Goal: Task Accomplishment & Management: Complete application form

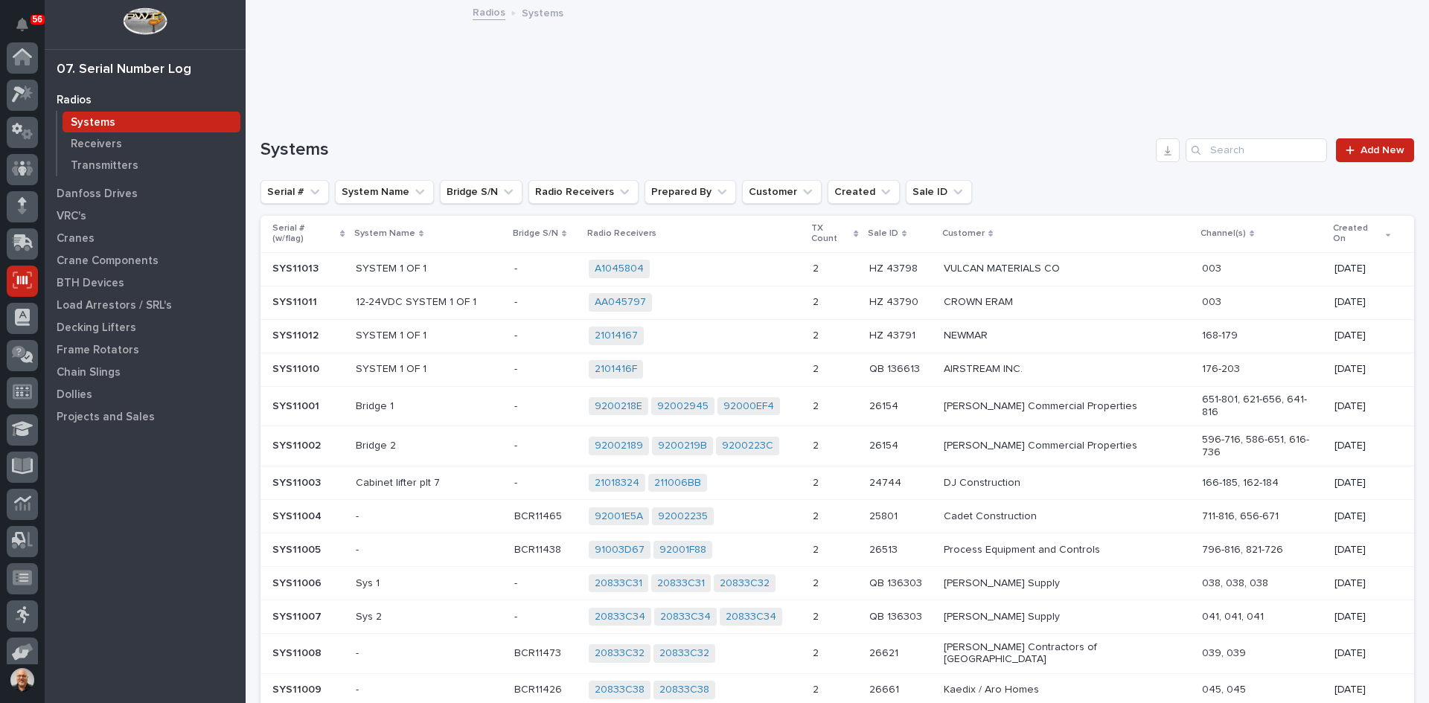
scroll to position [122, 0]
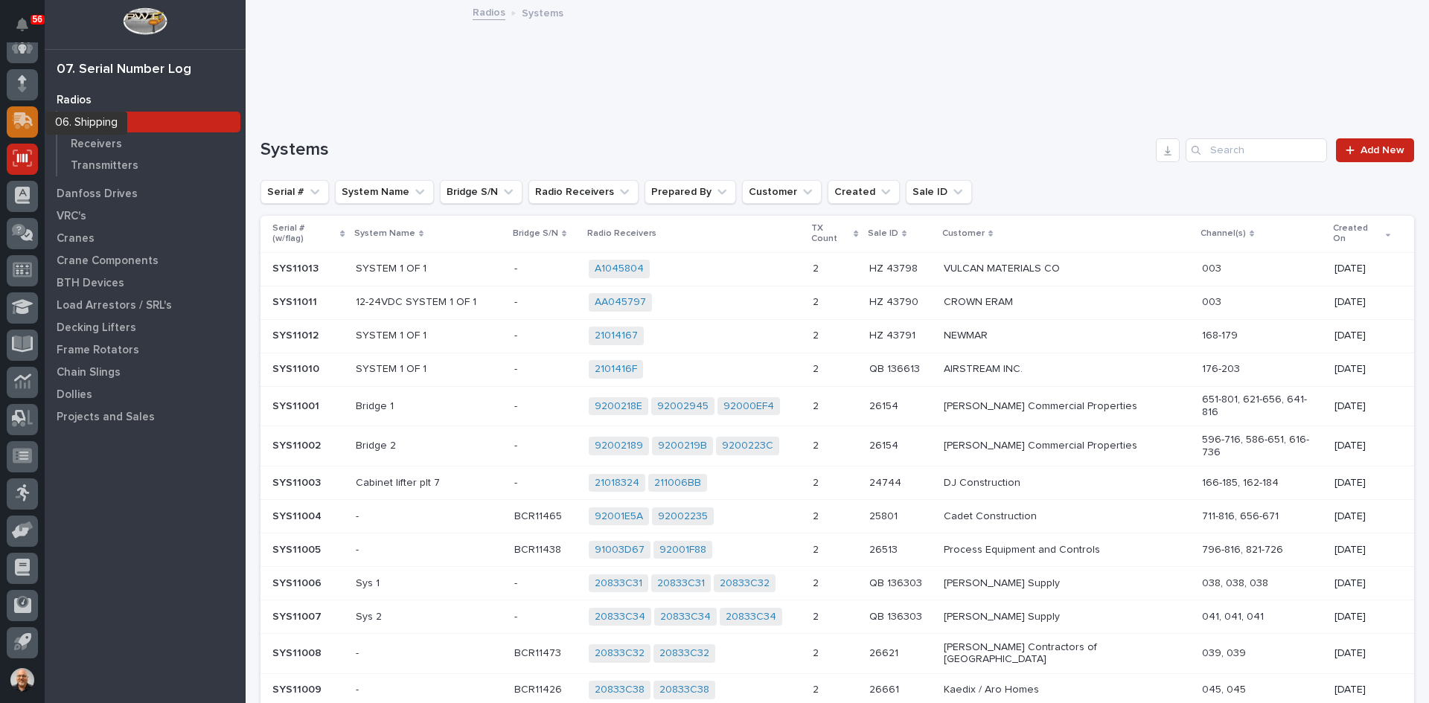
click at [19, 122] on icon at bounding box center [23, 119] width 19 height 14
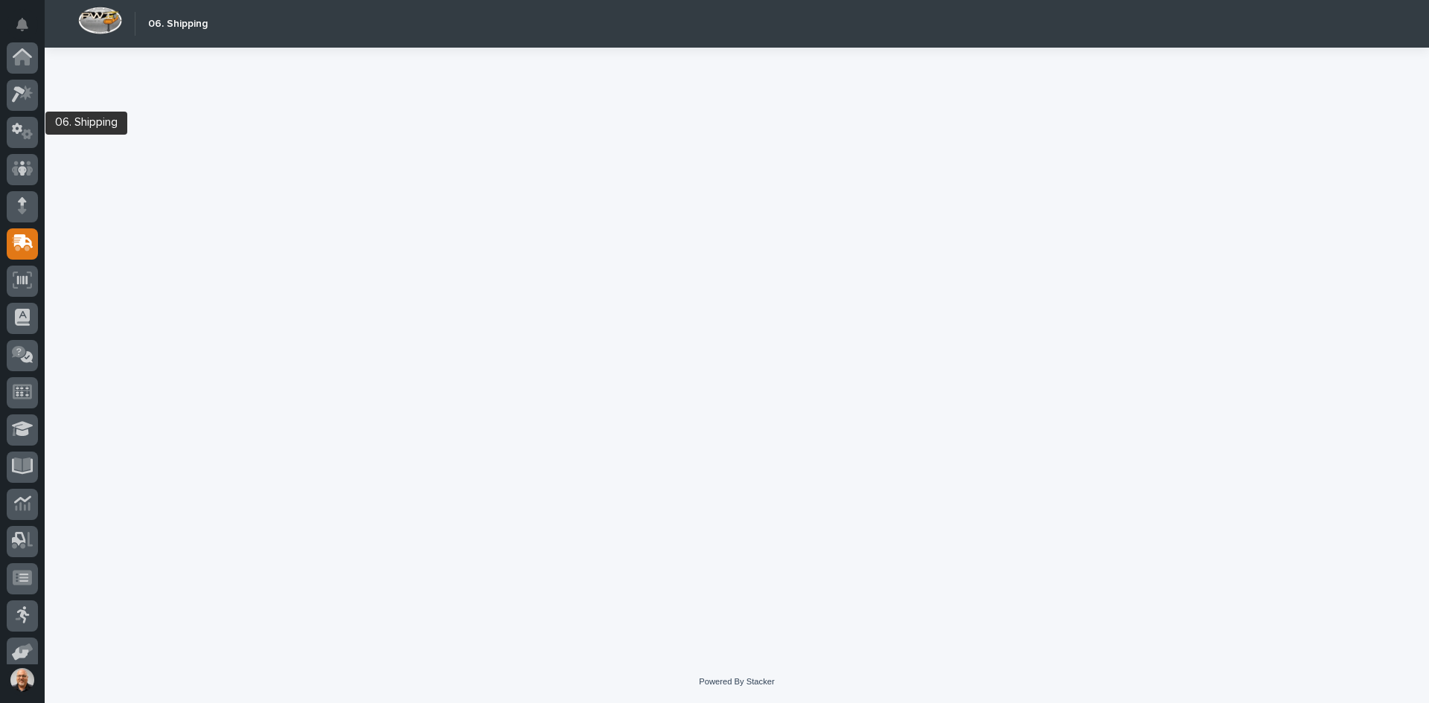
scroll to position [122, 0]
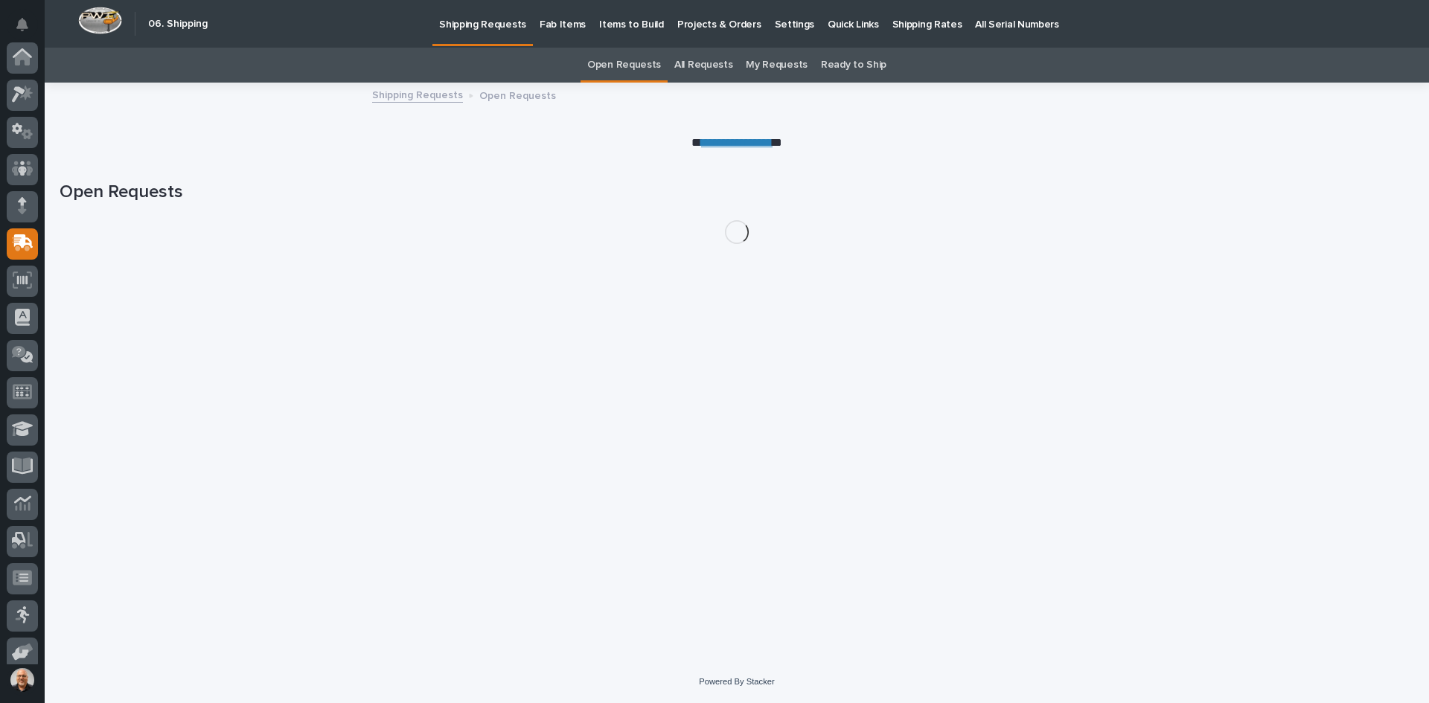
scroll to position [122, 0]
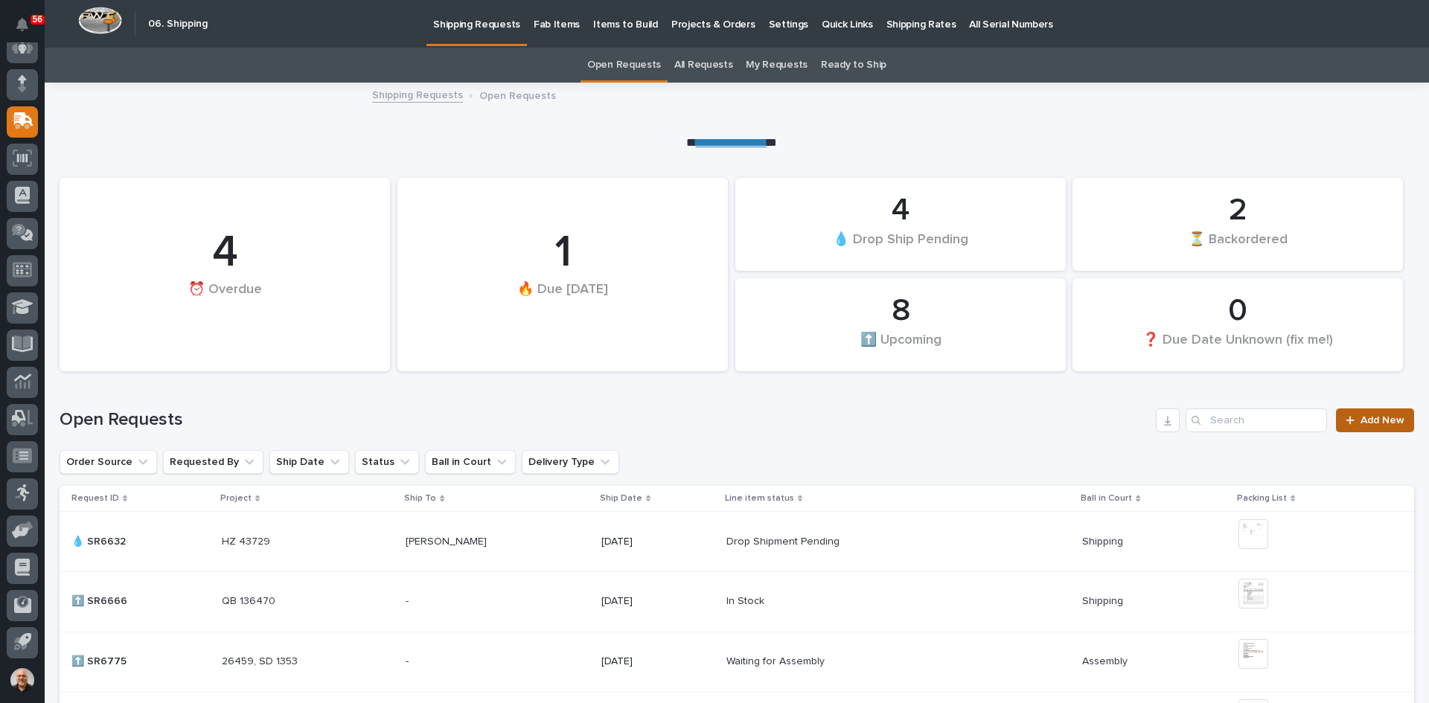
click at [1378, 418] on span "Add New" at bounding box center [1382, 420] width 44 height 10
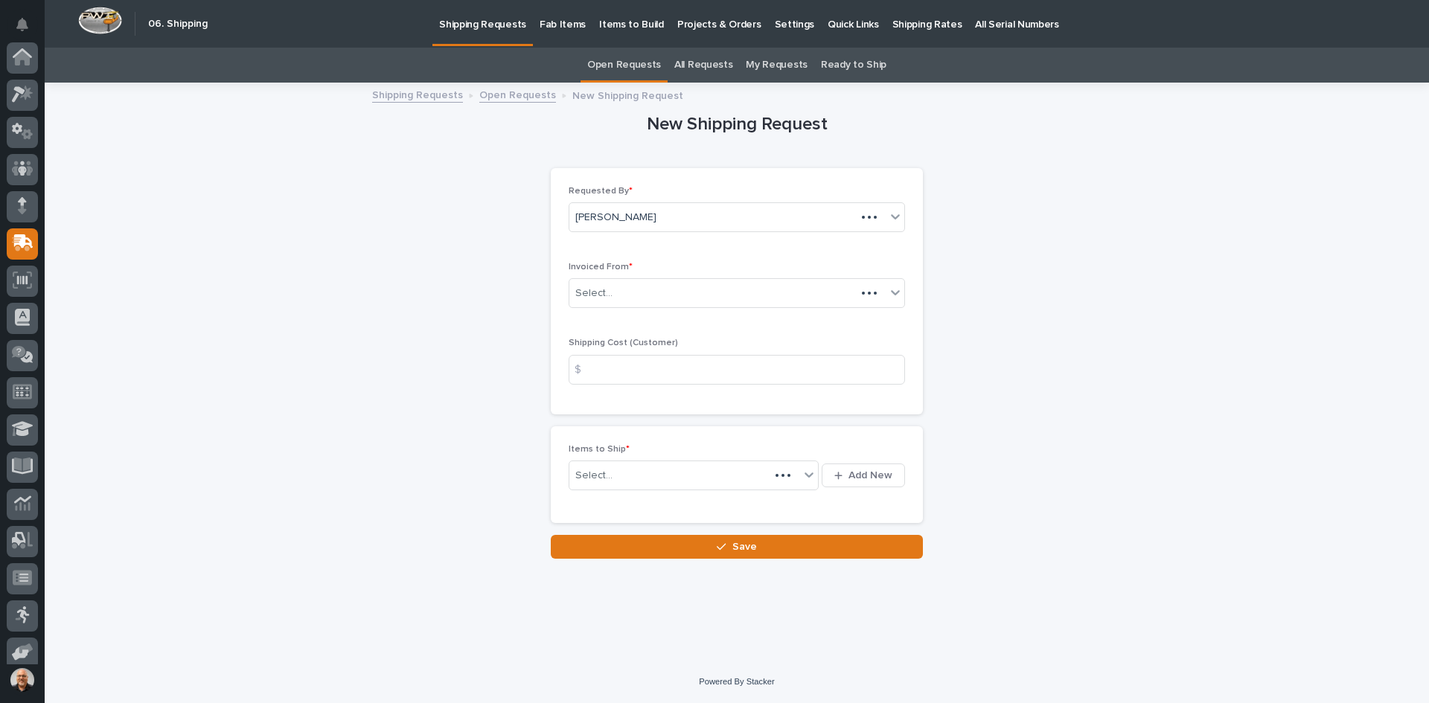
scroll to position [122, 0]
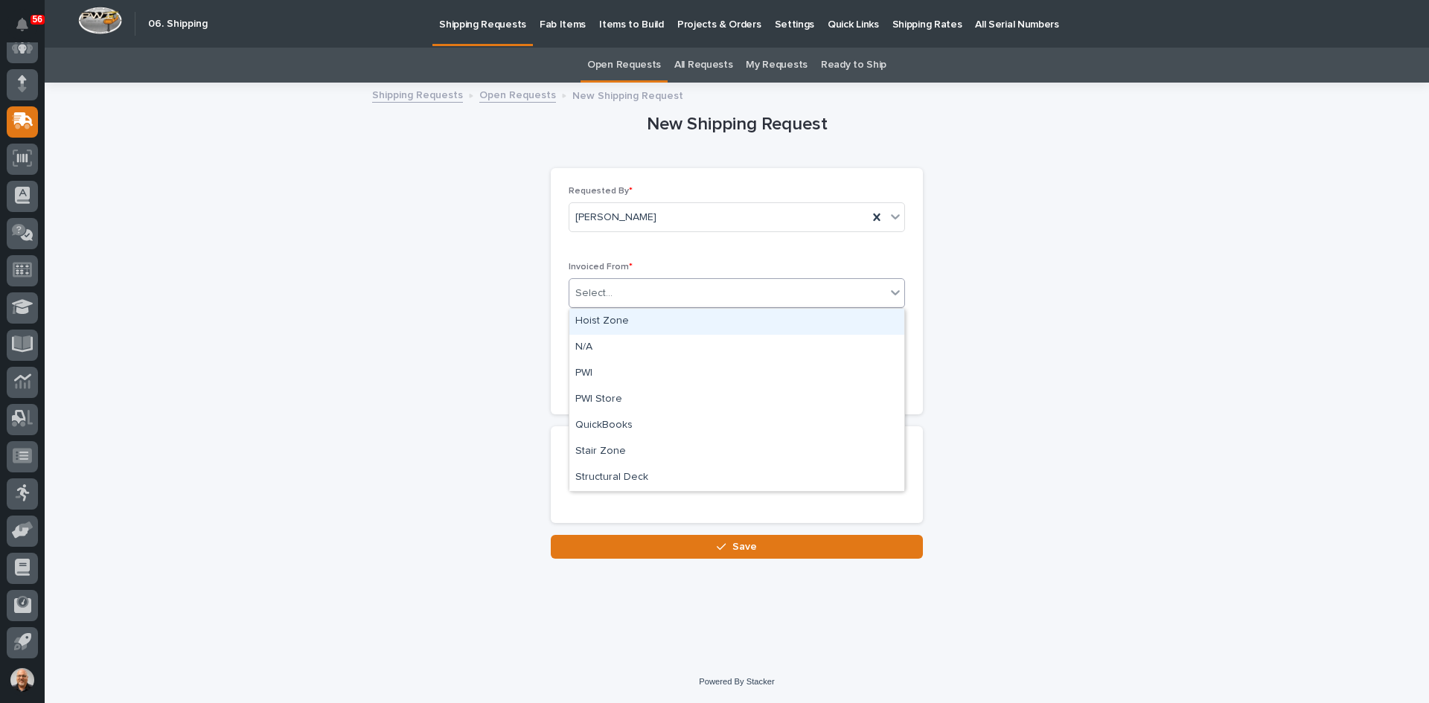
click at [624, 299] on div "Select..." at bounding box center [727, 293] width 316 height 25
drag, startPoint x: 620, startPoint y: 333, endPoint x: 604, endPoint y: 423, distance: 92.3
click at [604, 423] on div "QuickBooks" at bounding box center [736, 426] width 335 height 26
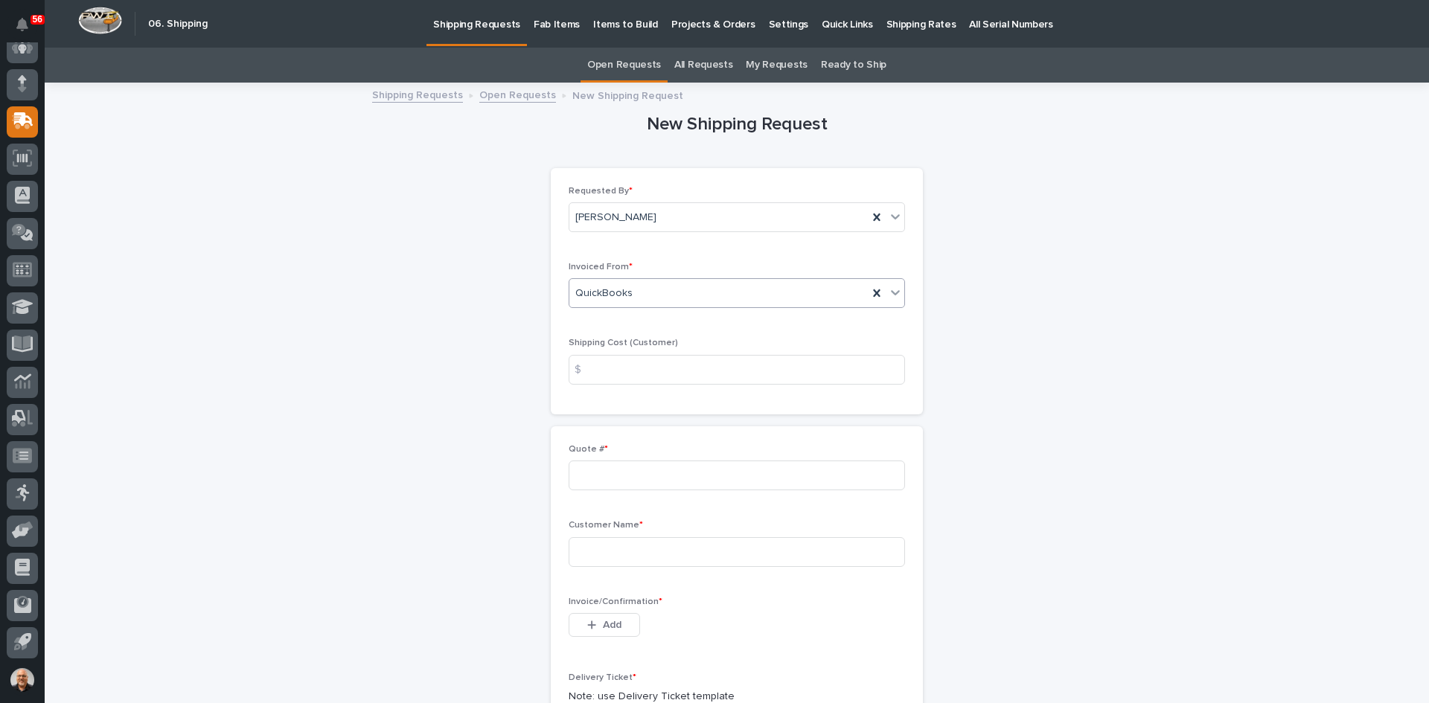
click at [578, 371] on div "$" at bounding box center [584, 370] width 30 height 30
click at [599, 370] on input at bounding box center [737, 370] width 336 height 30
type input "25.00"
click at [586, 471] on input at bounding box center [737, 476] width 336 height 30
type input "136714"
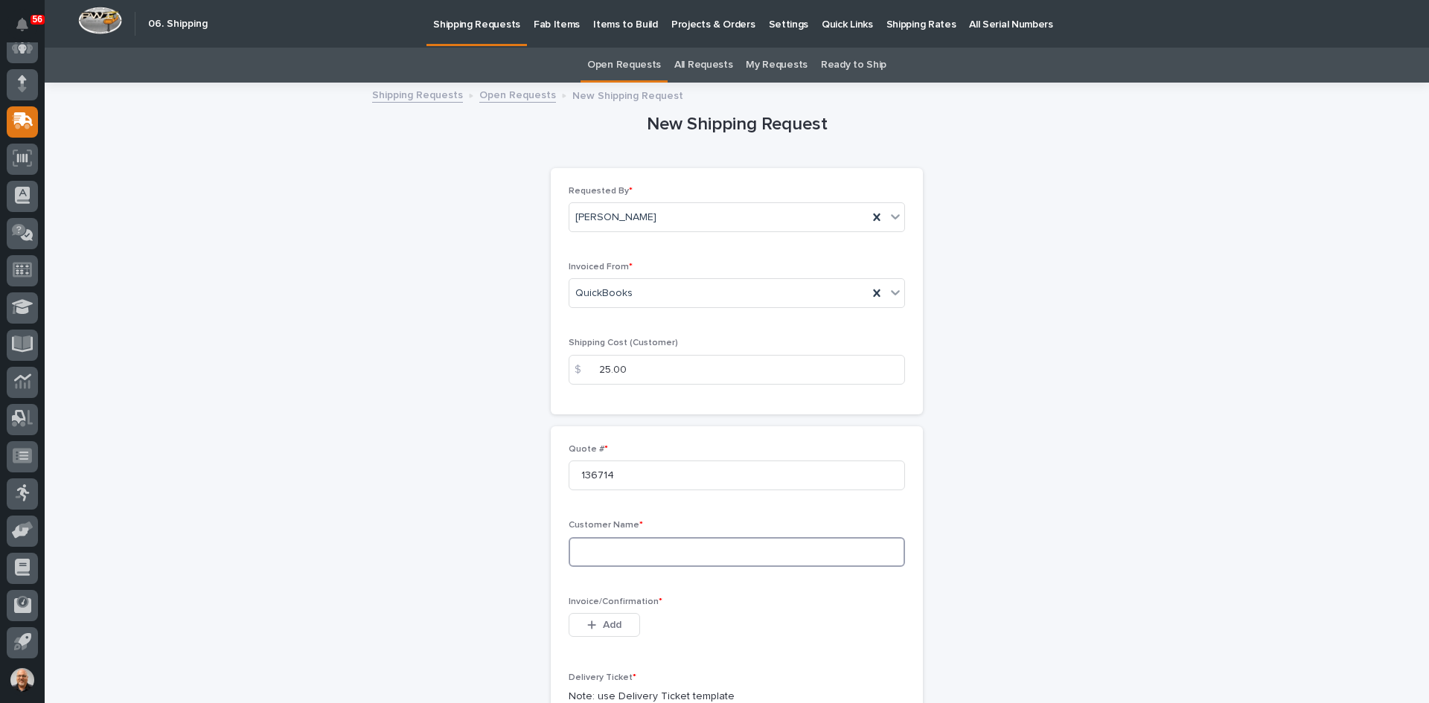
click at [589, 551] on input at bounding box center [737, 552] width 336 height 30
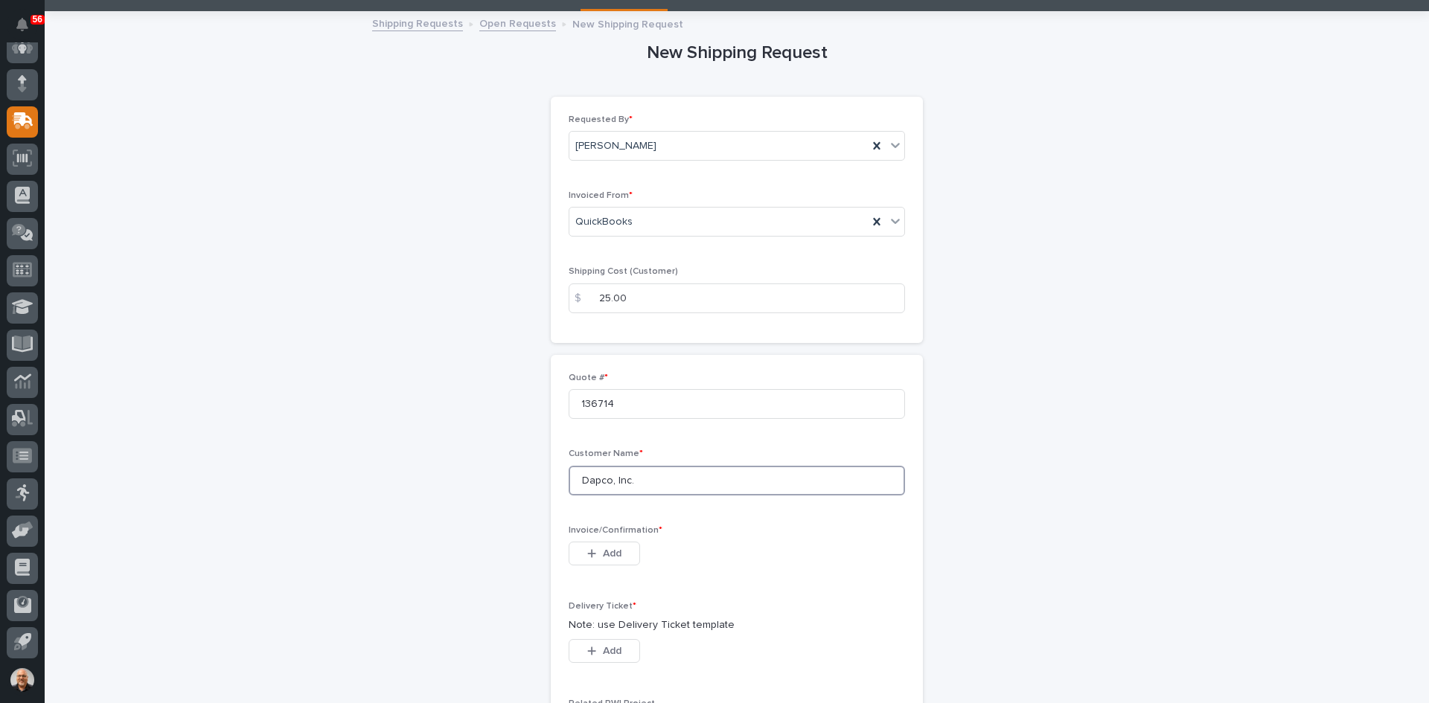
scroll to position [223, 0]
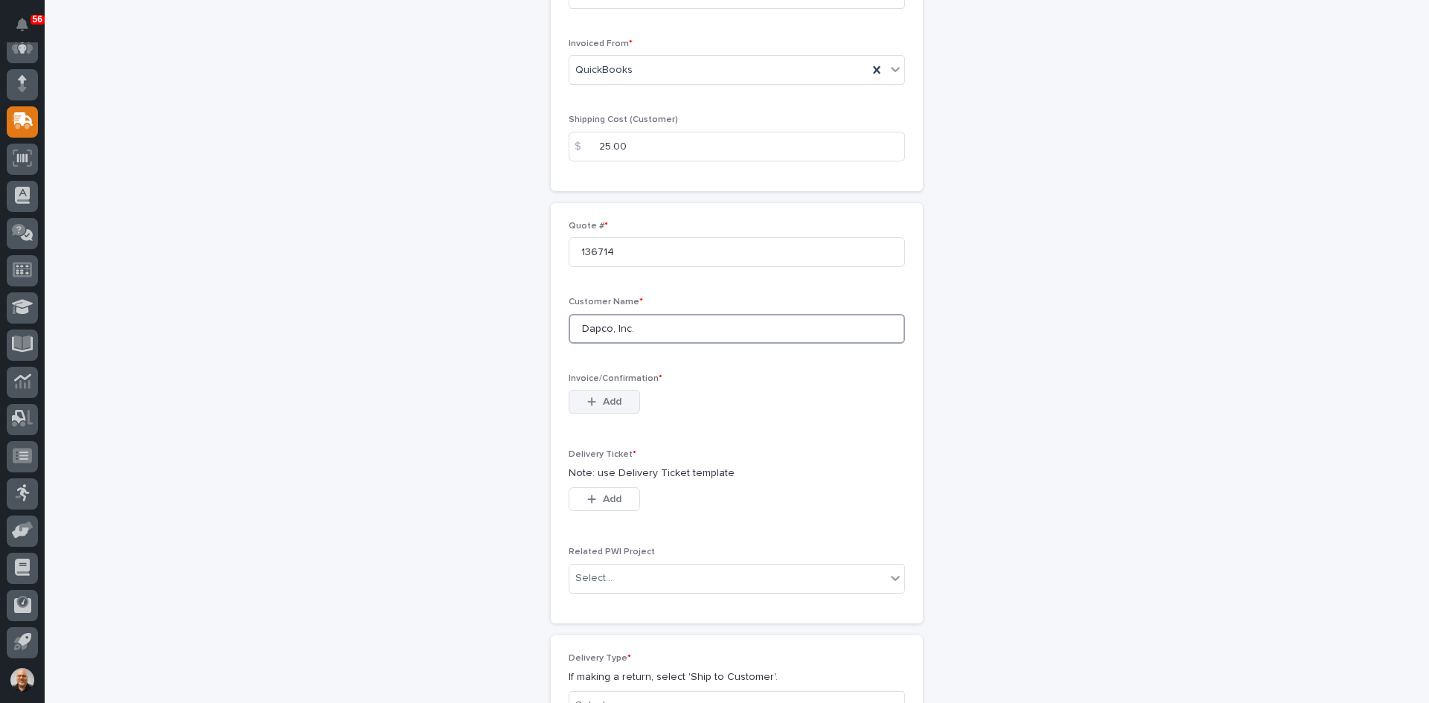
type input "Dapco, Inc."
click at [603, 395] on span "Add" at bounding box center [612, 401] width 19 height 13
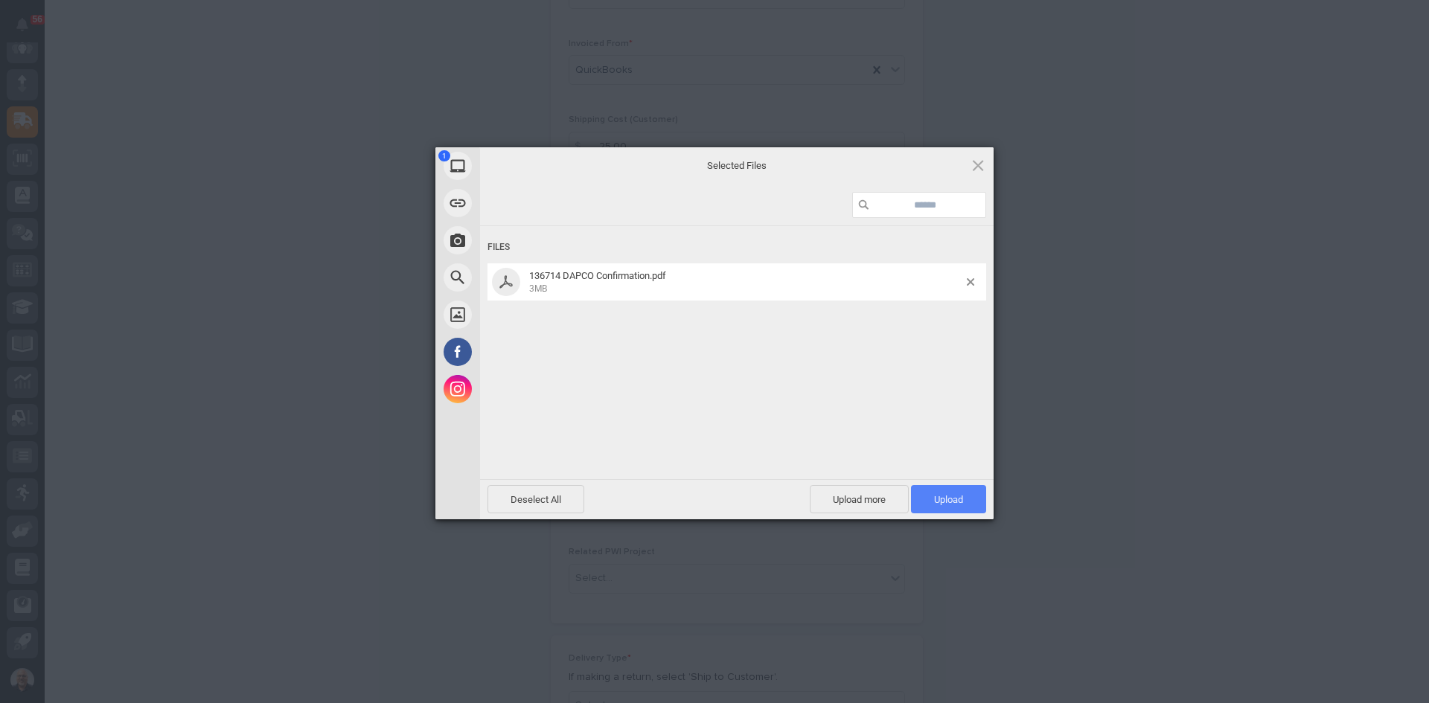
click at [949, 496] on span "Upload 1" at bounding box center [948, 499] width 29 height 11
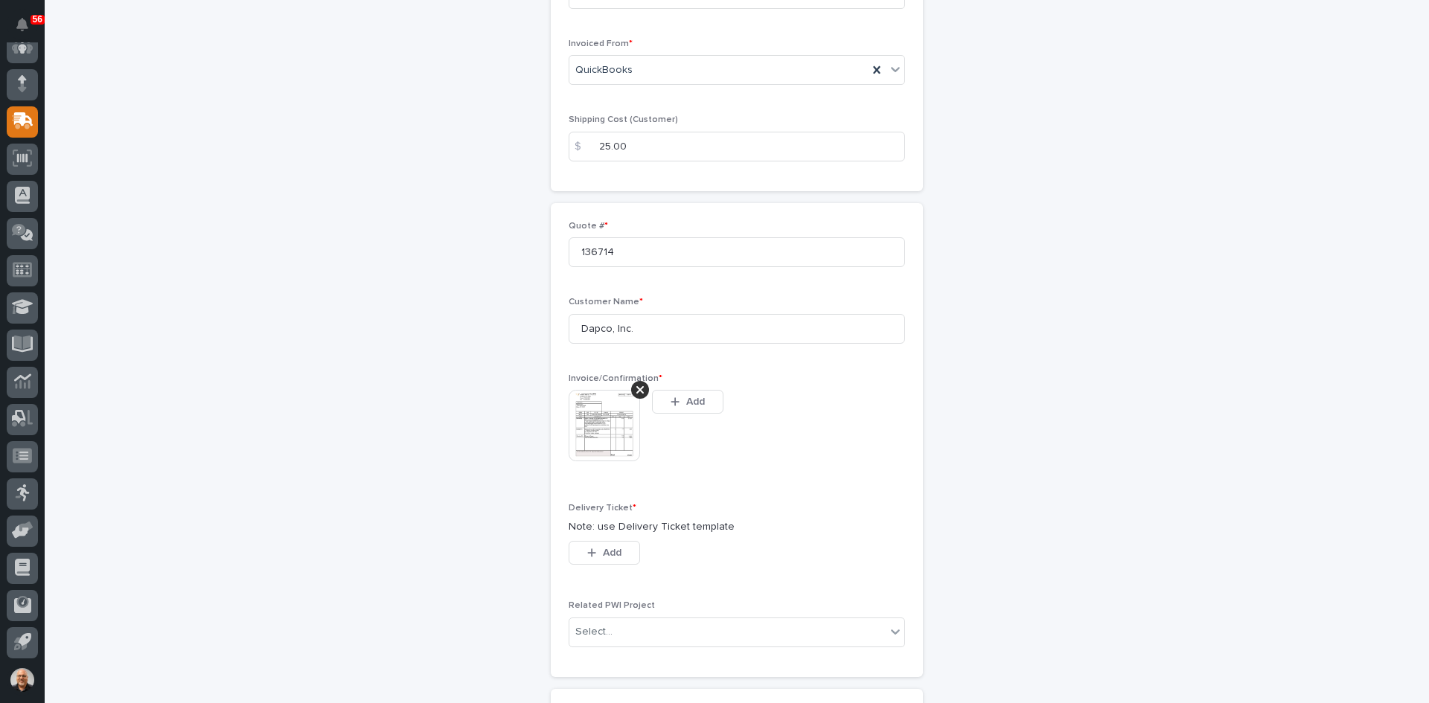
scroll to position [250, 0]
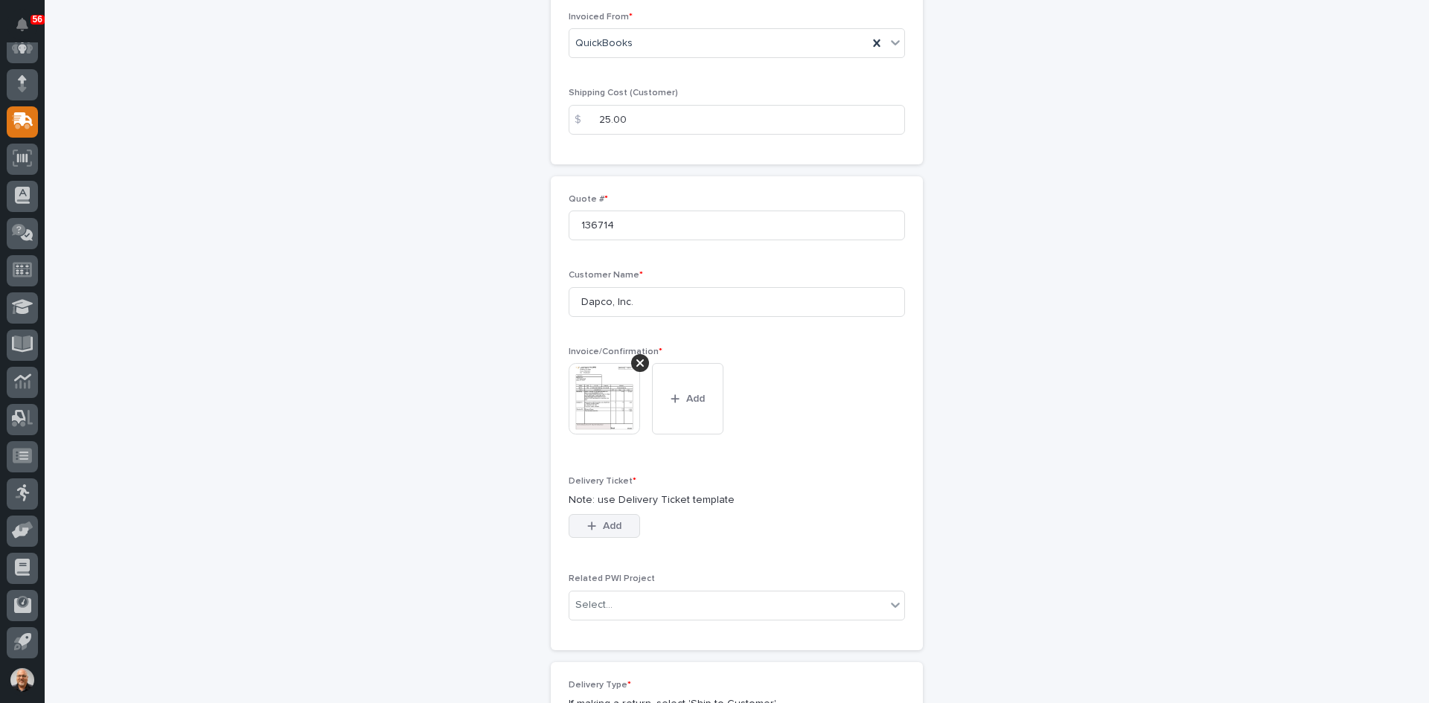
click at [604, 528] on span "Add" at bounding box center [612, 525] width 19 height 13
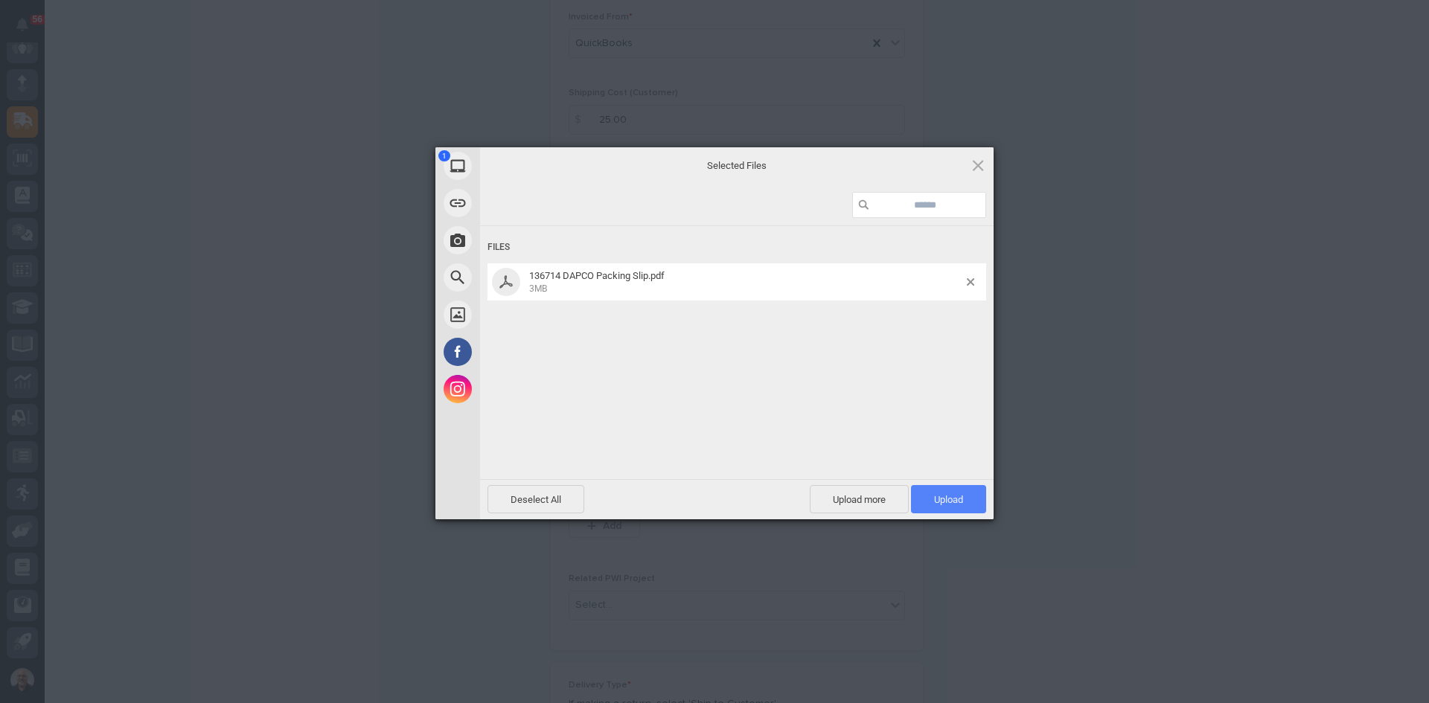
click at [951, 498] on span "Upload 1" at bounding box center [948, 499] width 29 height 11
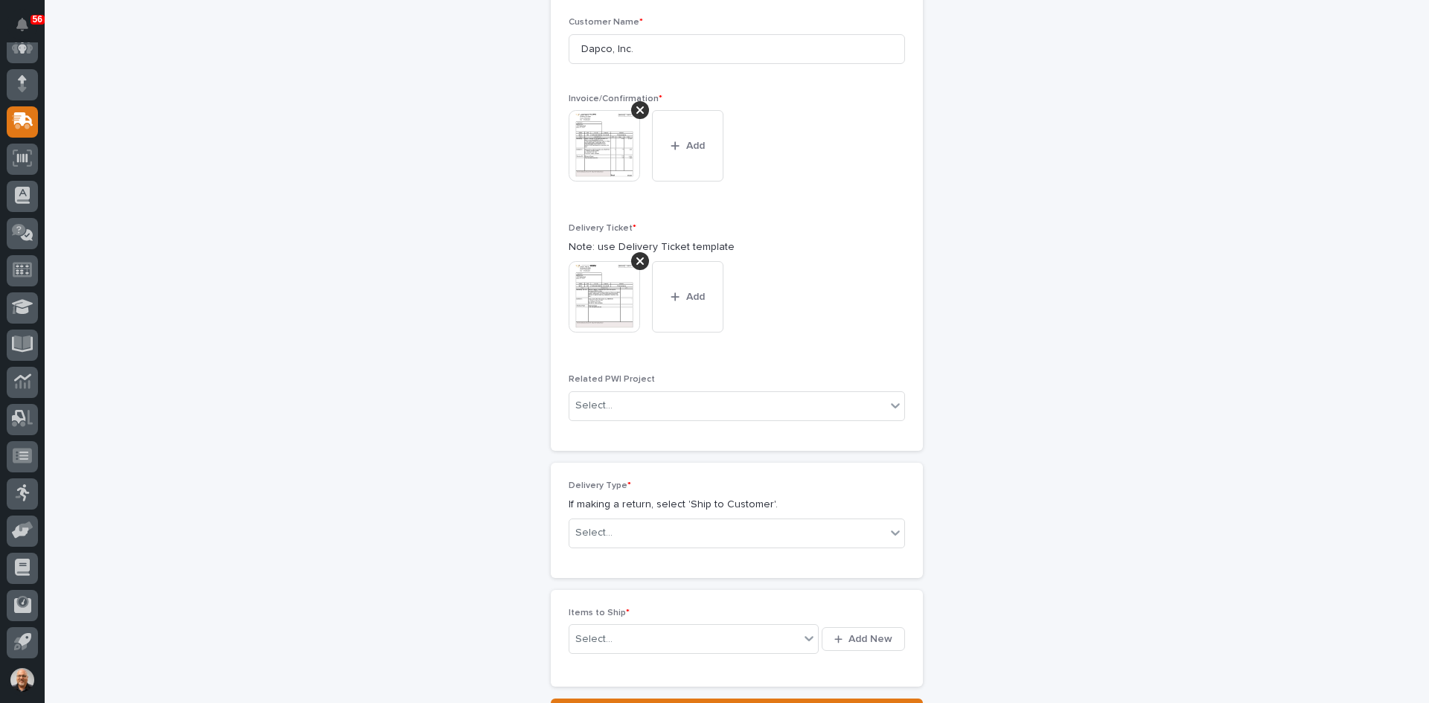
scroll to position [575, 0]
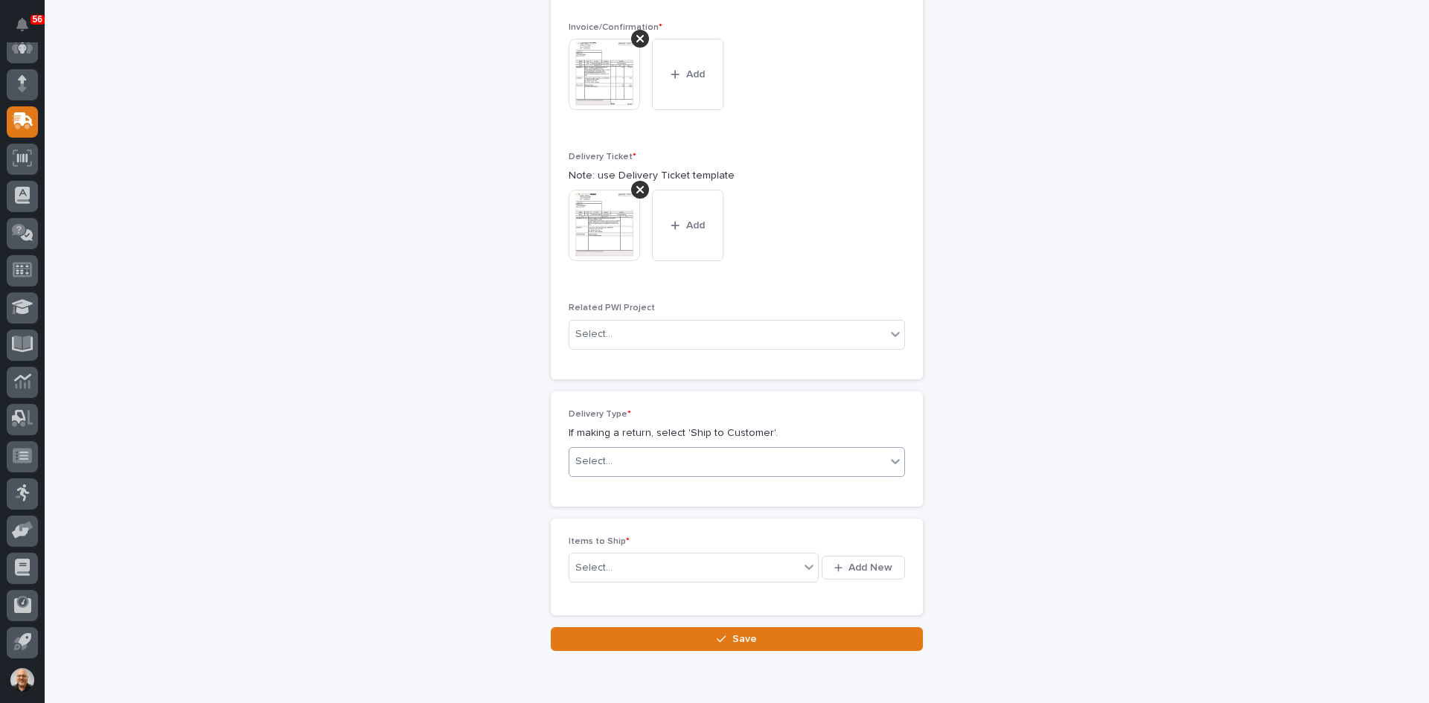
click at [625, 460] on div "Select..." at bounding box center [727, 462] width 316 height 25
click at [624, 486] on div "Ship to Customer" at bounding box center [731, 491] width 335 height 26
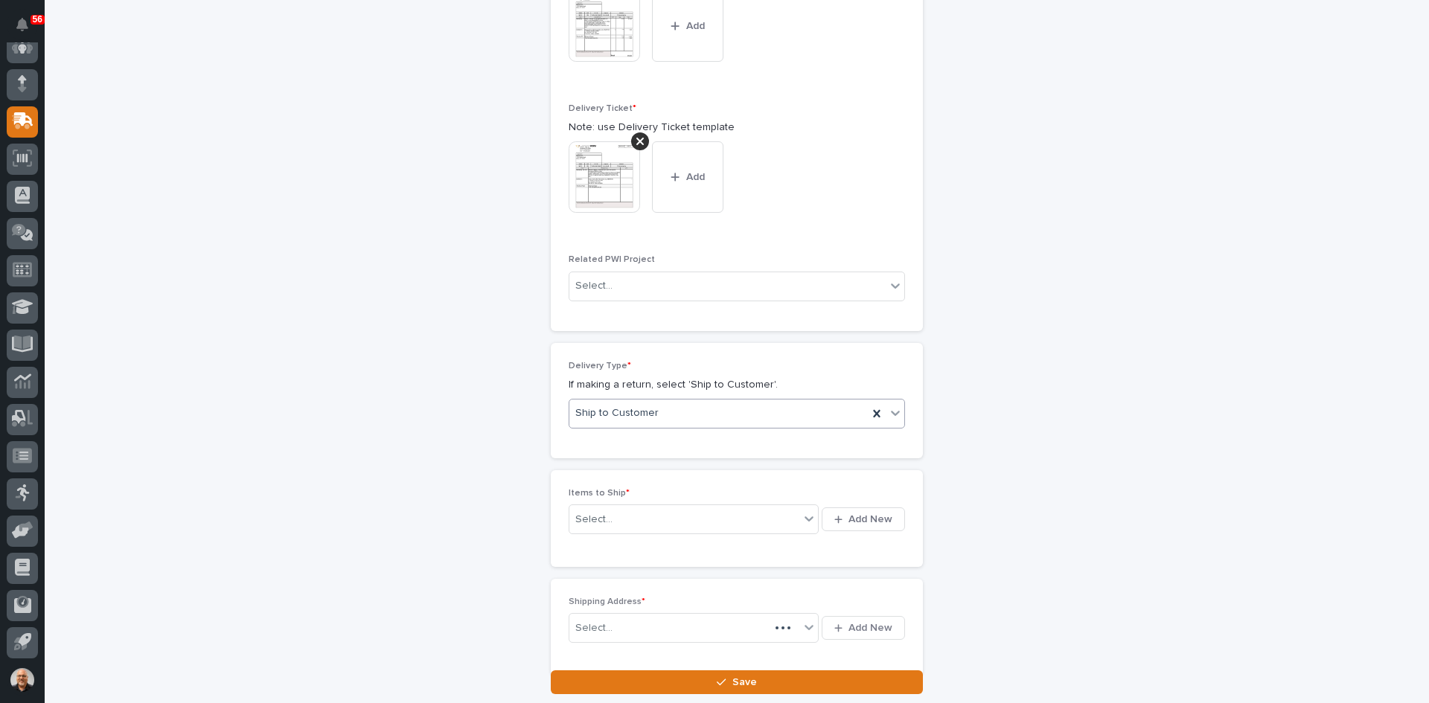
scroll to position [629, 0]
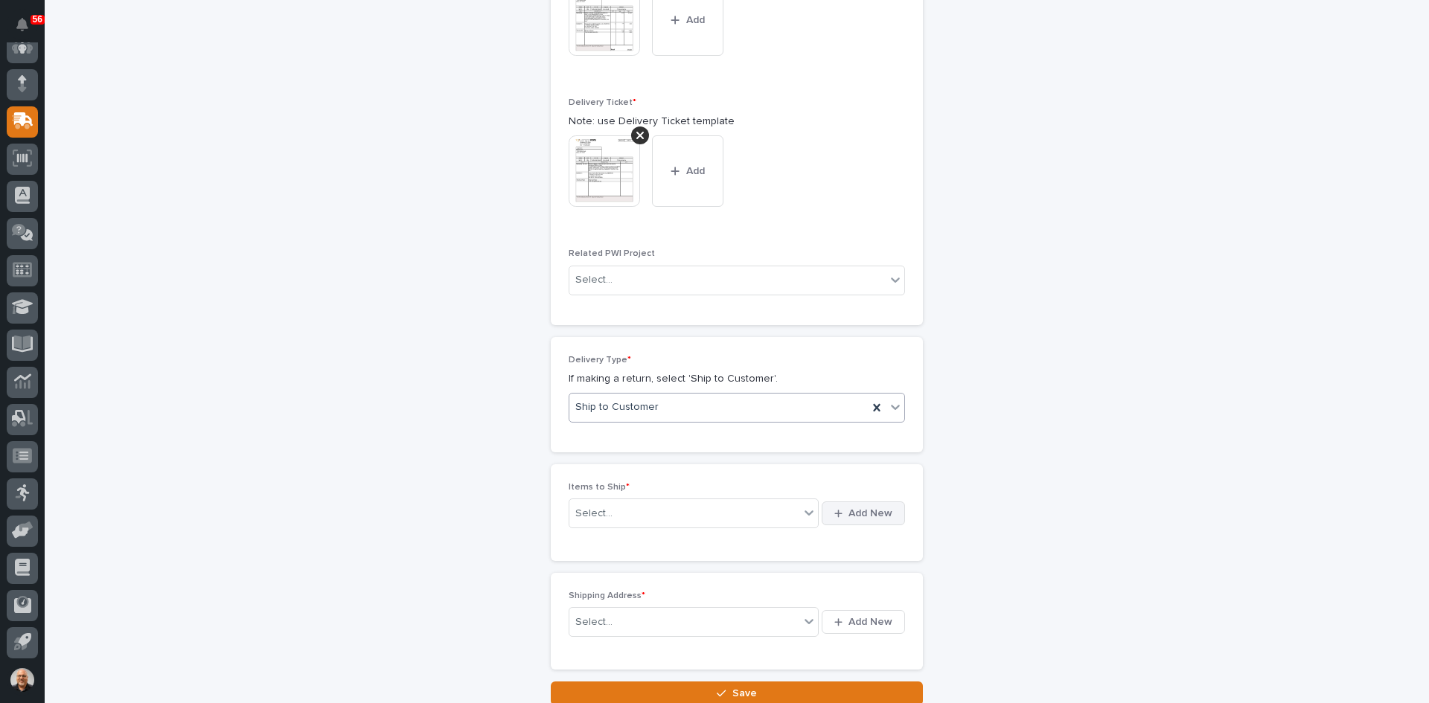
click at [864, 513] on span "Add New" at bounding box center [870, 513] width 44 height 13
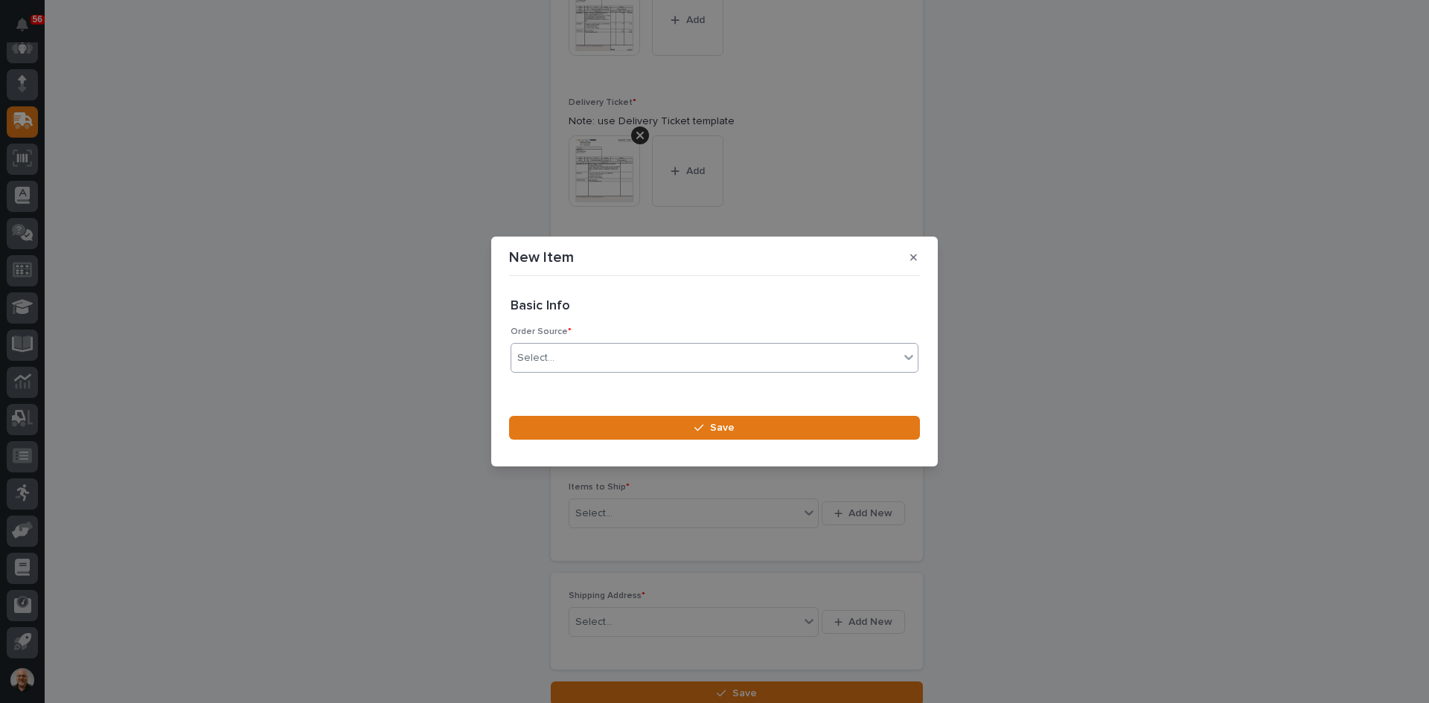
click at [564, 356] on div "Select..." at bounding box center [705, 358] width 388 height 25
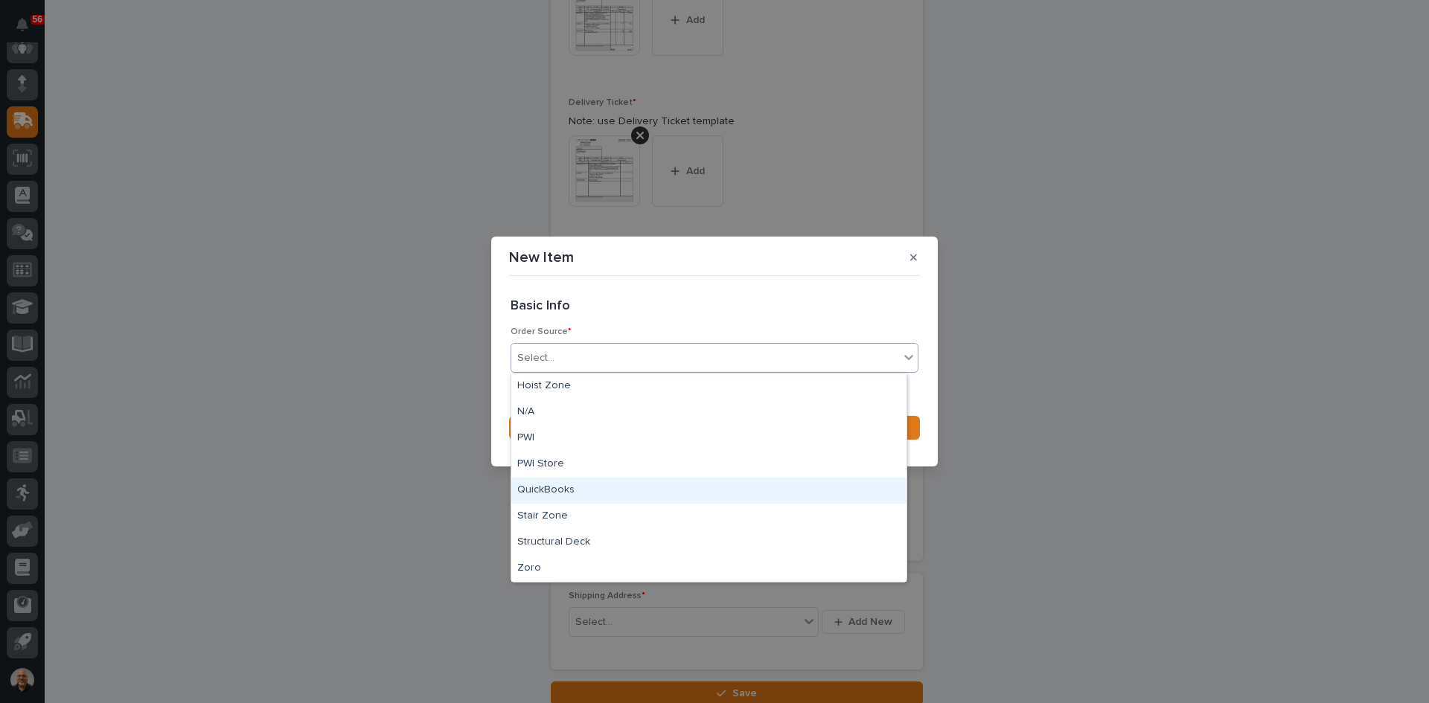
click at [559, 486] on div "QuickBooks" at bounding box center [708, 491] width 395 height 26
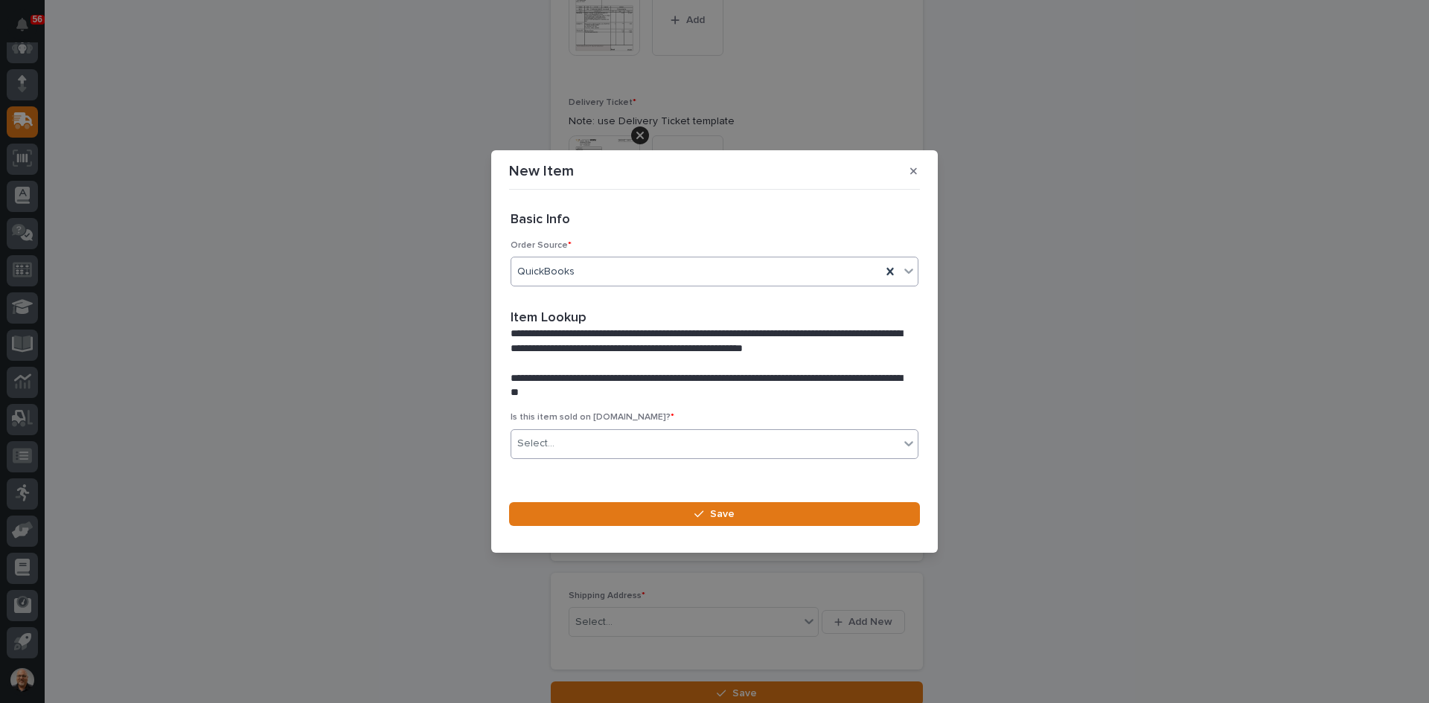
click at [569, 432] on div "Select..." at bounding box center [705, 444] width 388 height 25
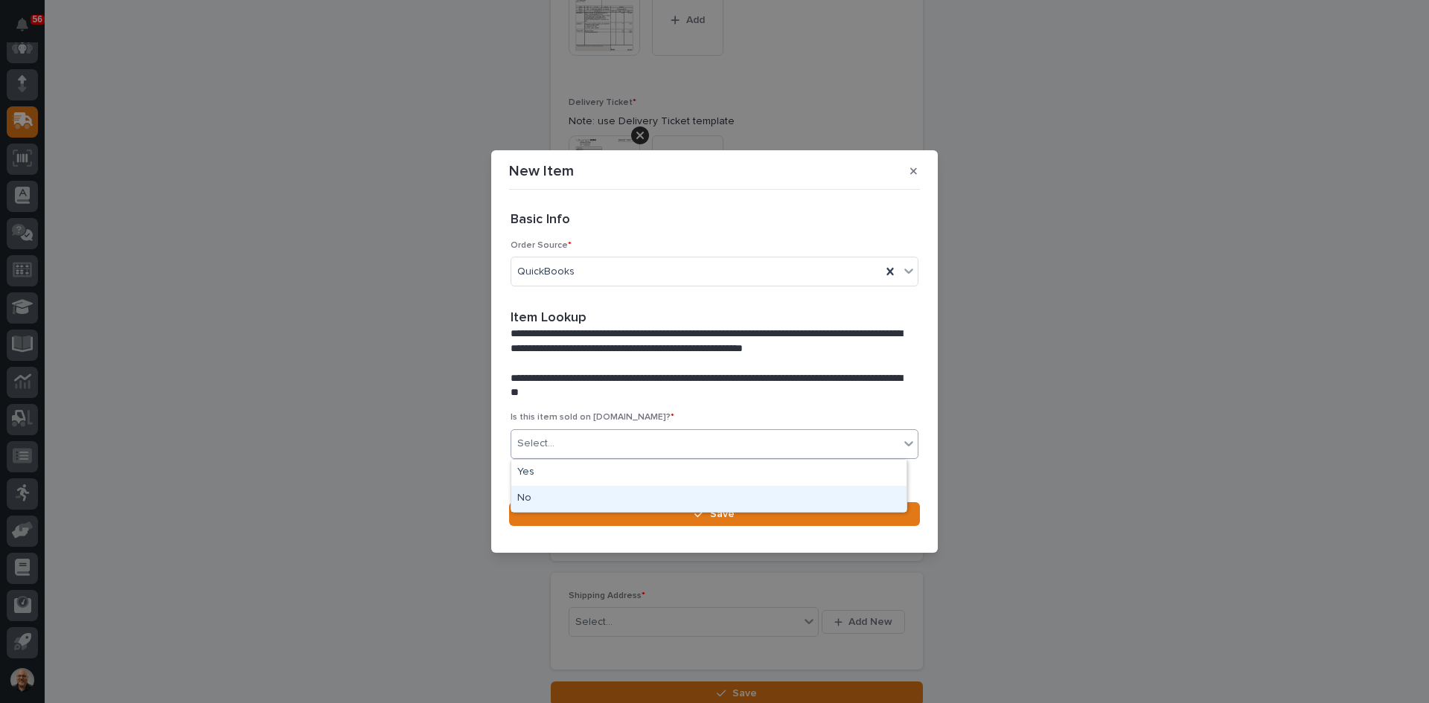
click at [541, 493] on div "No" at bounding box center [708, 499] width 395 height 26
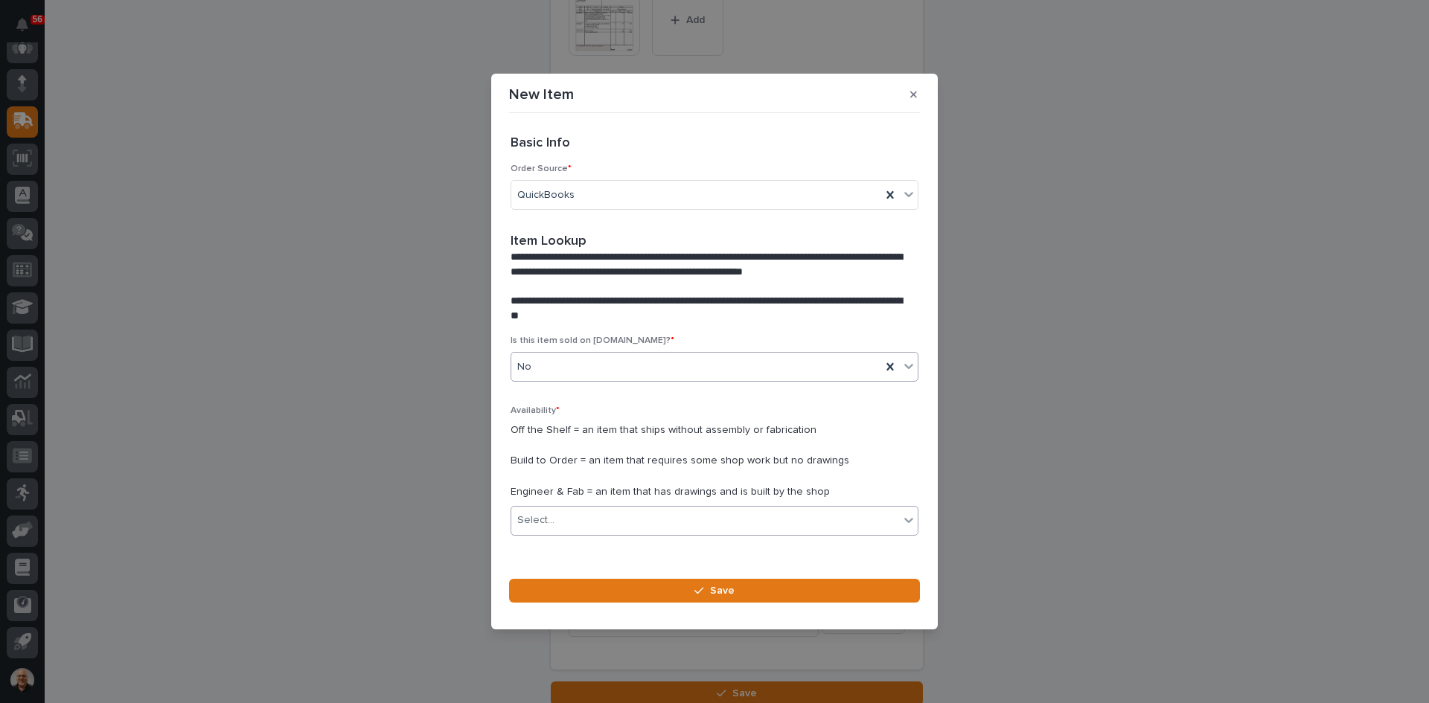
click at [563, 517] on div "Select..." at bounding box center [705, 520] width 388 height 25
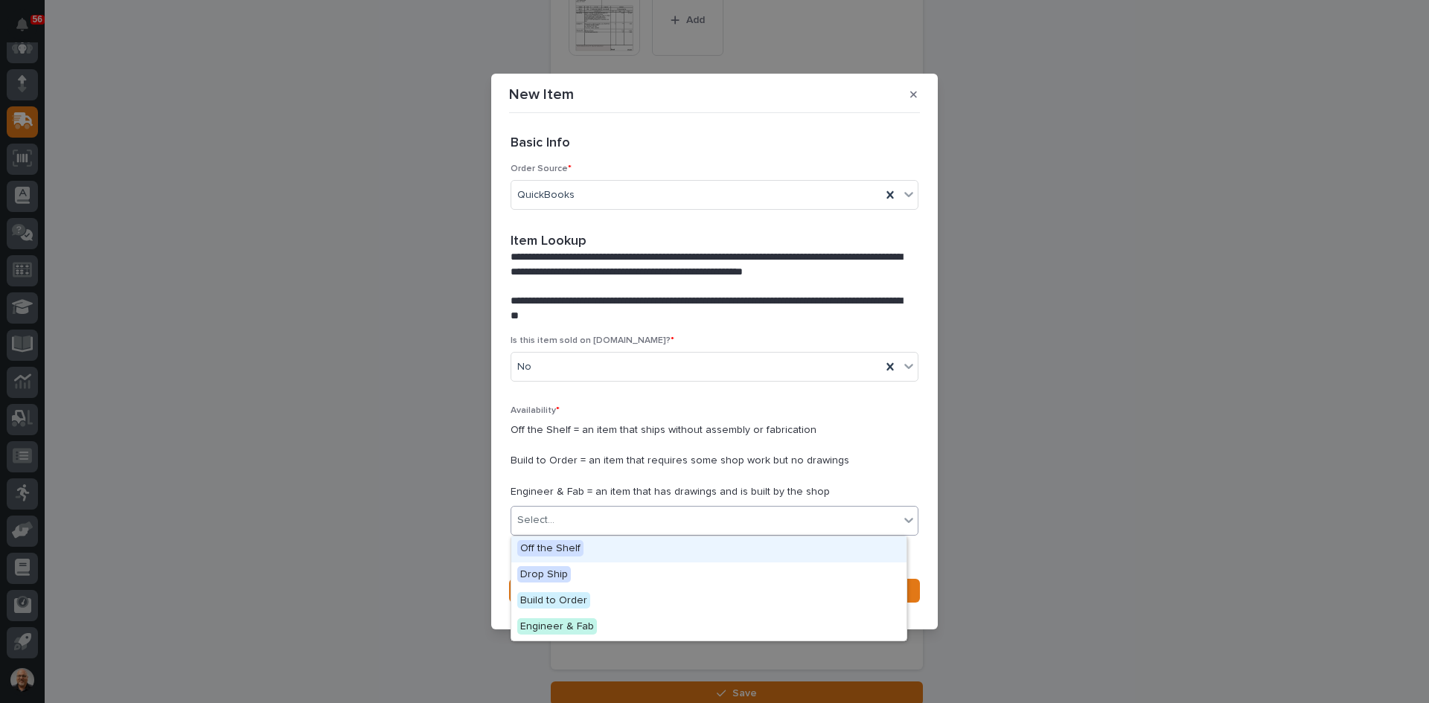
click at [570, 548] on span "Off the Shelf" at bounding box center [550, 548] width 66 height 16
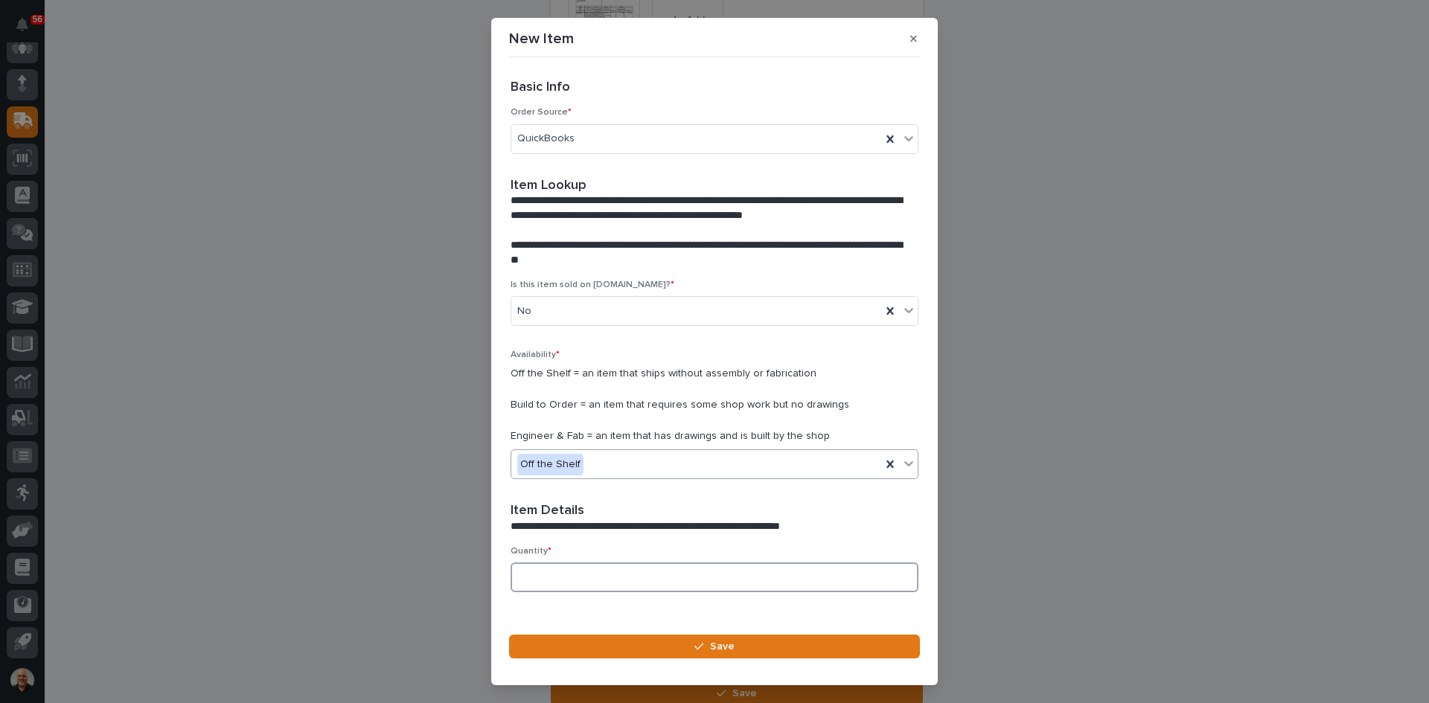
click at [569, 575] on input at bounding box center [715, 578] width 408 height 30
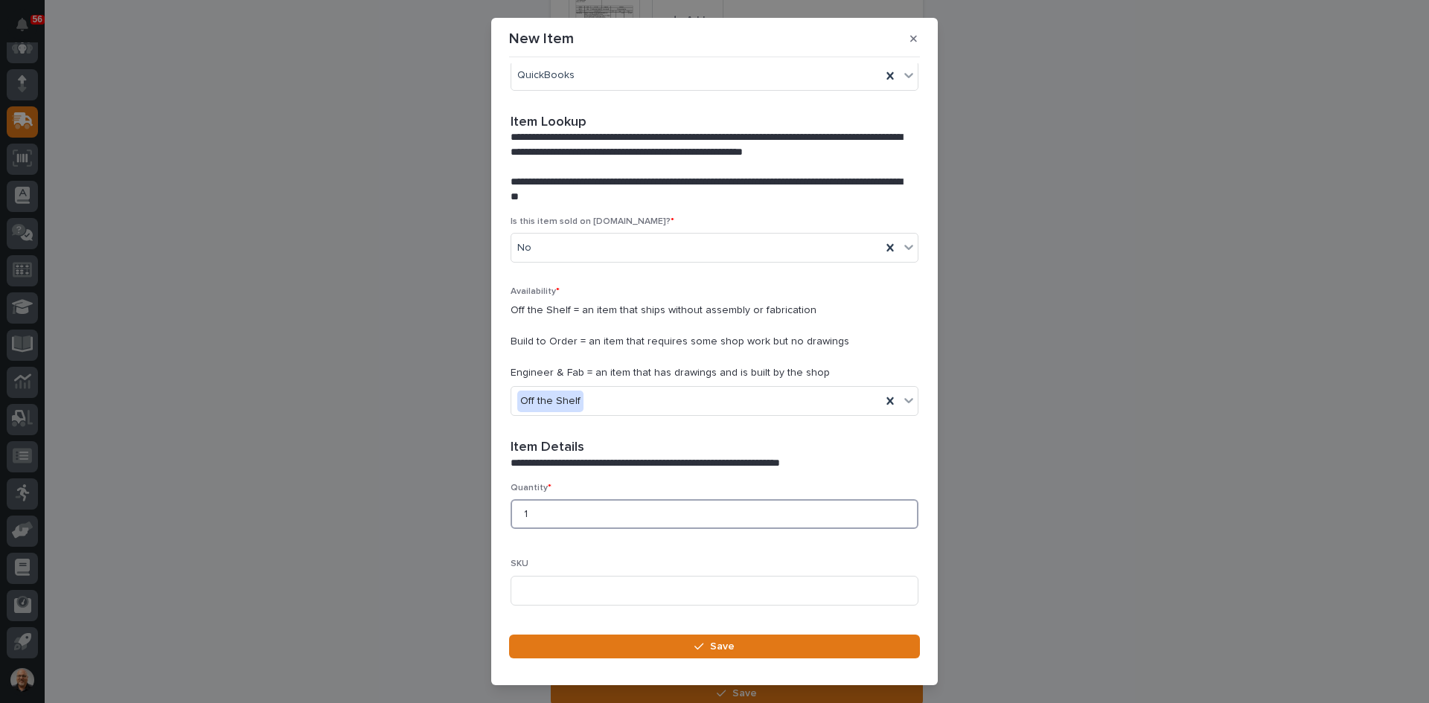
scroll to position [149, 0]
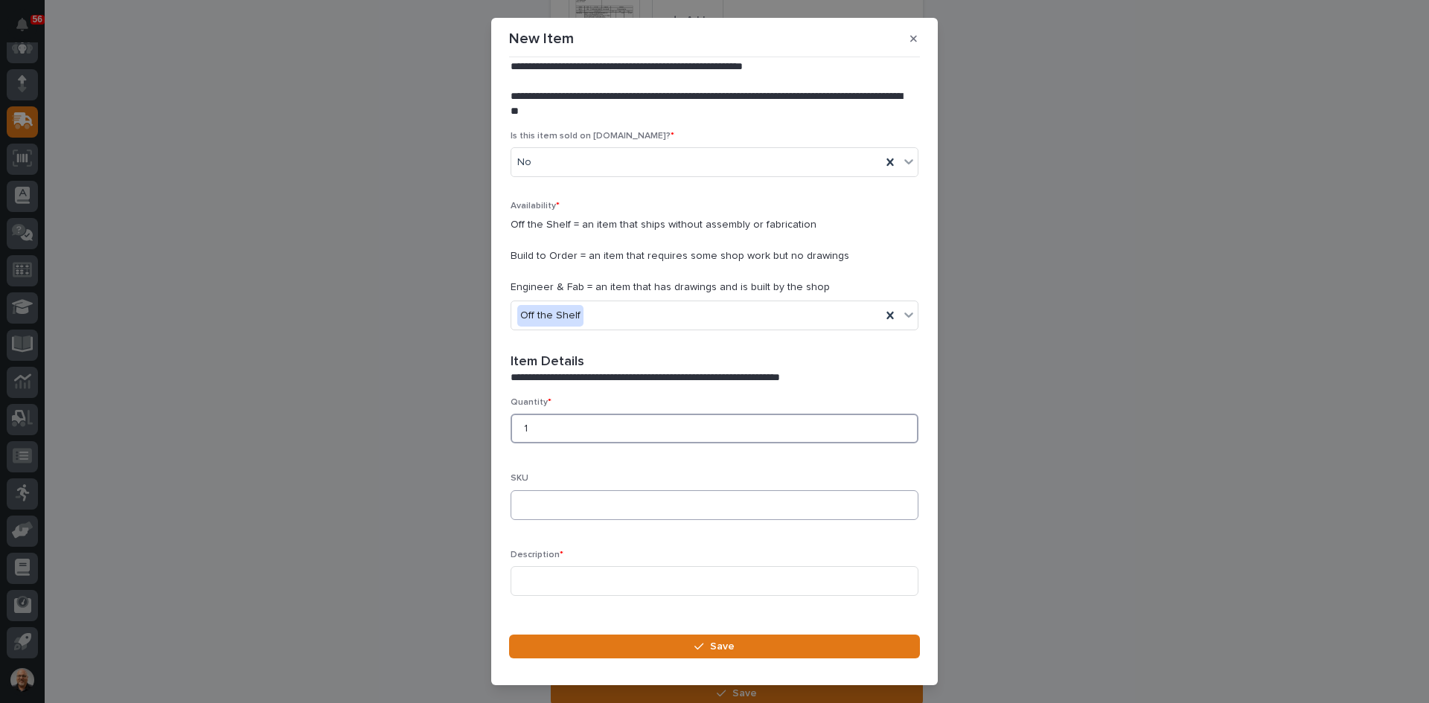
type input "1"
click at [551, 503] on input at bounding box center [715, 505] width 408 height 30
type input "532-[GEOGRAPHIC_DATA]"
click at [531, 586] on input at bounding box center [715, 581] width 408 height 30
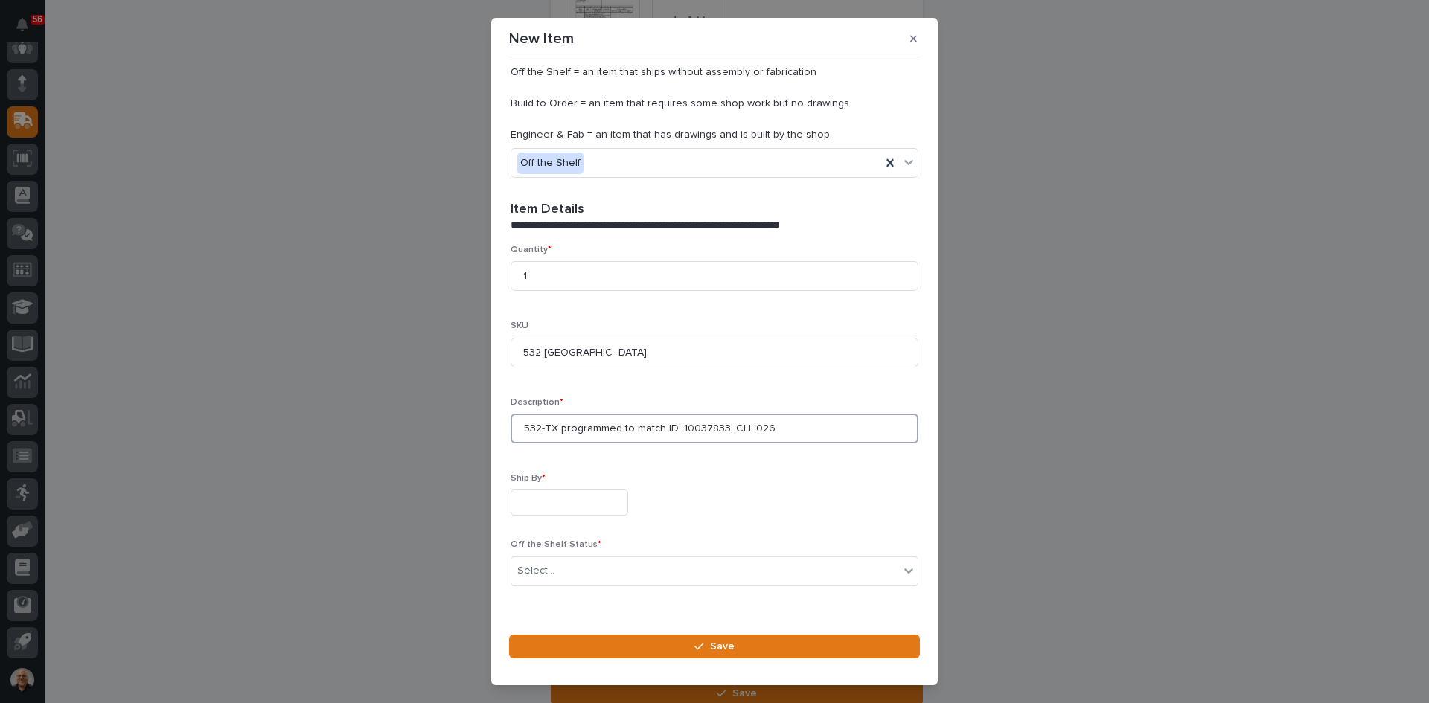
scroll to position [336, 0]
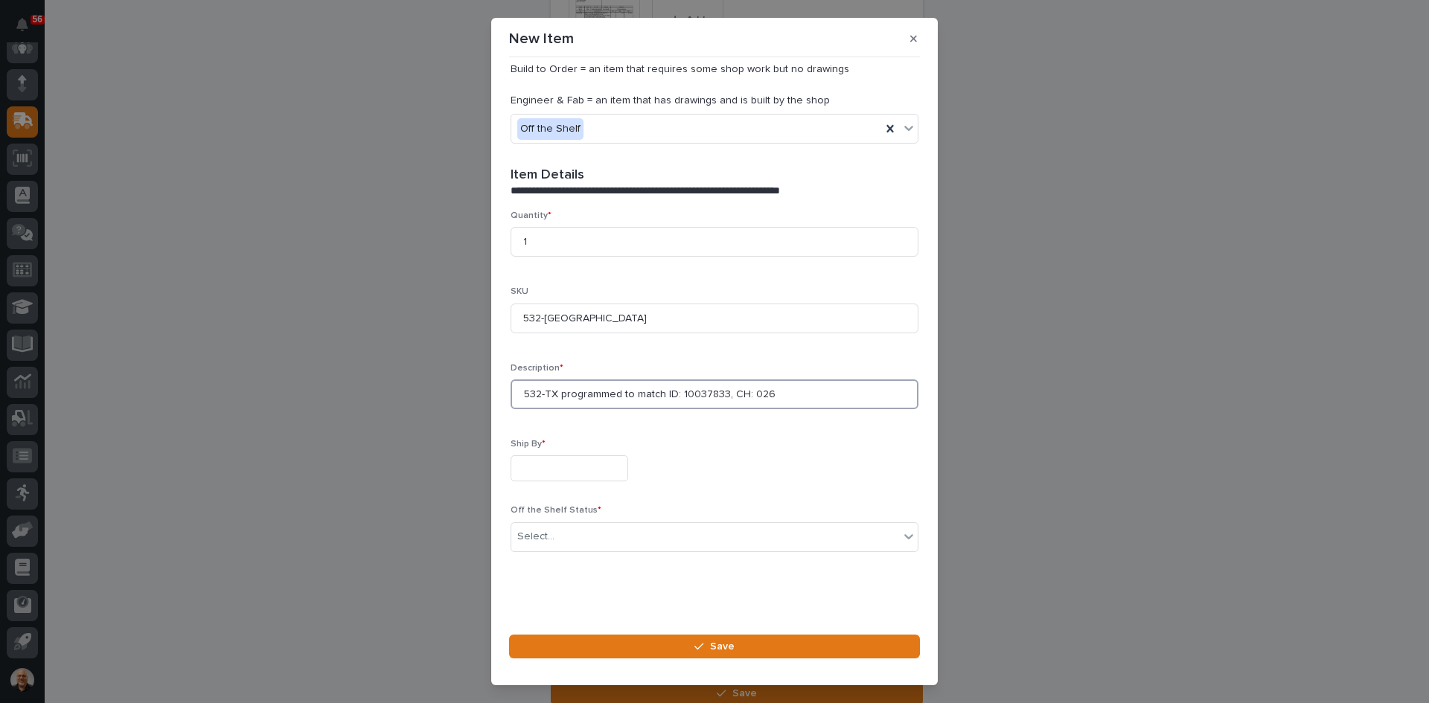
type input "532-TX programmed to match ID: 10037833, CH: 026"
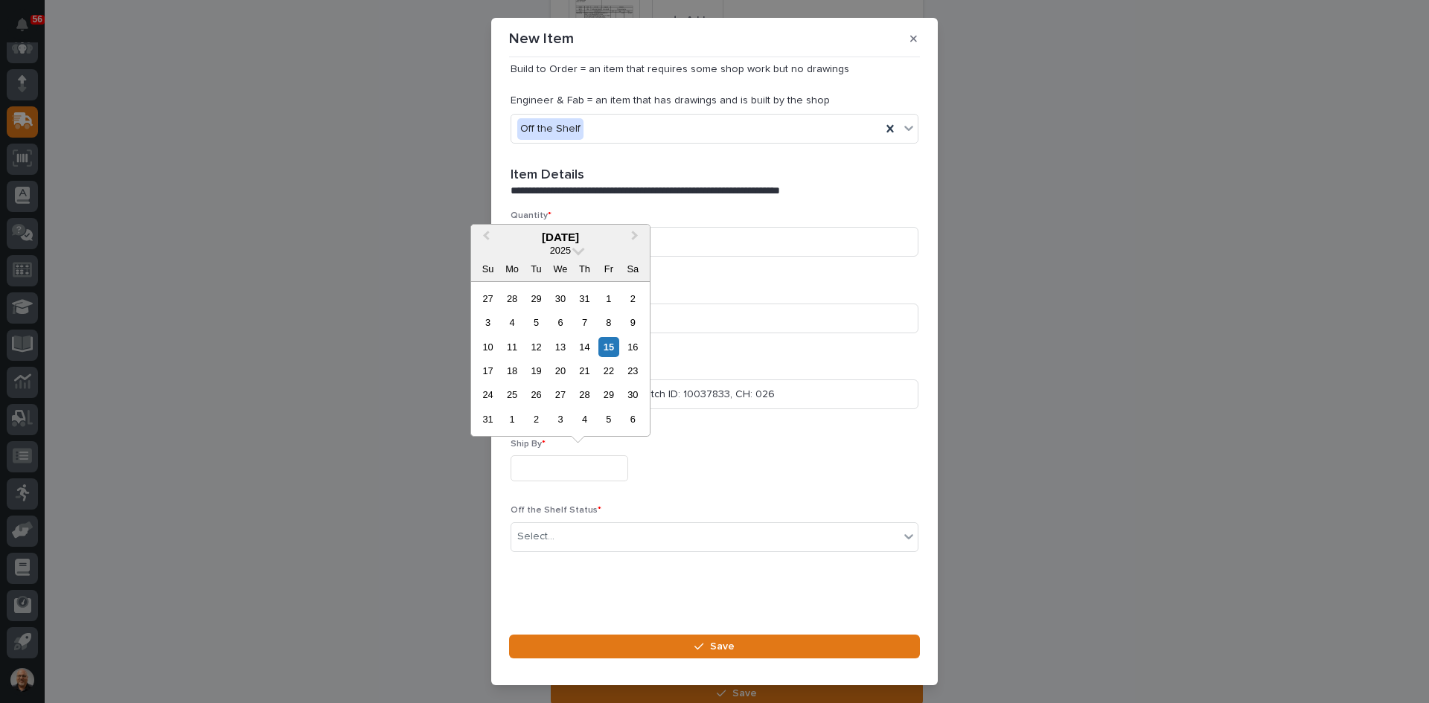
click at [540, 467] on input "text" at bounding box center [570, 468] width 118 height 26
click at [608, 346] on div "15" at bounding box center [608, 347] width 20 height 20
type input "**********"
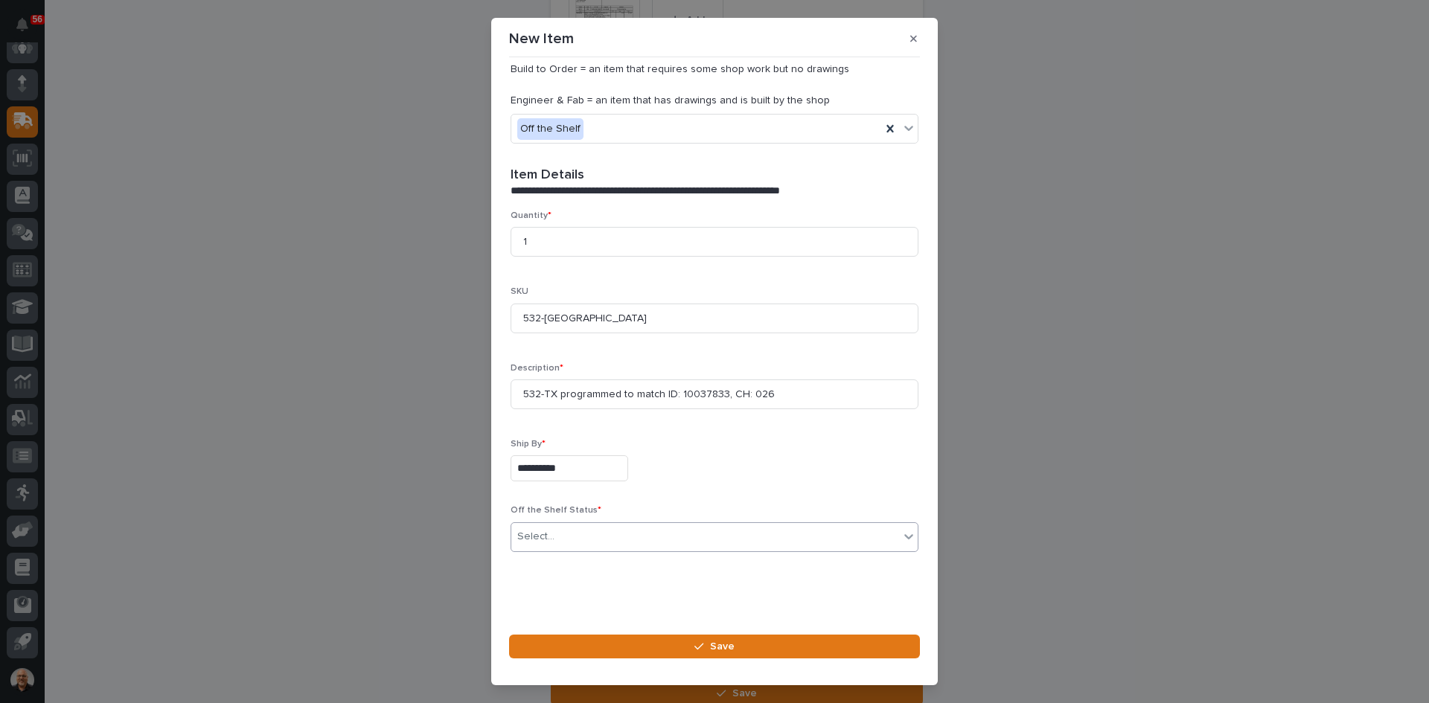
click at [566, 536] on div "Select..." at bounding box center [705, 537] width 388 height 25
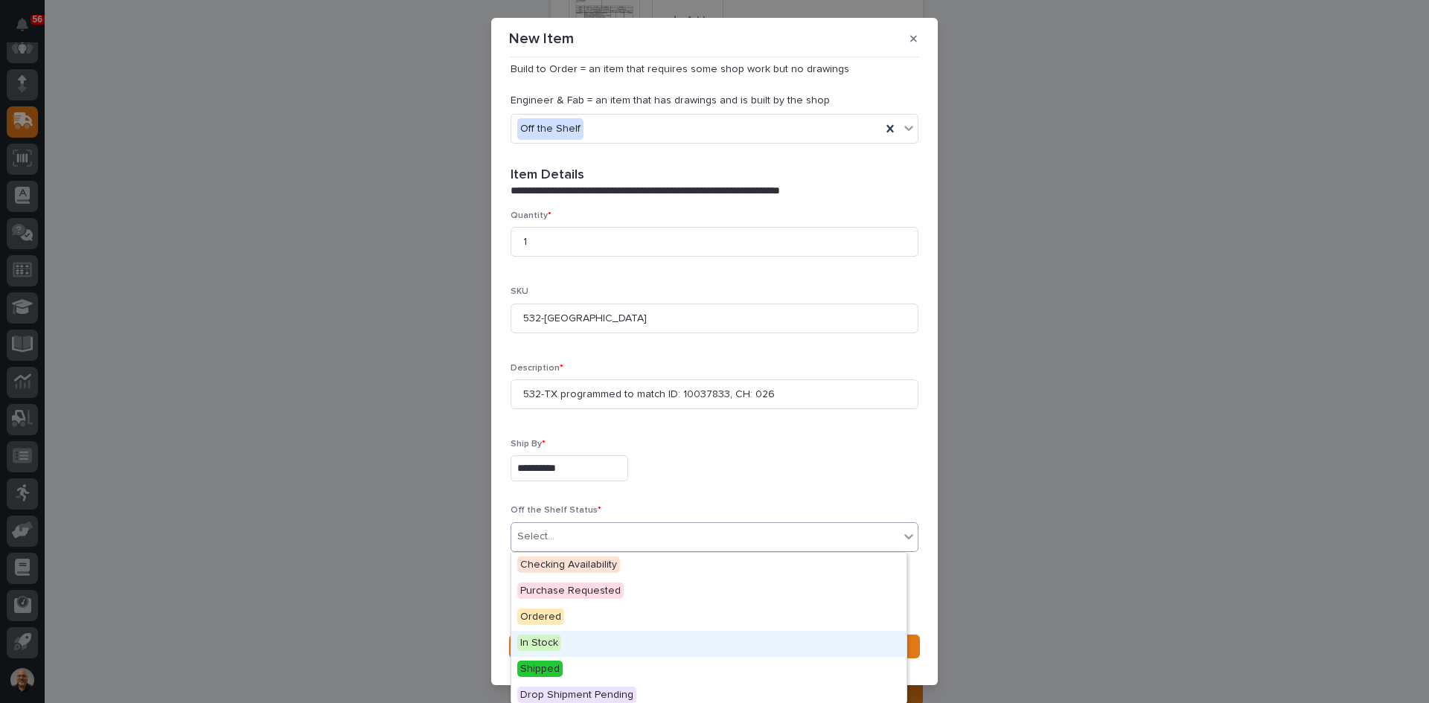
click at [546, 643] on span "In Stock" at bounding box center [539, 643] width 44 height 16
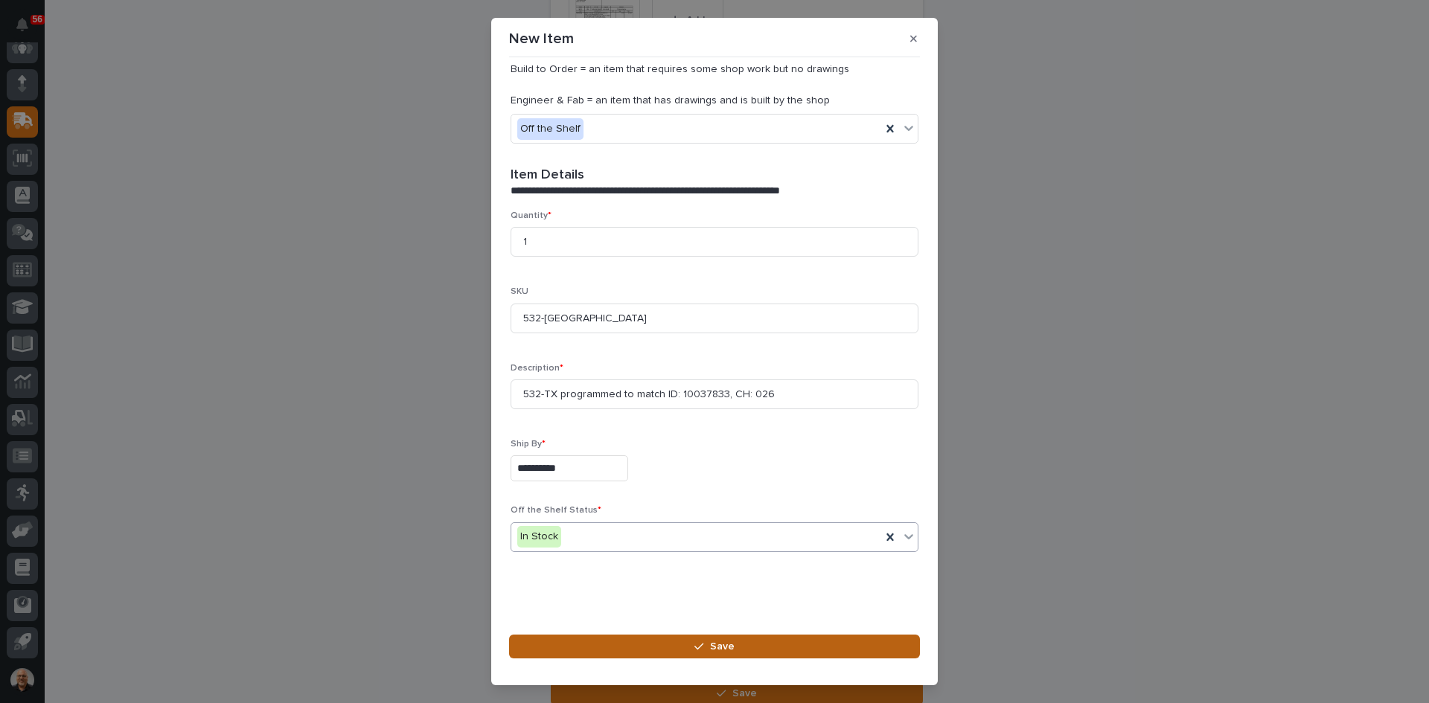
click at [724, 646] on span "Save" at bounding box center [722, 646] width 25 height 13
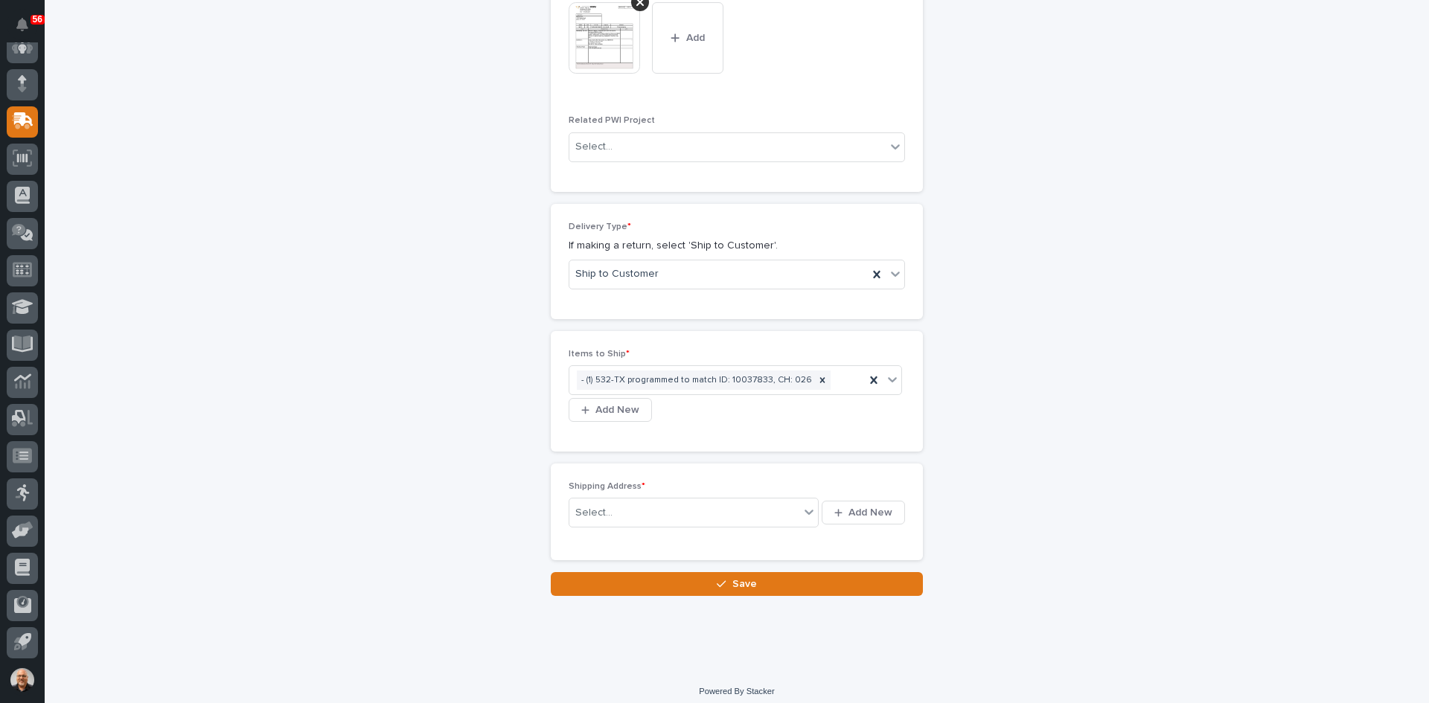
scroll to position [772, 0]
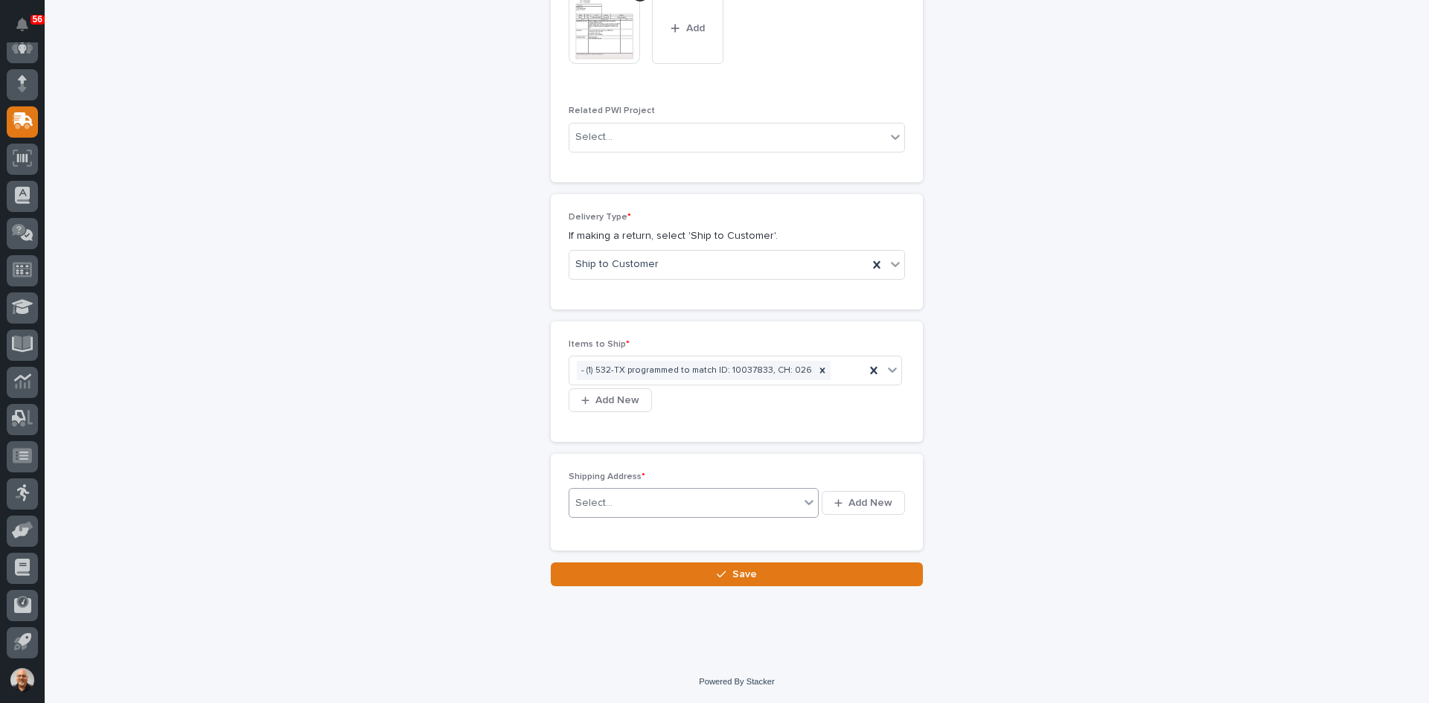
click at [612, 500] on div "Select..." at bounding box center [684, 503] width 230 height 25
drag, startPoint x: 612, startPoint y: 500, endPoint x: 858, endPoint y: 504, distance: 245.6
click at [858, 504] on span "Add New" at bounding box center [870, 502] width 44 height 13
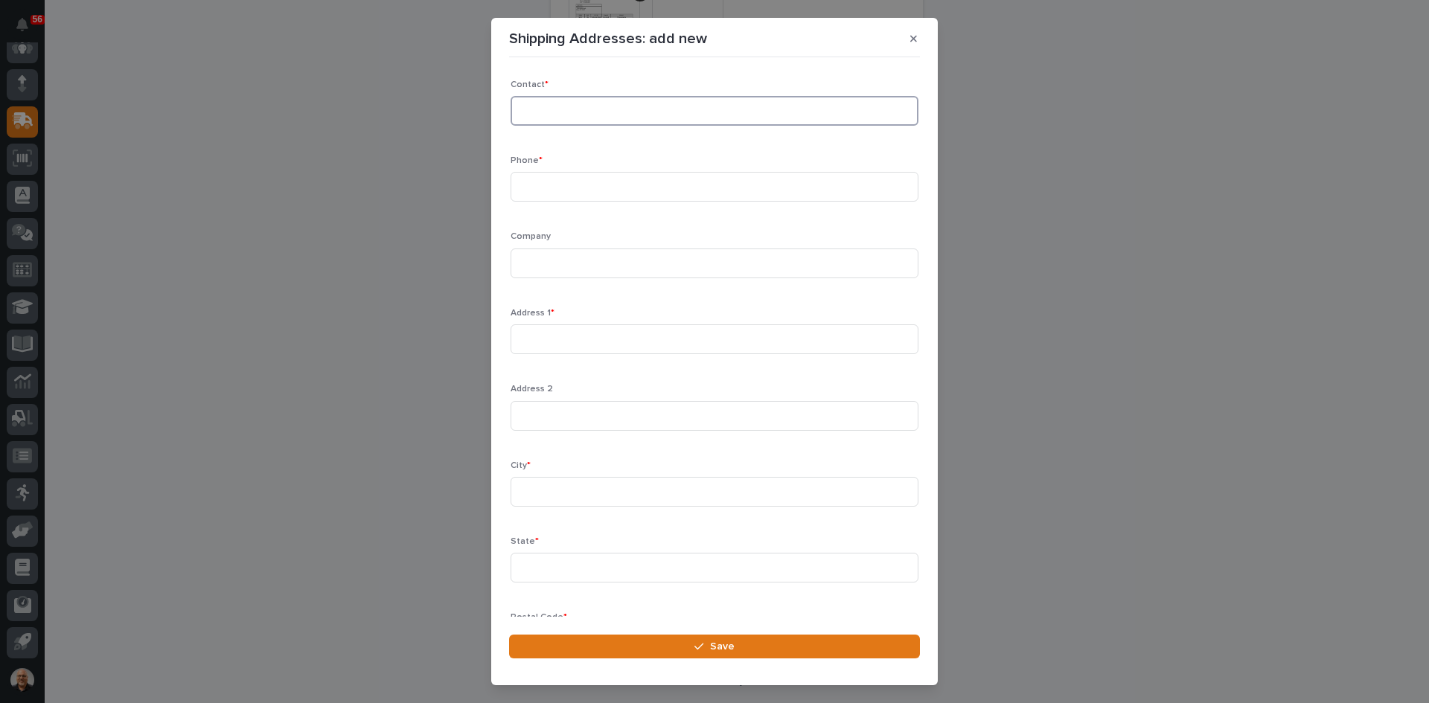
click at [538, 106] on input at bounding box center [715, 111] width 408 height 30
type input "[PERSON_NAME]"
click at [530, 188] on input at bounding box center [715, 187] width 408 height 30
type input "[PHONE_NUMBER]"
click at [537, 266] on input at bounding box center [715, 264] width 408 height 30
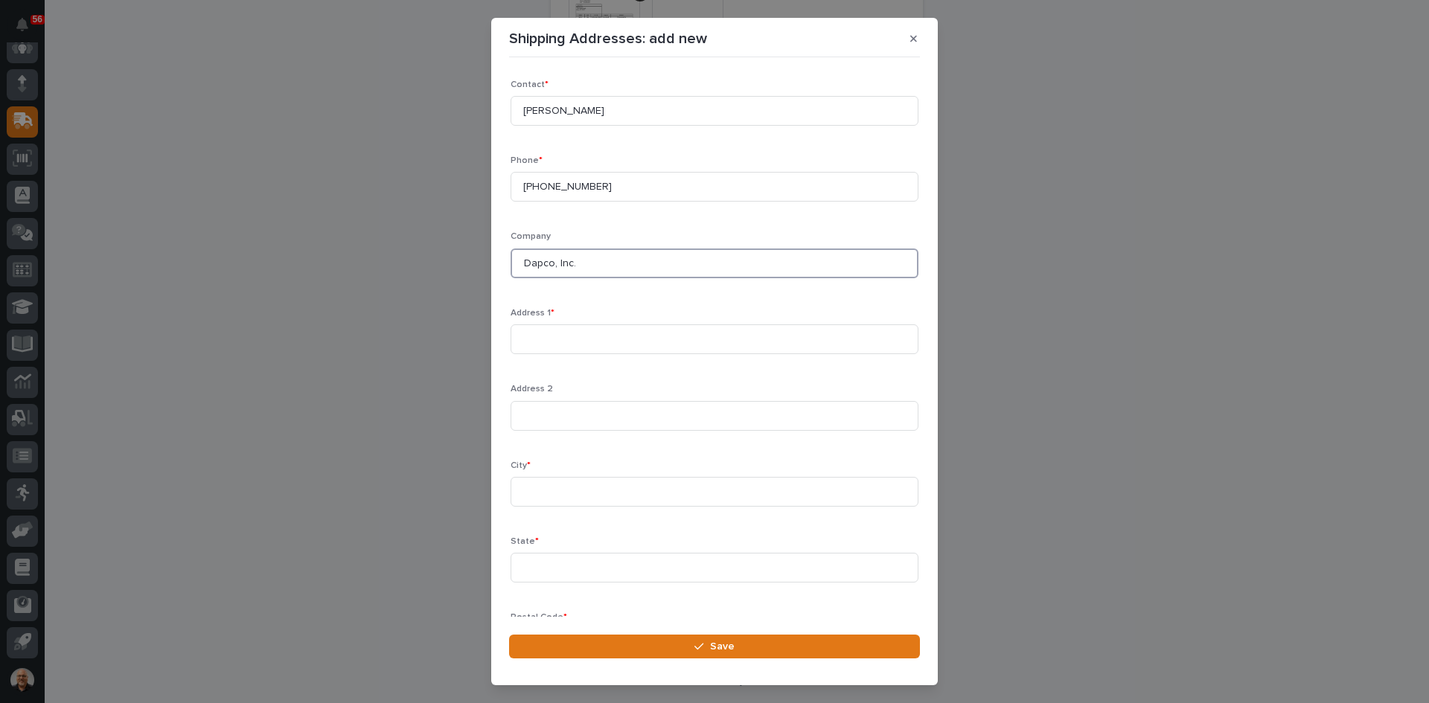
type input "Dapco, Inc."
click at [525, 335] on input at bounding box center [715, 339] width 408 height 30
type input "[STREET_ADDRESS]"
click at [523, 481] on input at bounding box center [715, 492] width 408 height 30
type input "Nebo"
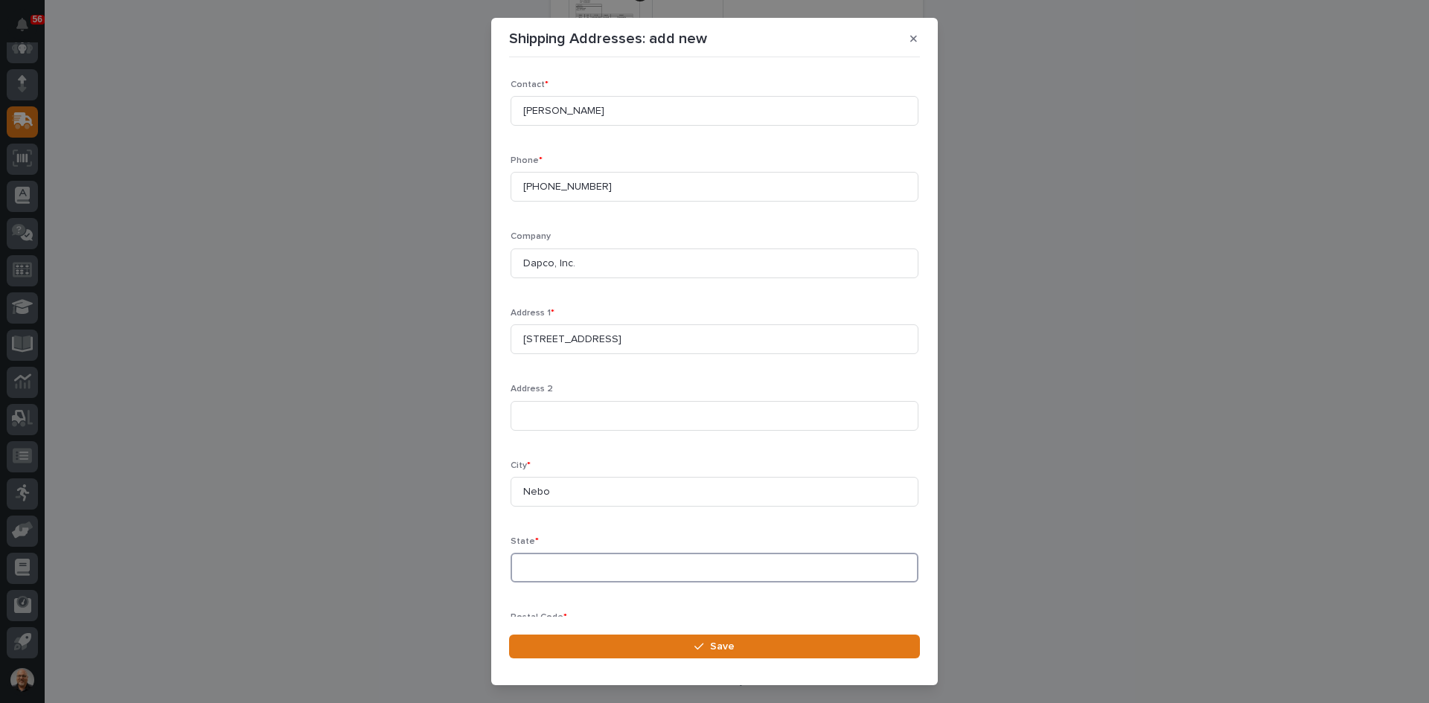
click at [538, 569] on input at bounding box center [715, 568] width 408 height 30
type input "KY"
click at [522, 554] on input at bounding box center [715, 557] width 408 height 30
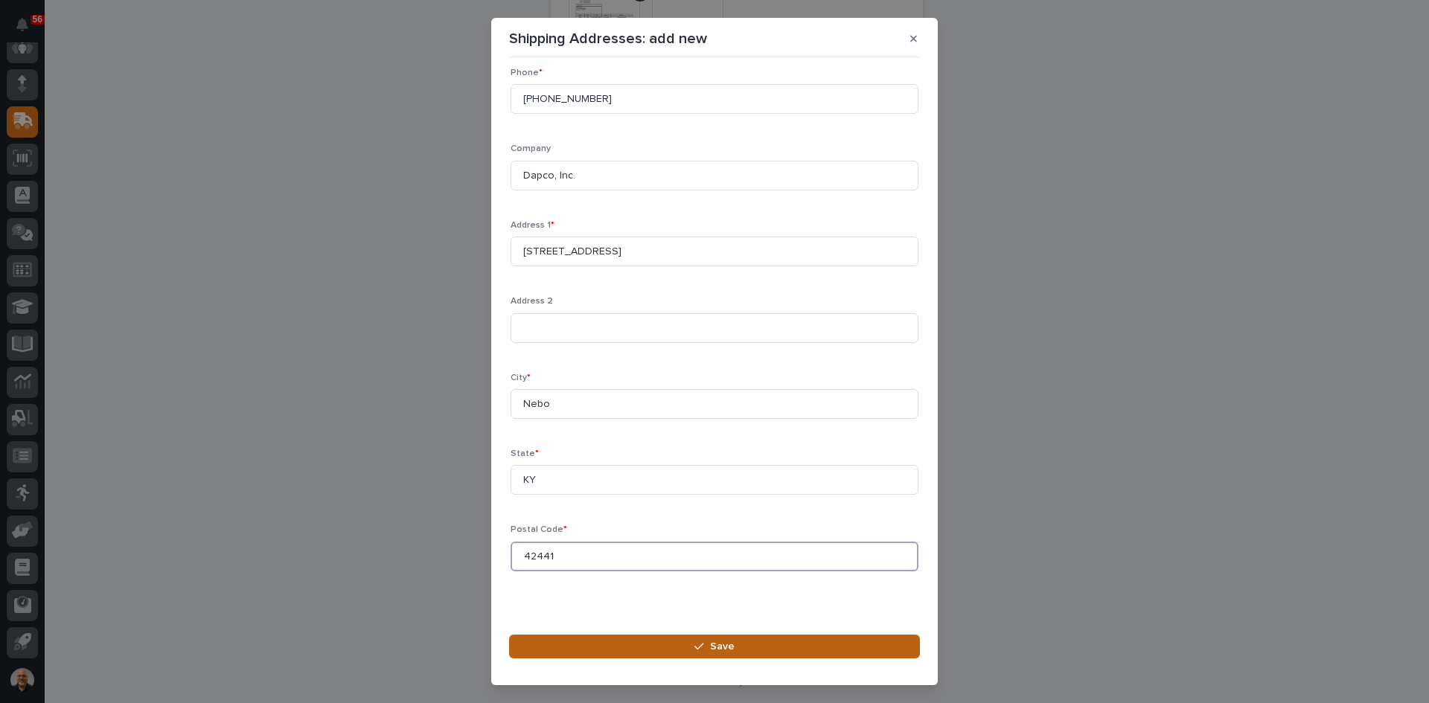
type input "42441"
click at [726, 646] on span "Save" at bounding box center [722, 646] width 25 height 13
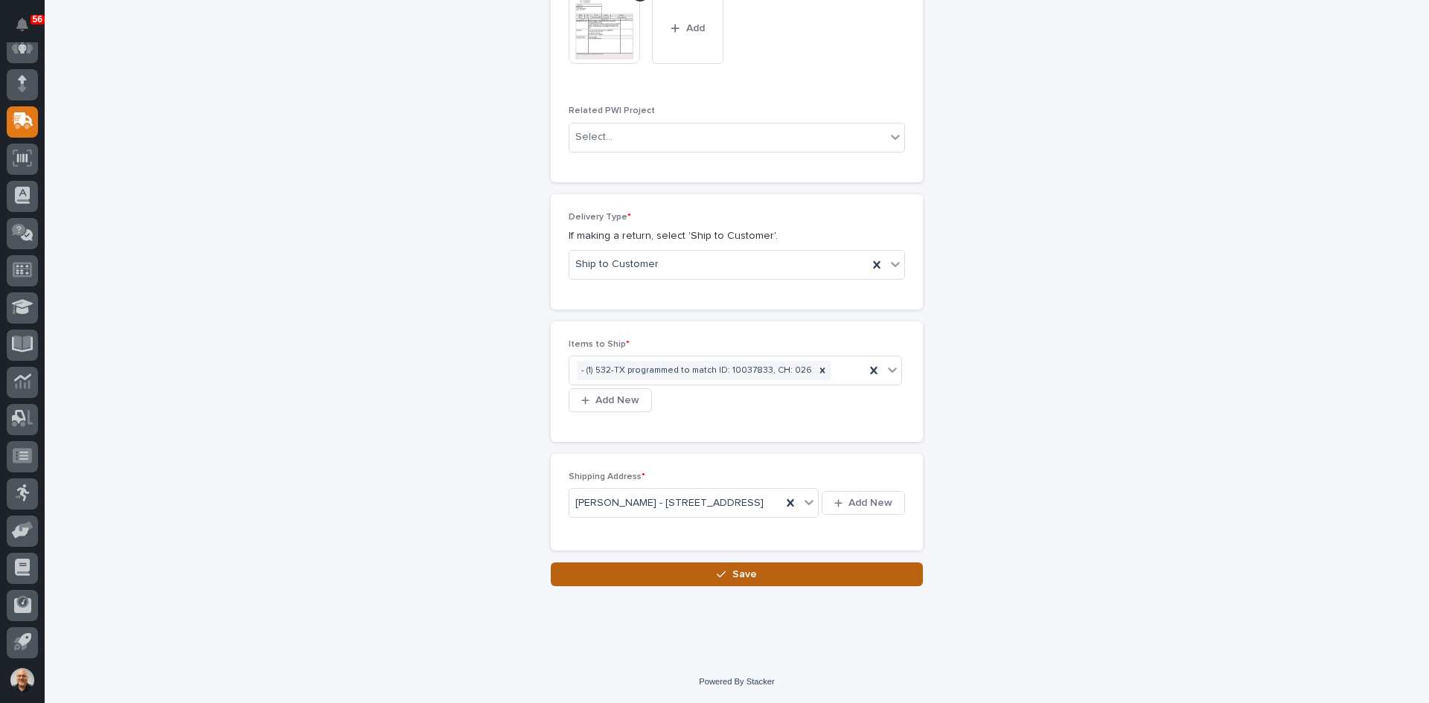
click at [738, 581] on span "Save" at bounding box center [744, 574] width 25 height 13
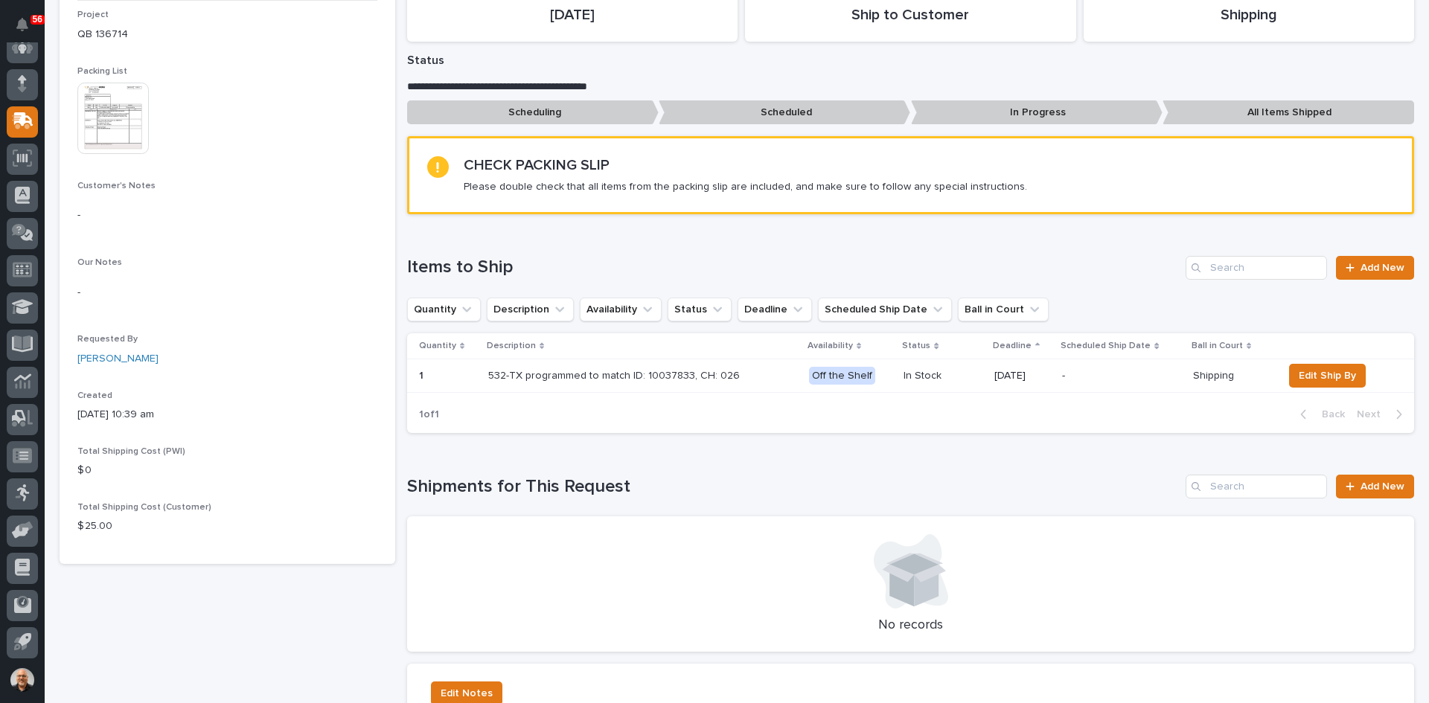
scroll to position [223, 0]
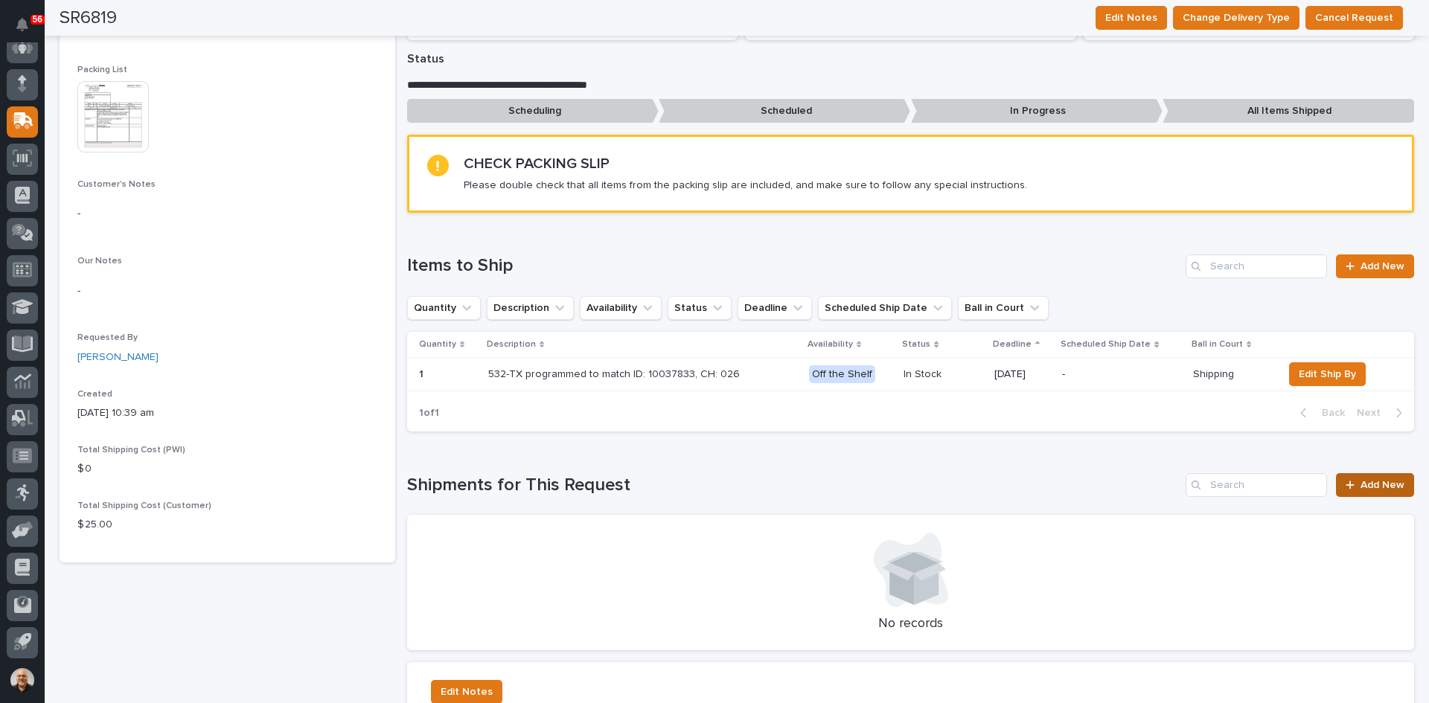
click at [1360, 483] on span "Add New" at bounding box center [1382, 485] width 44 height 10
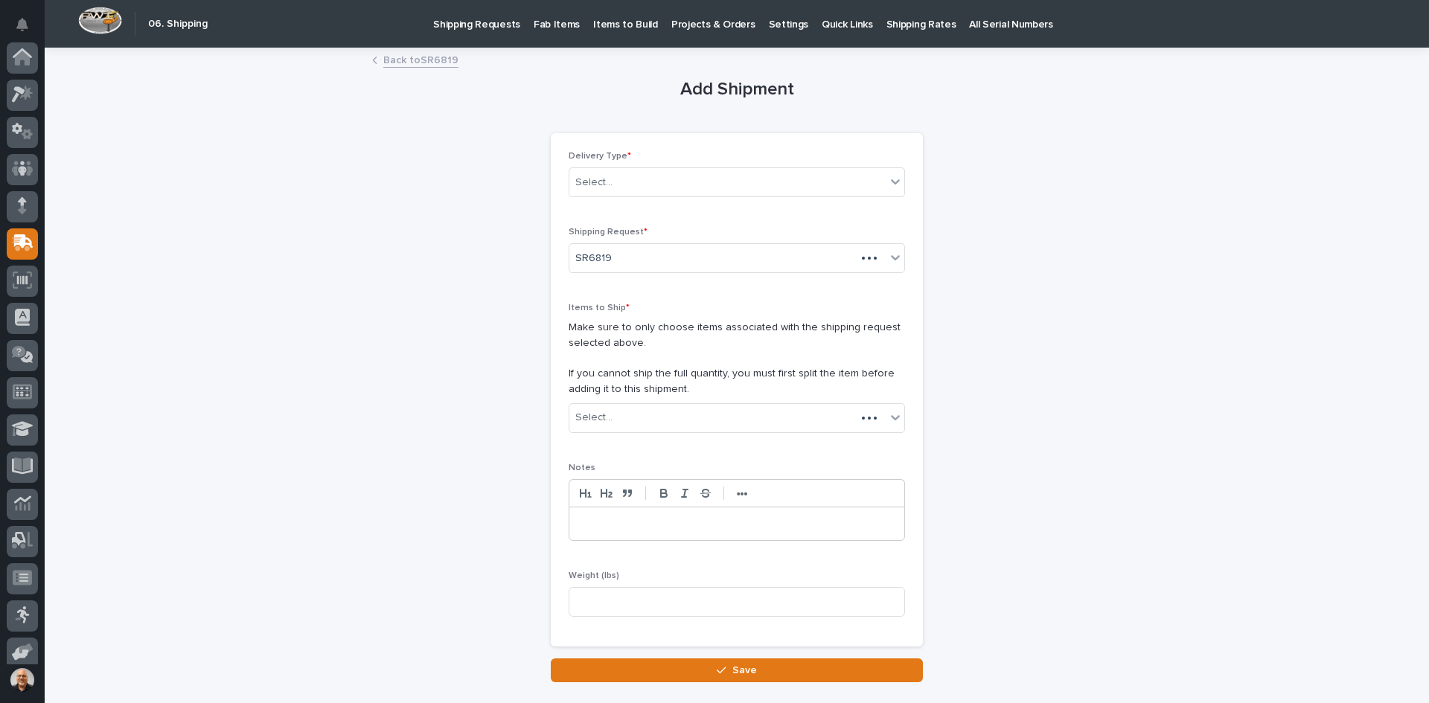
scroll to position [122, 0]
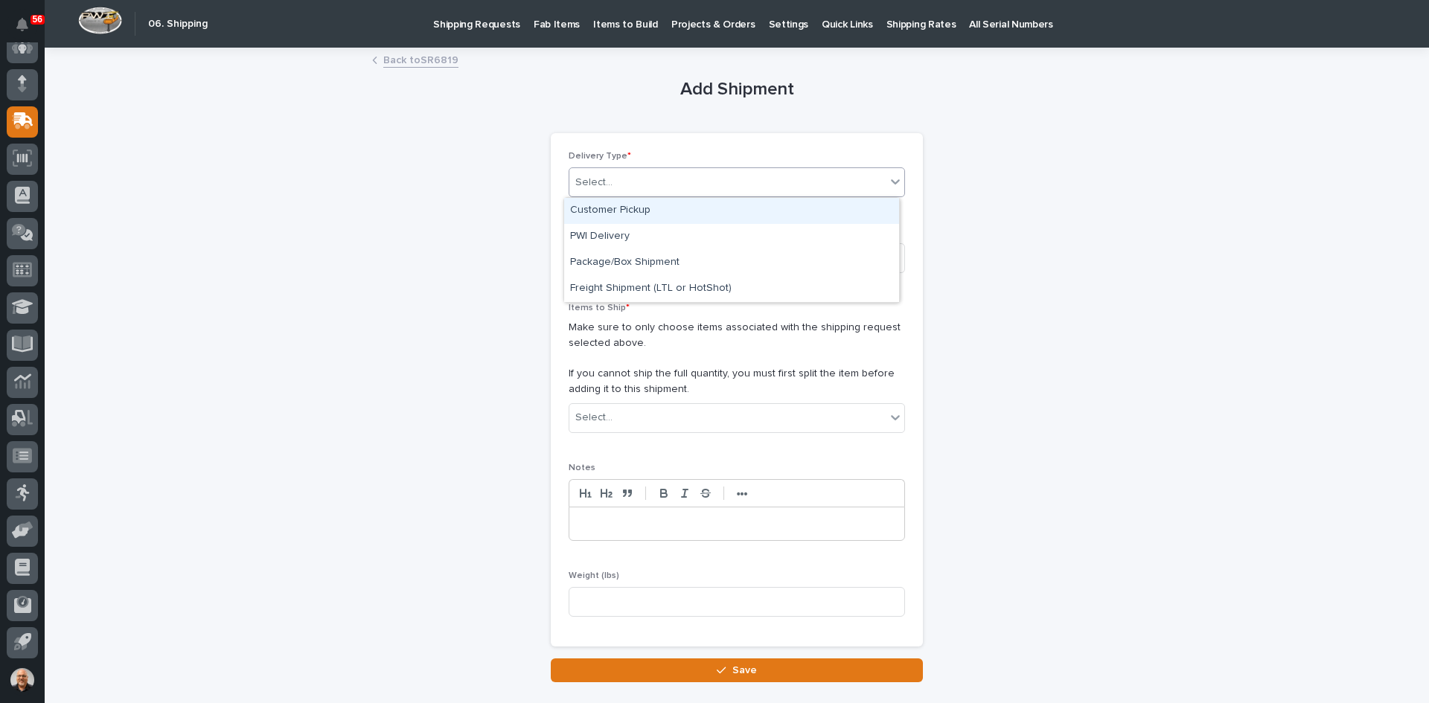
click at [634, 176] on div "Select..." at bounding box center [727, 182] width 316 height 25
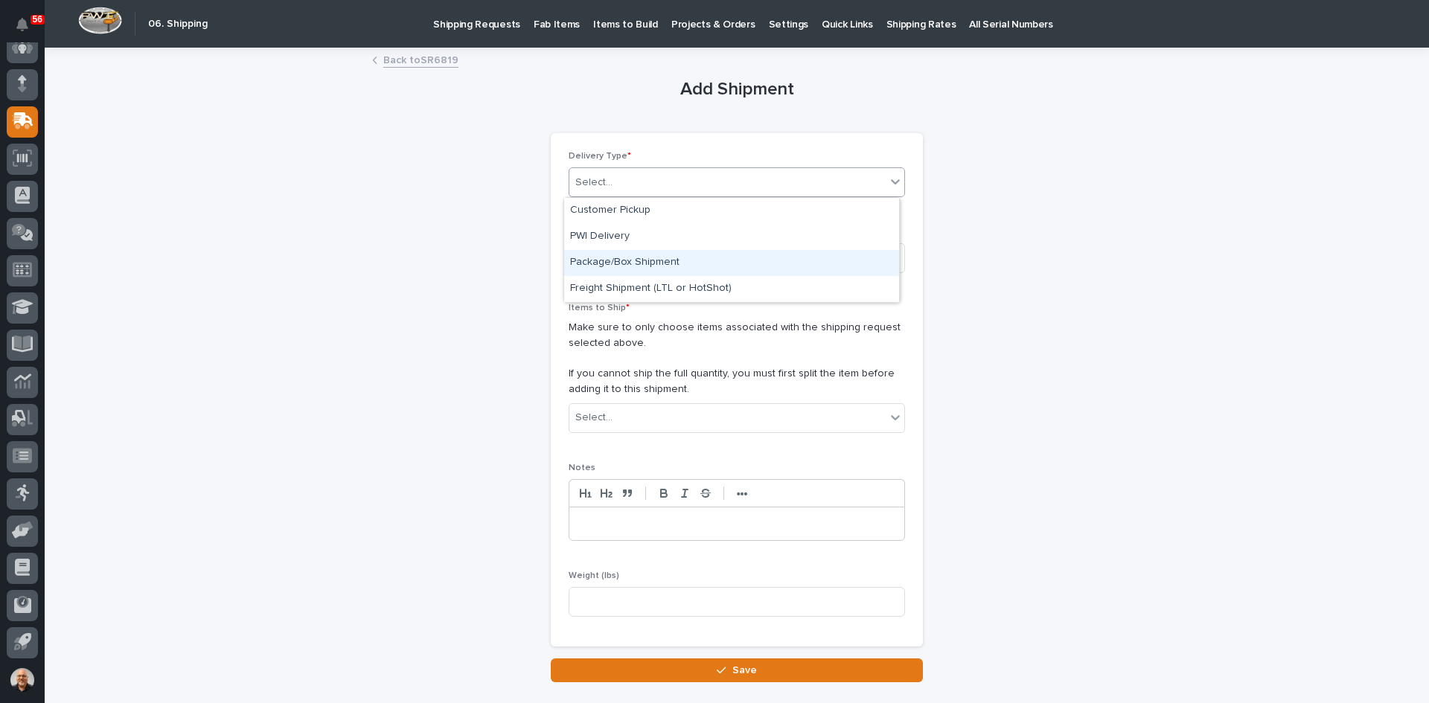
click at [622, 259] on div "Package/Box Shipment" at bounding box center [731, 263] width 335 height 26
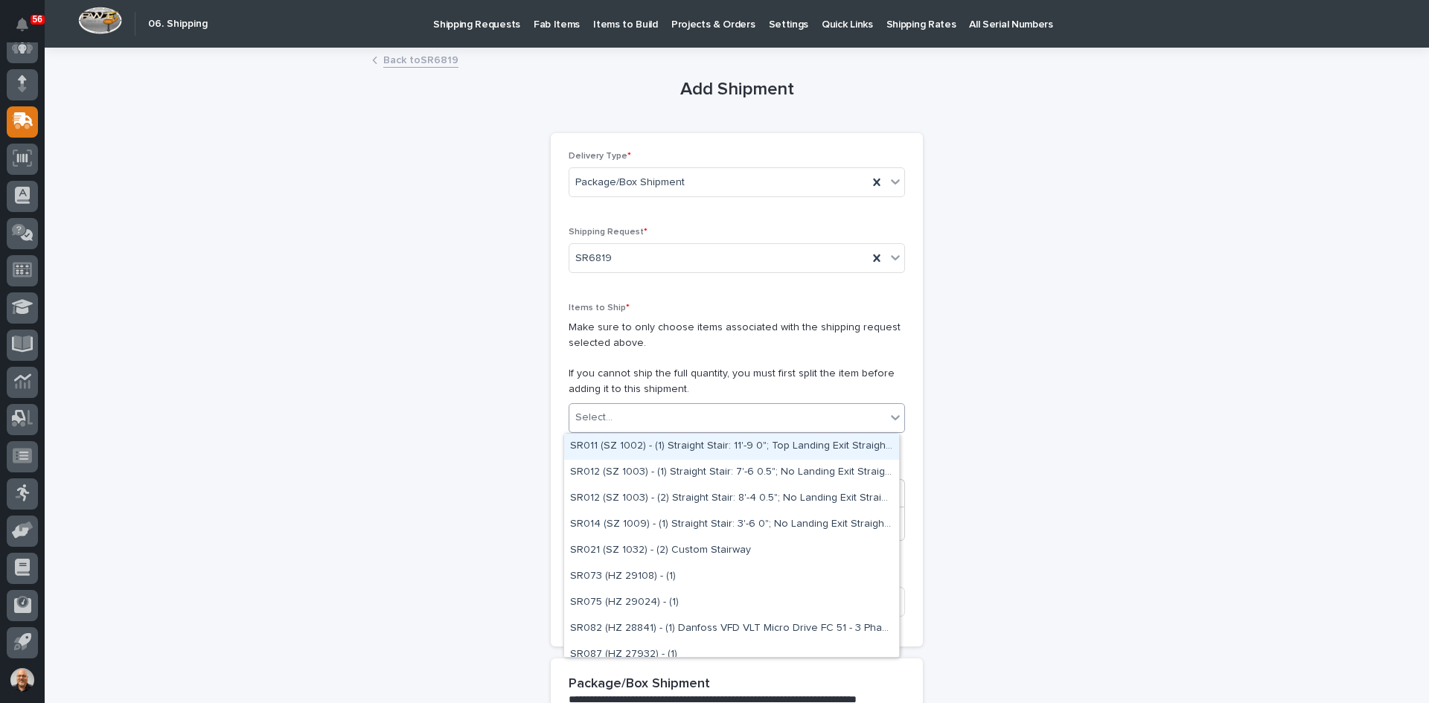
click at [636, 417] on div "Select..." at bounding box center [727, 418] width 316 height 25
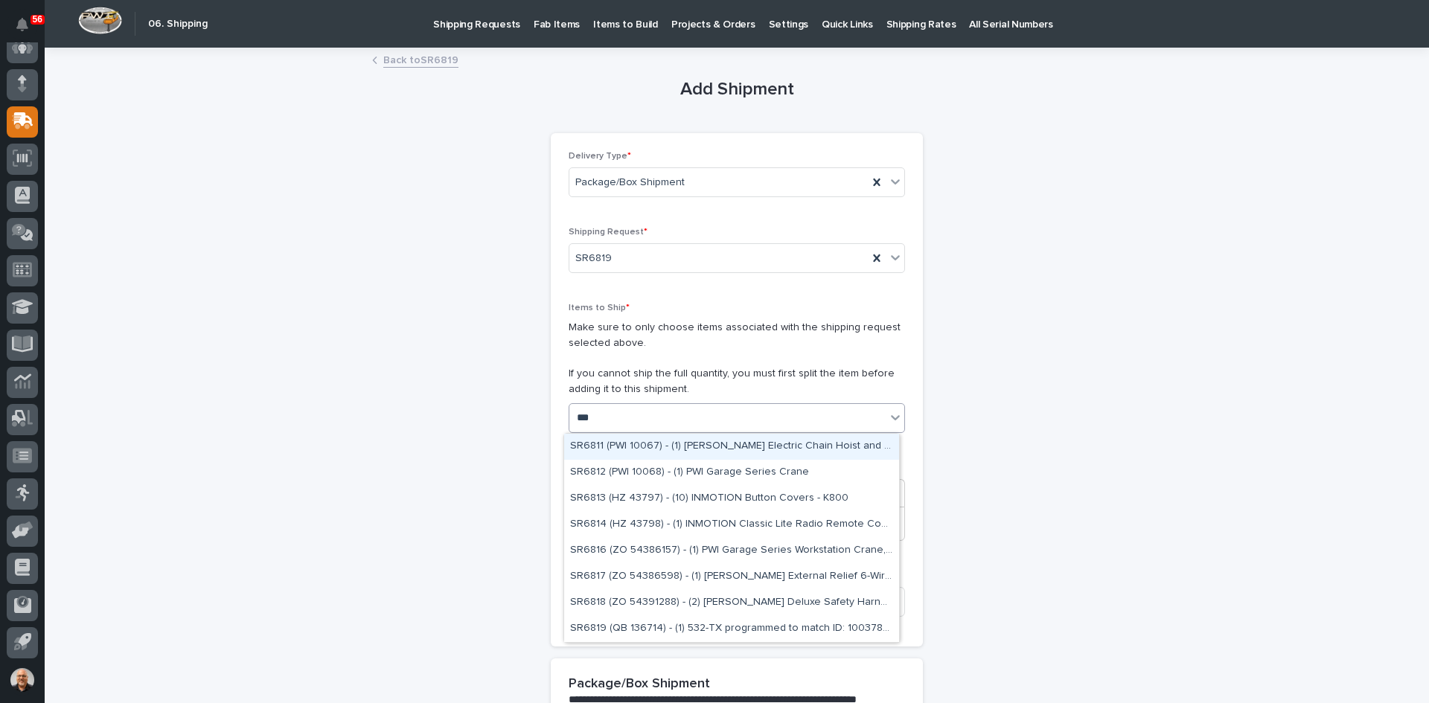
type input "****"
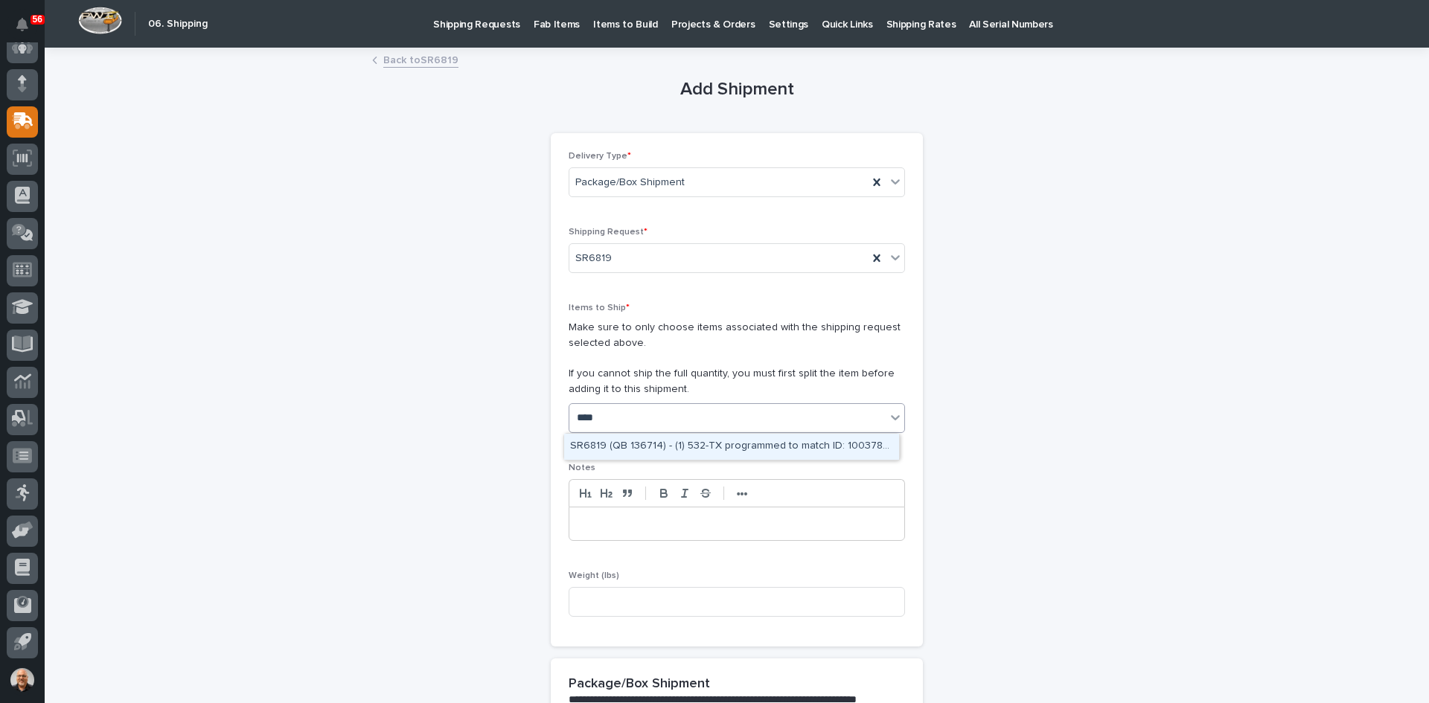
click at [715, 444] on div "SR6819 (QB 136714) - (1) 532-TX programmed to match ID: 10037833, CH: 026" at bounding box center [731, 447] width 335 height 26
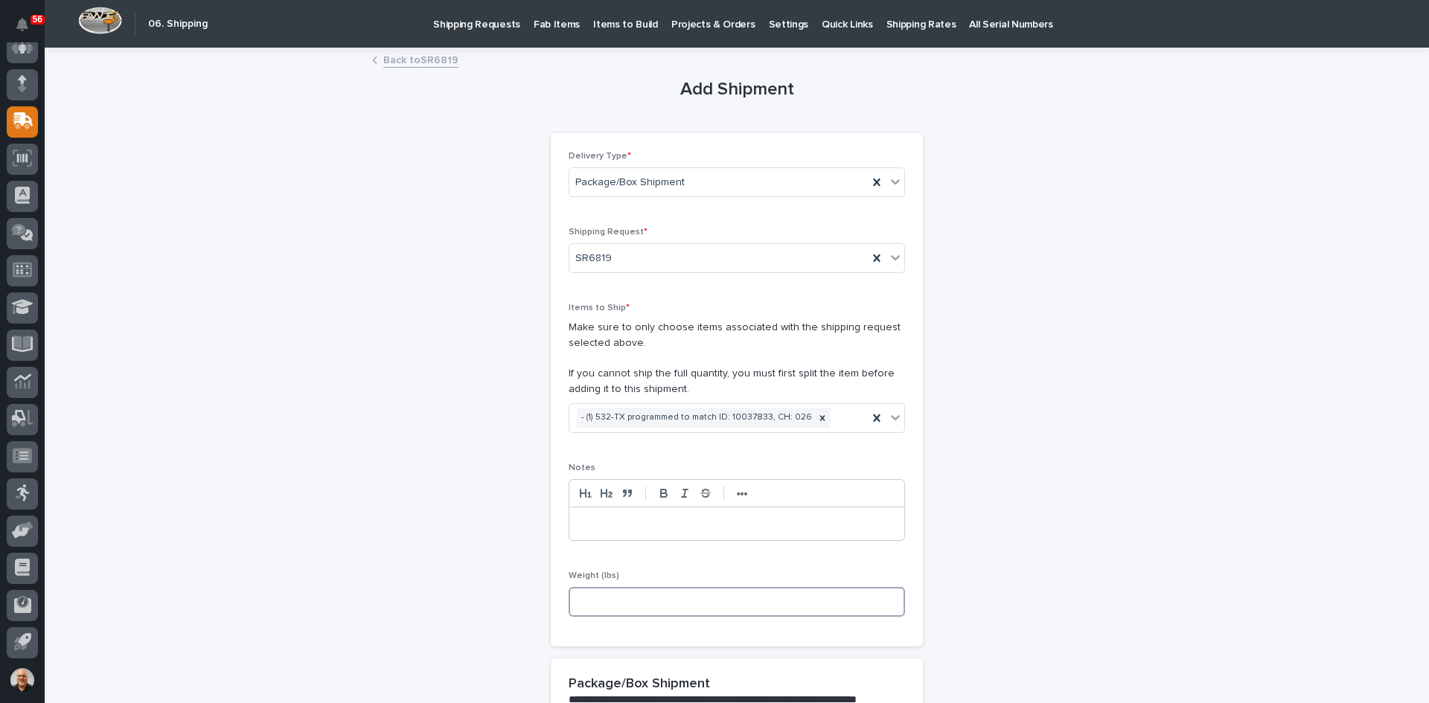
click at [594, 601] on input at bounding box center [737, 602] width 336 height 30
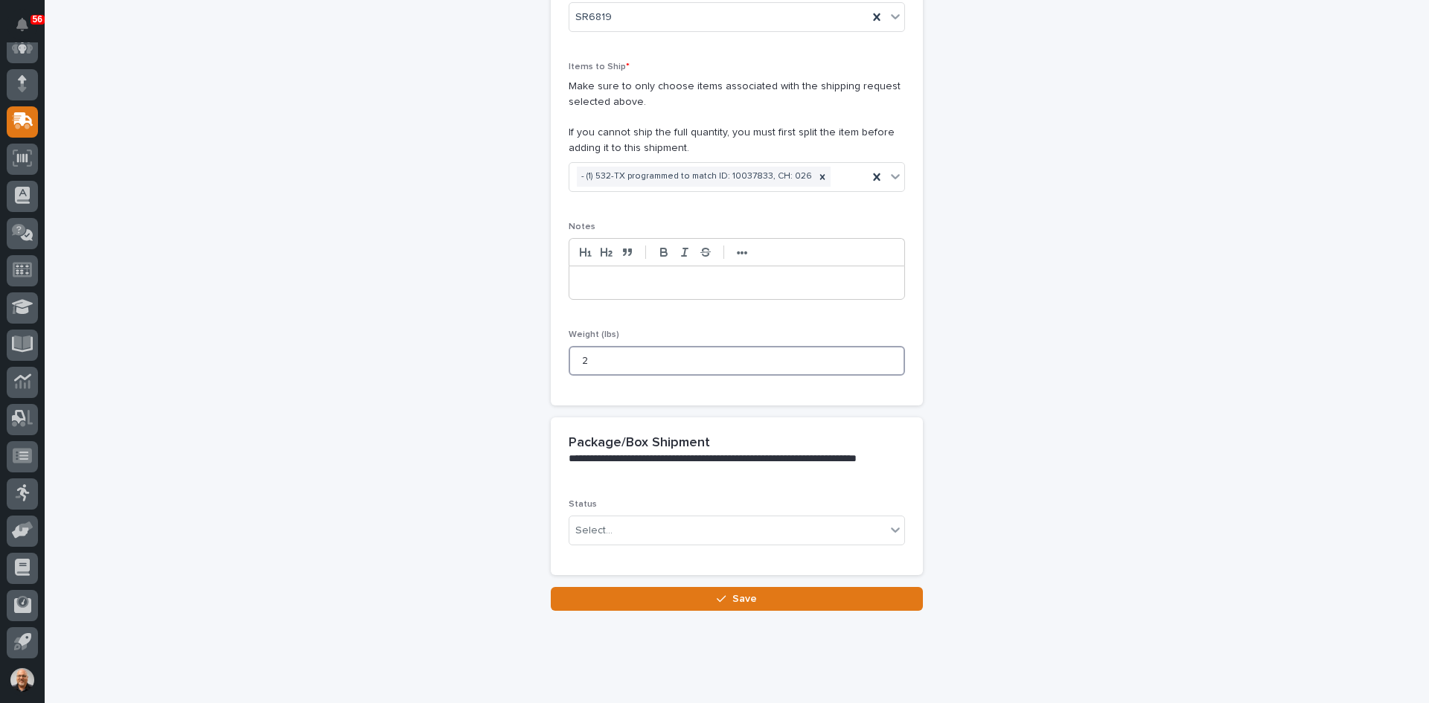
scroll to position [266, 0]
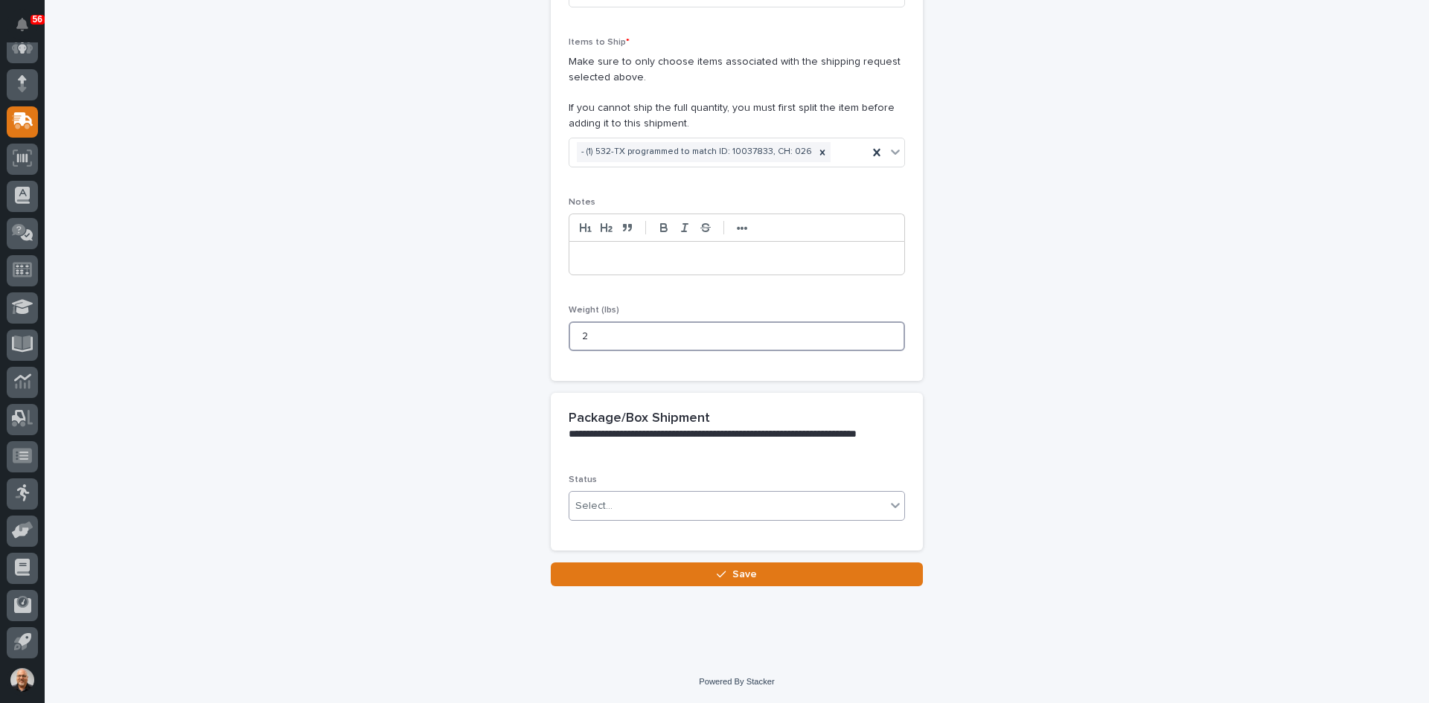
type input "2"
click at [632, 502] on div "Select..." at bounding box center [727, 506] width 316 height 25
click at [596, 560] on span "Shipped" at bounding box center [592, 559] width 45 height 16
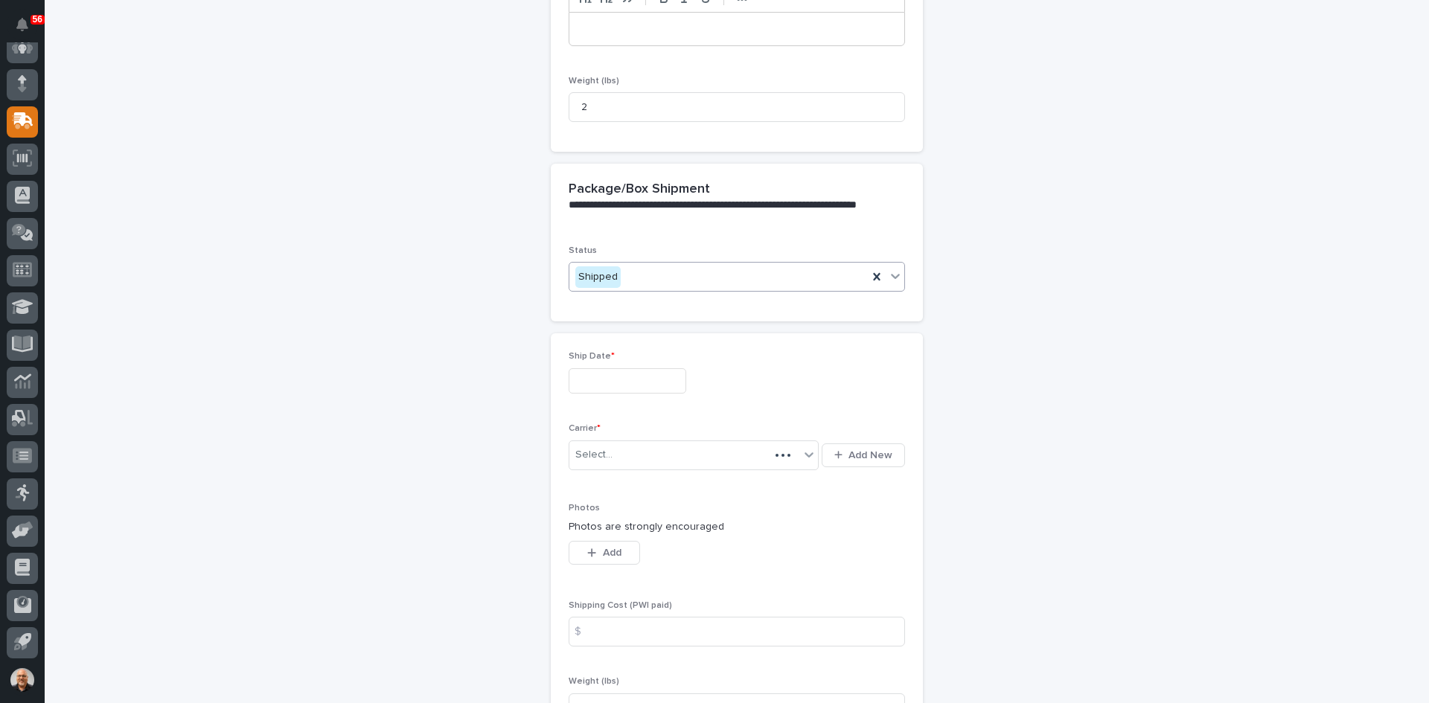
scroll to position [519, 0]
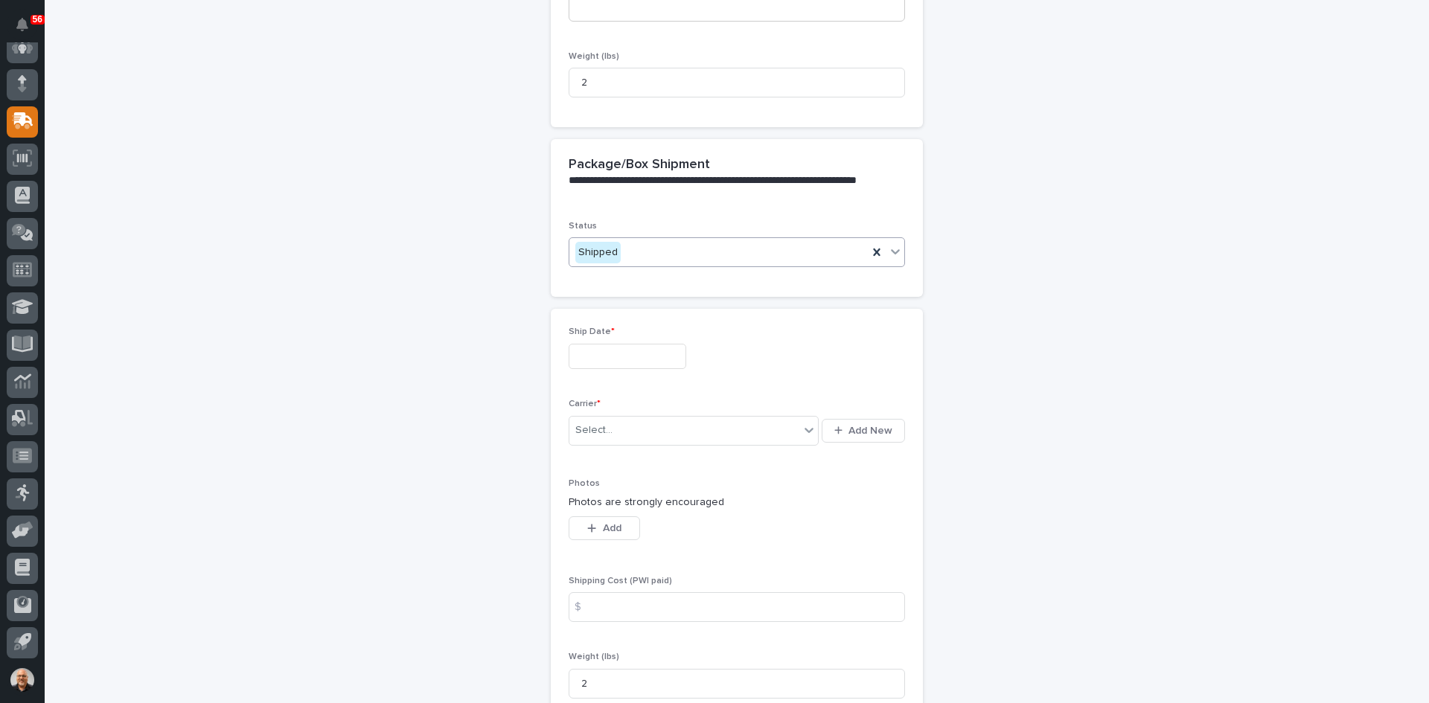
click at [620, 359] on input "text" at bounding box center [628, 357] width 118 height 26
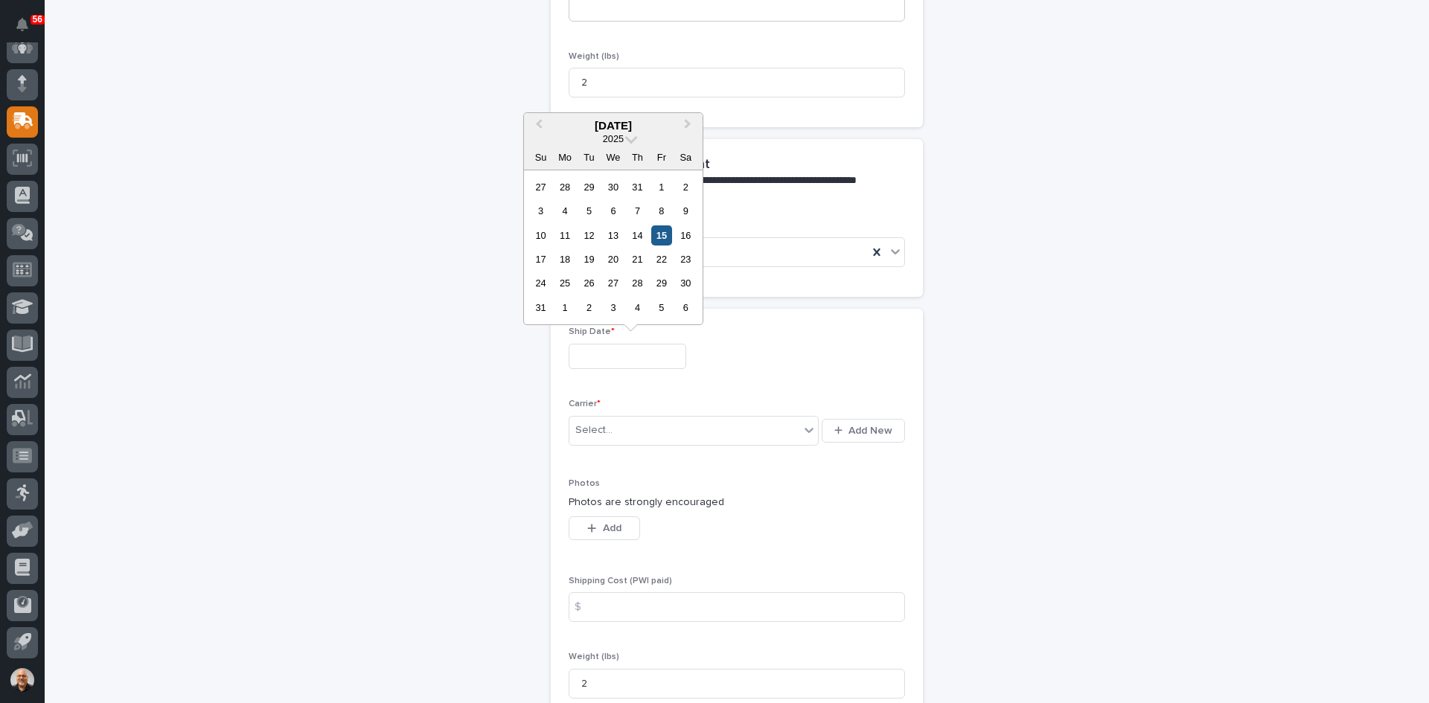
click at [664, 236] on div "15" at bounding box center [661, 236] width 20 height 20
type input "**********"
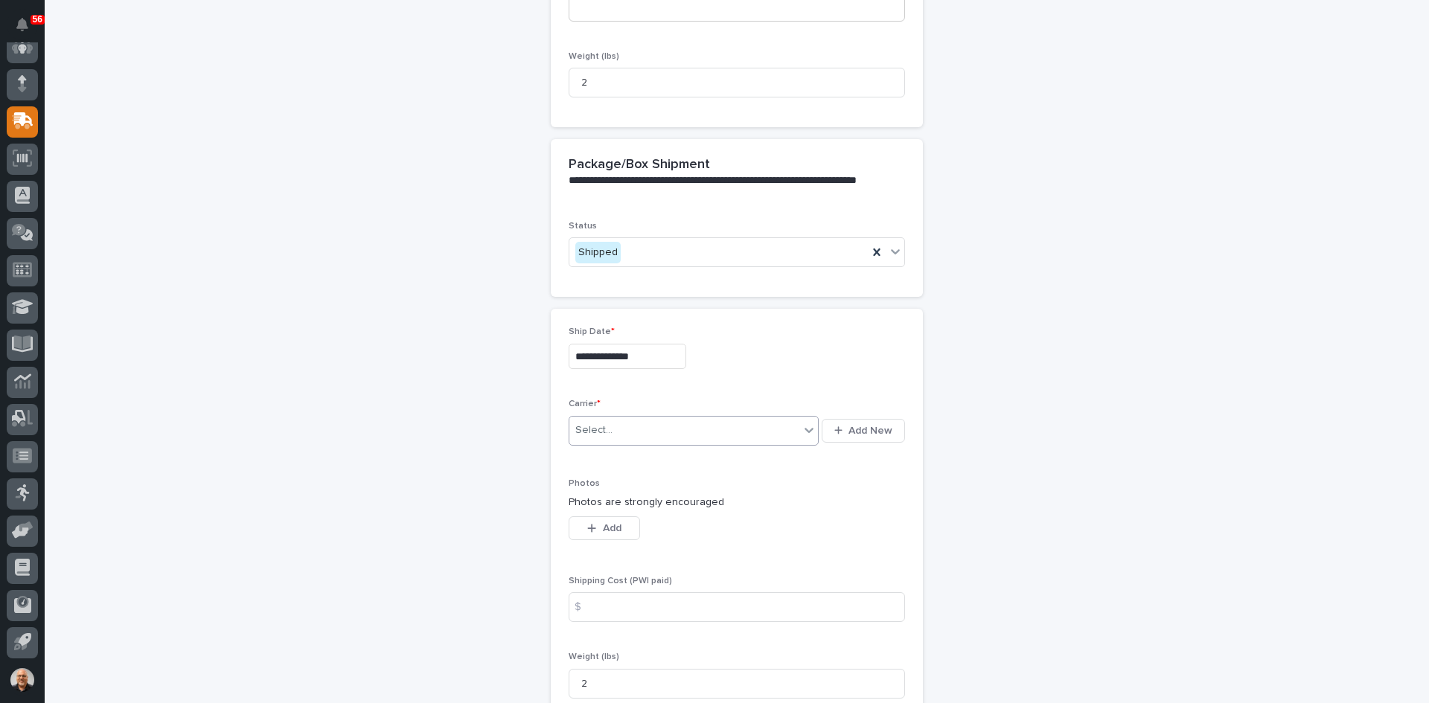
click at [615, 426] on div "Select..." at bounding box center [684, 430] width 230 height 25
type input "***"
click at [604, 461] on div "UPS" at bounding box center [688, 460] width 249 height 26
click at [602, 604] on input at bounding box center [737, 607] width 336 height 30
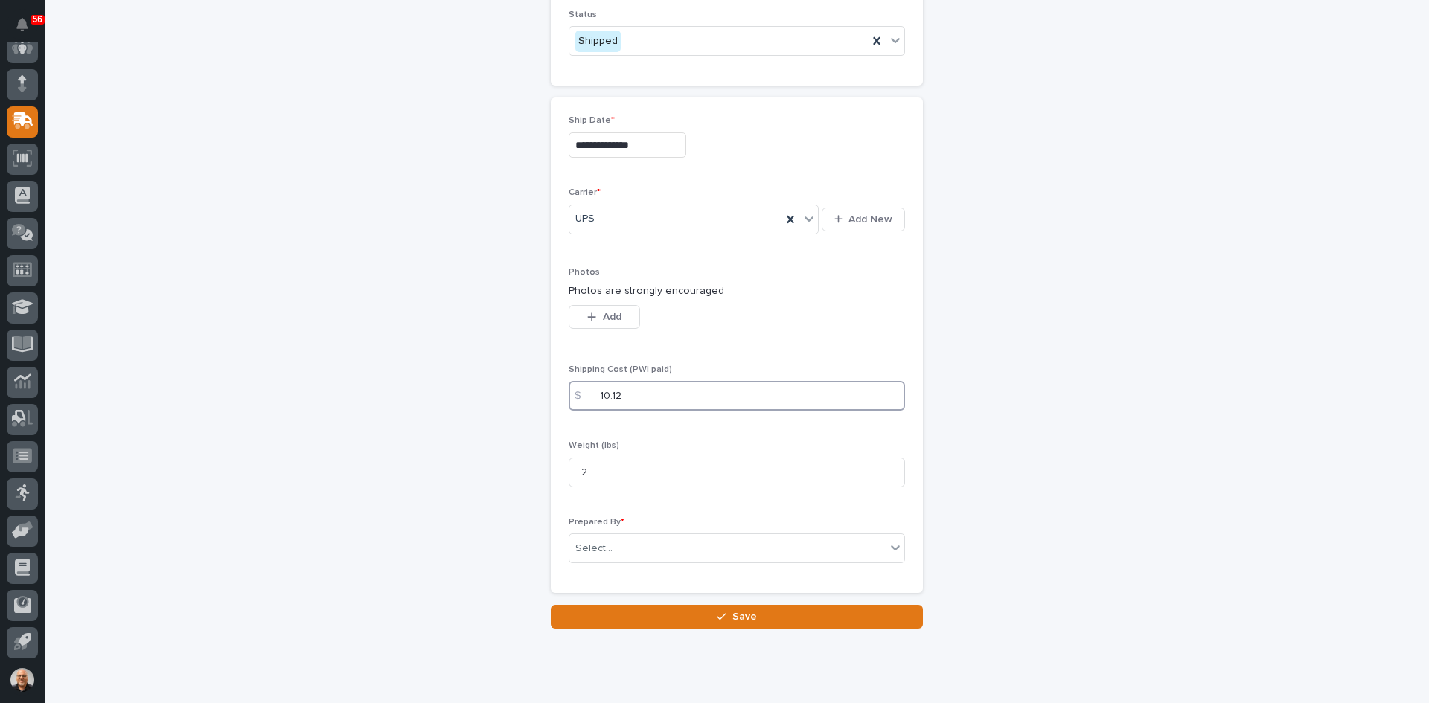
scroll to position [743, 0]
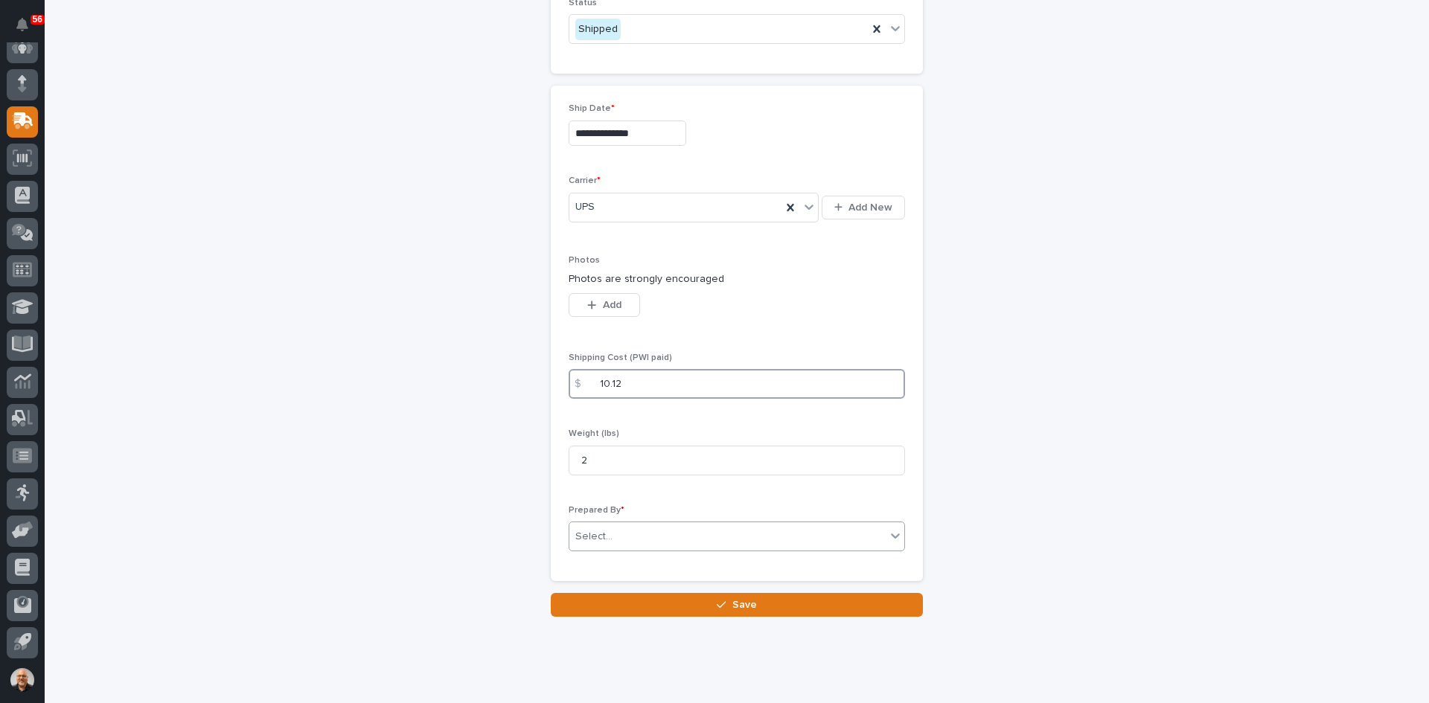
type input "10.12"
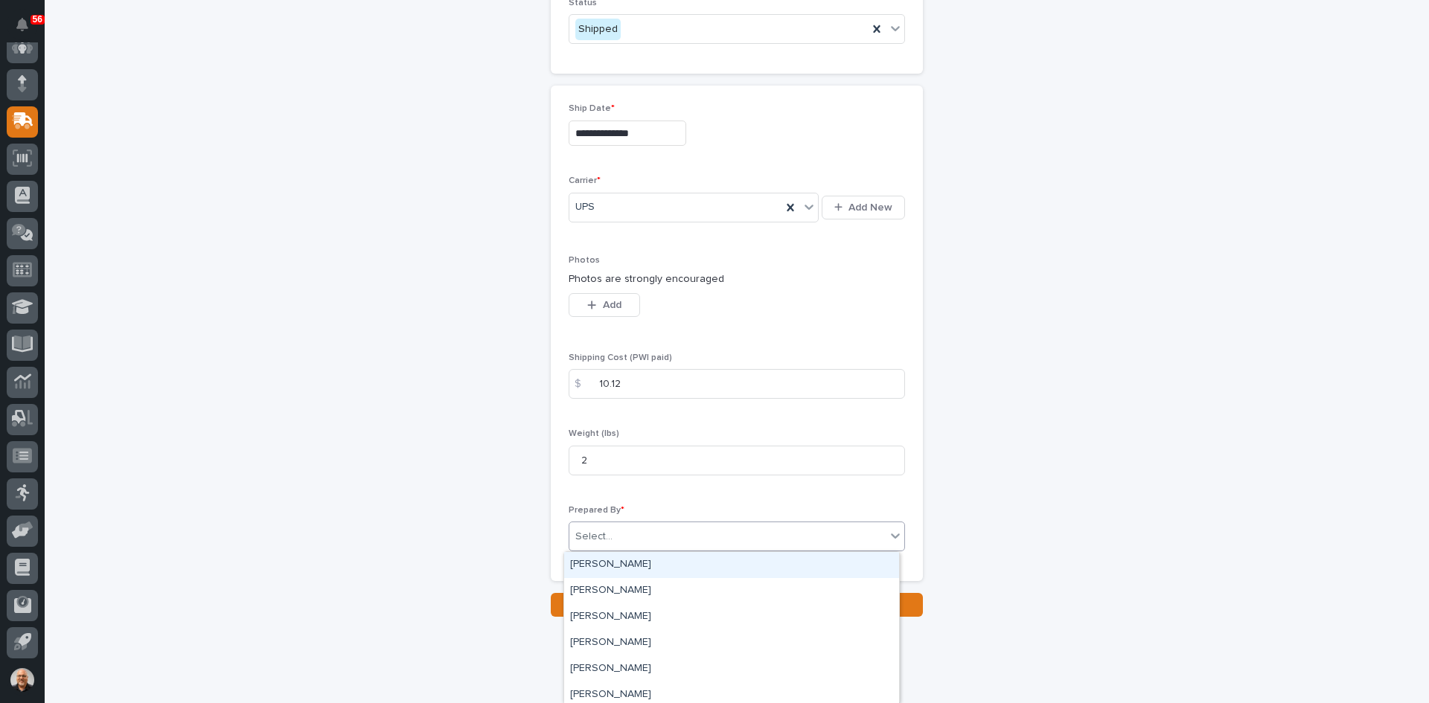
click at [613, 529] on div "Select..." at bounding box center [727, 537] width 316 height 25
type input "***"
click at [615, 566] on div "[PERSON_NAME]" at bounding box center [731, 565] width 335 height 26
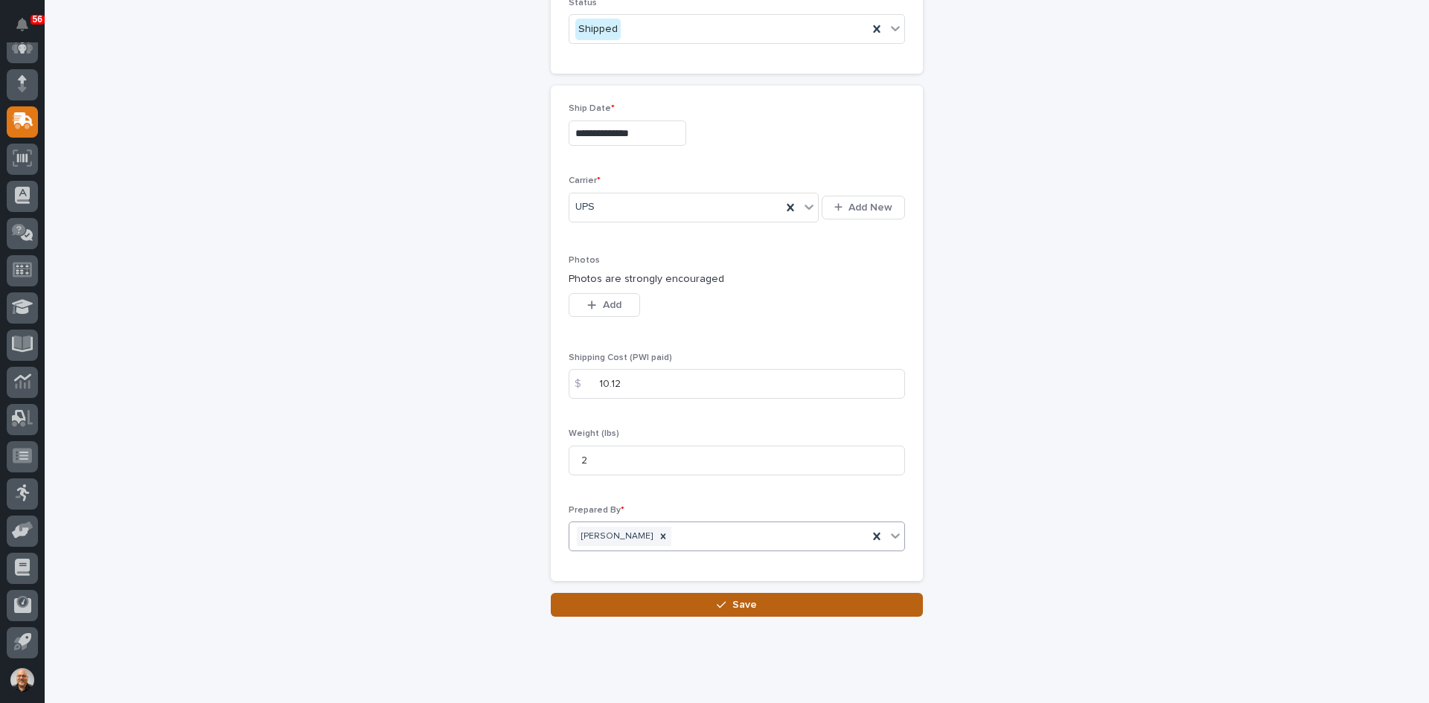
click at [741, 602] on span "Save" at bounding box center [744, 604] width 25 height 13
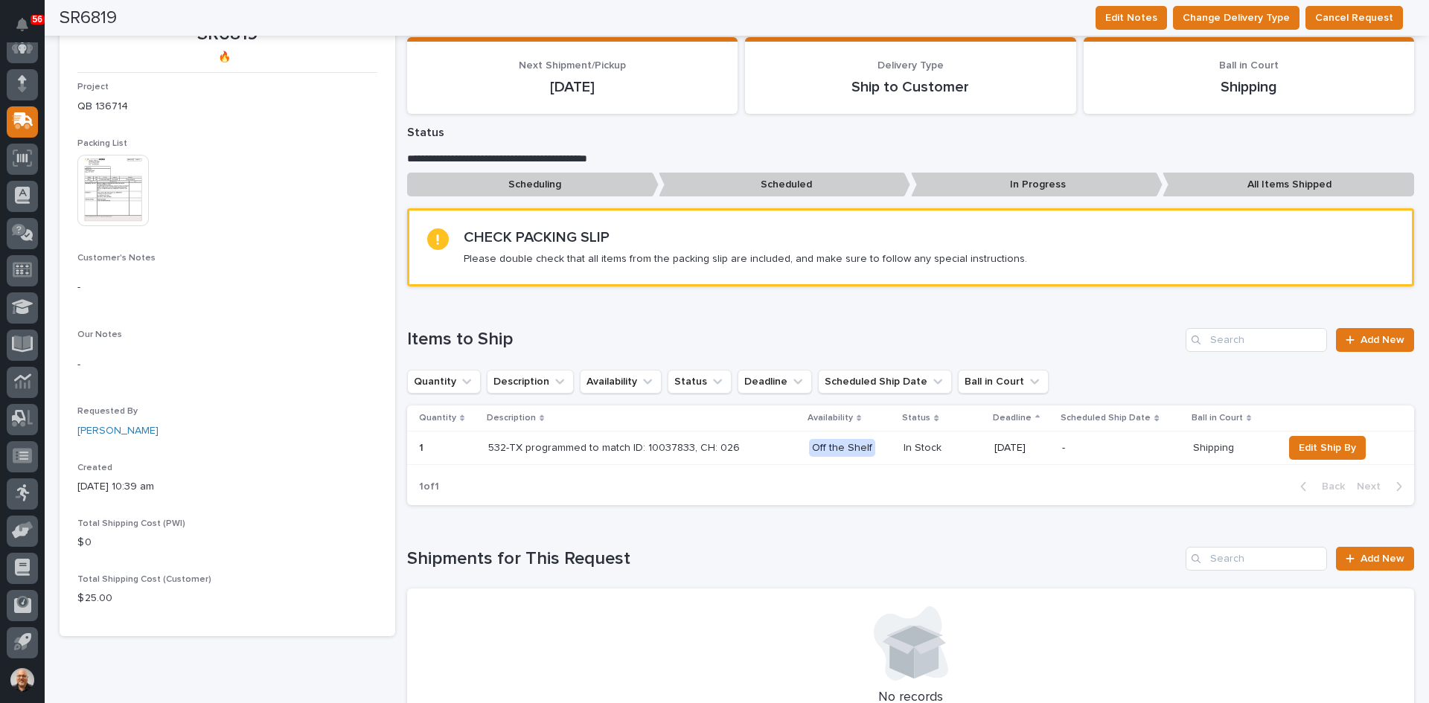
scroll to position [149, 0]
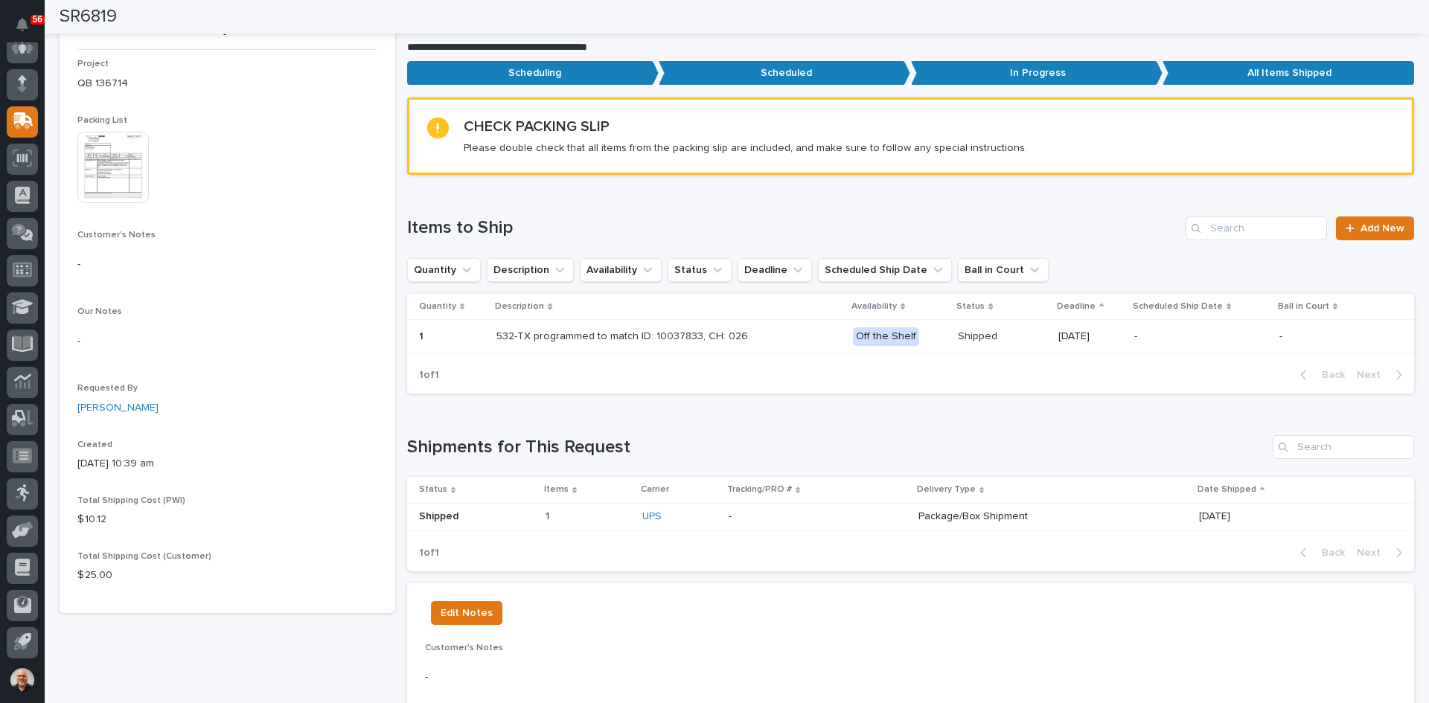
click at [840, 514] on p at bounding box center [818, 517] width 178 height 13
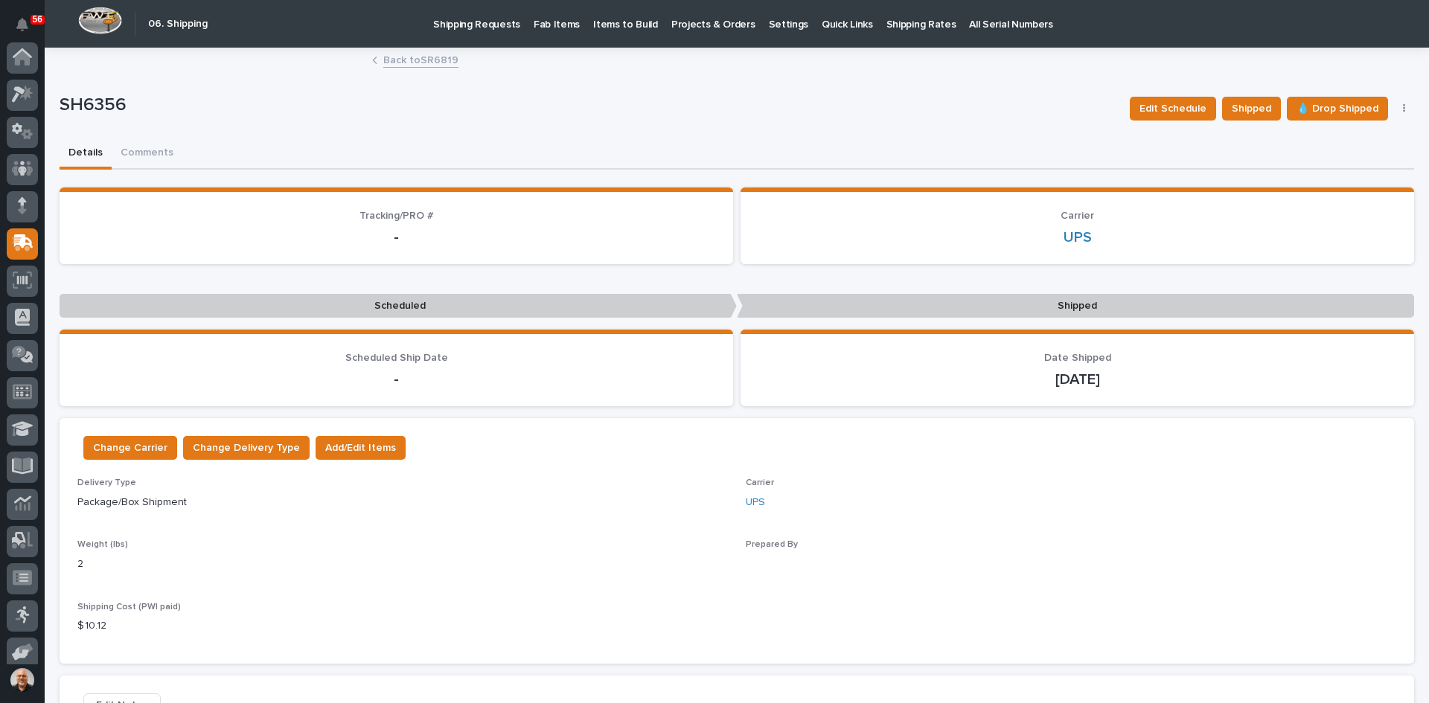
scroll to position [122, 0]
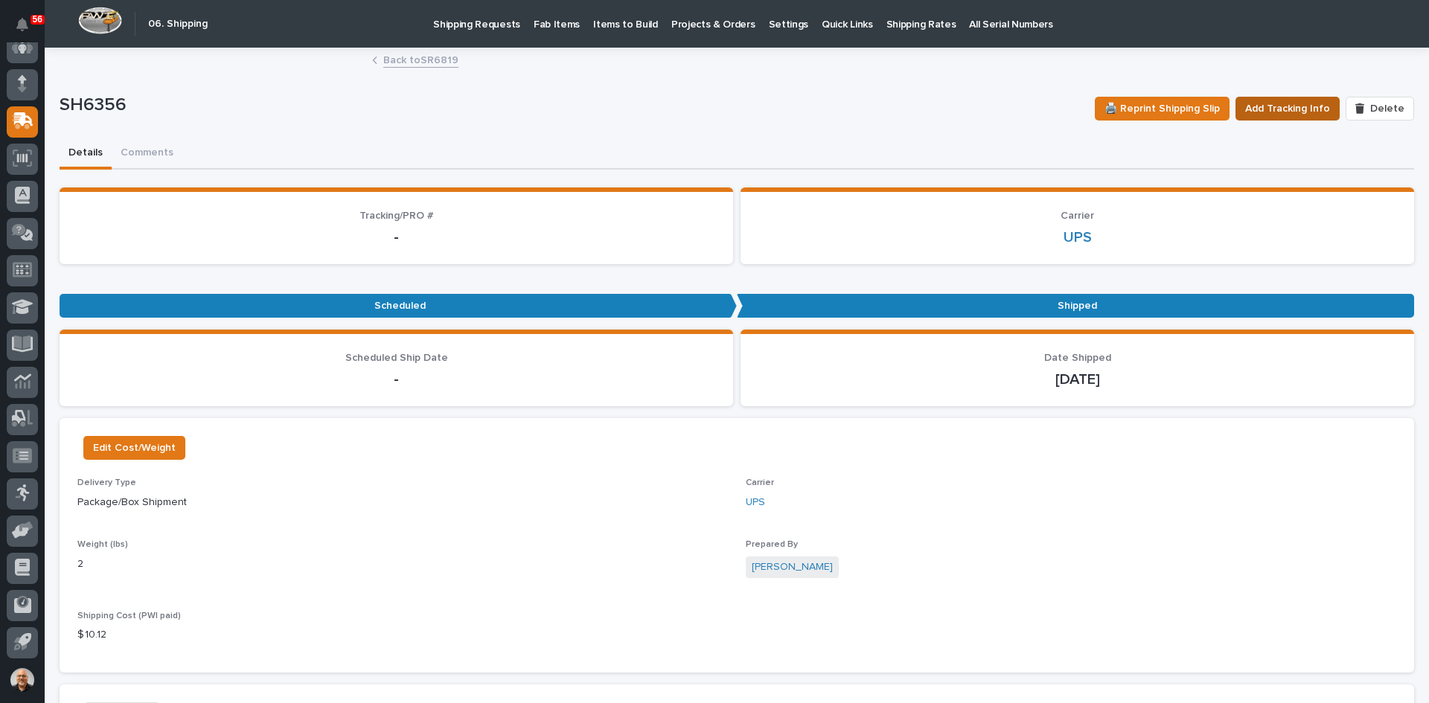
click at [1276, 111] on span "Add Tracking Info" at bounding box center [1287, 109] width 85 height 18
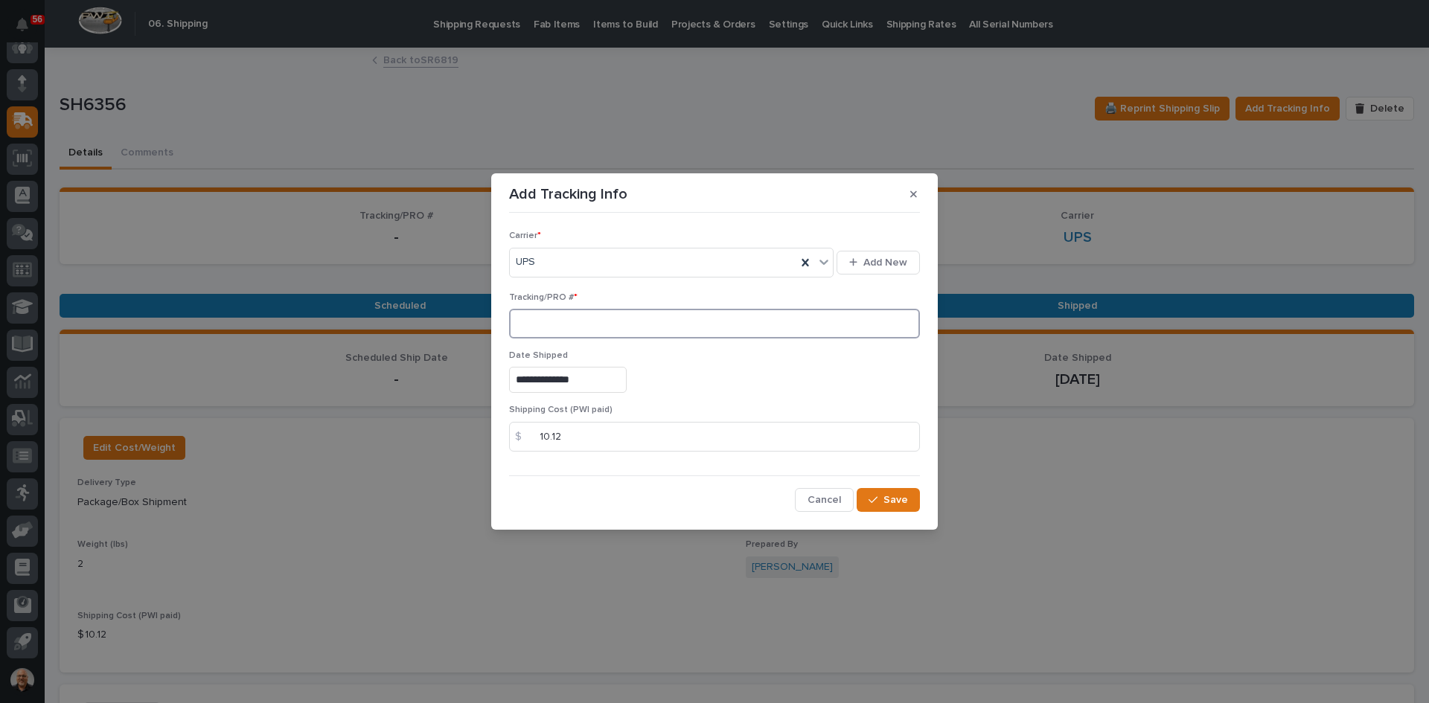
click at [526, 324] on input at bounding box center [714, 324] width 411 height 30
paste input "1Z831R2E0391167239"
type input "1Z831R2E0391167239"
click at [895, 501] on span "Save" at bounding box center [895, 499] width 25 height 13
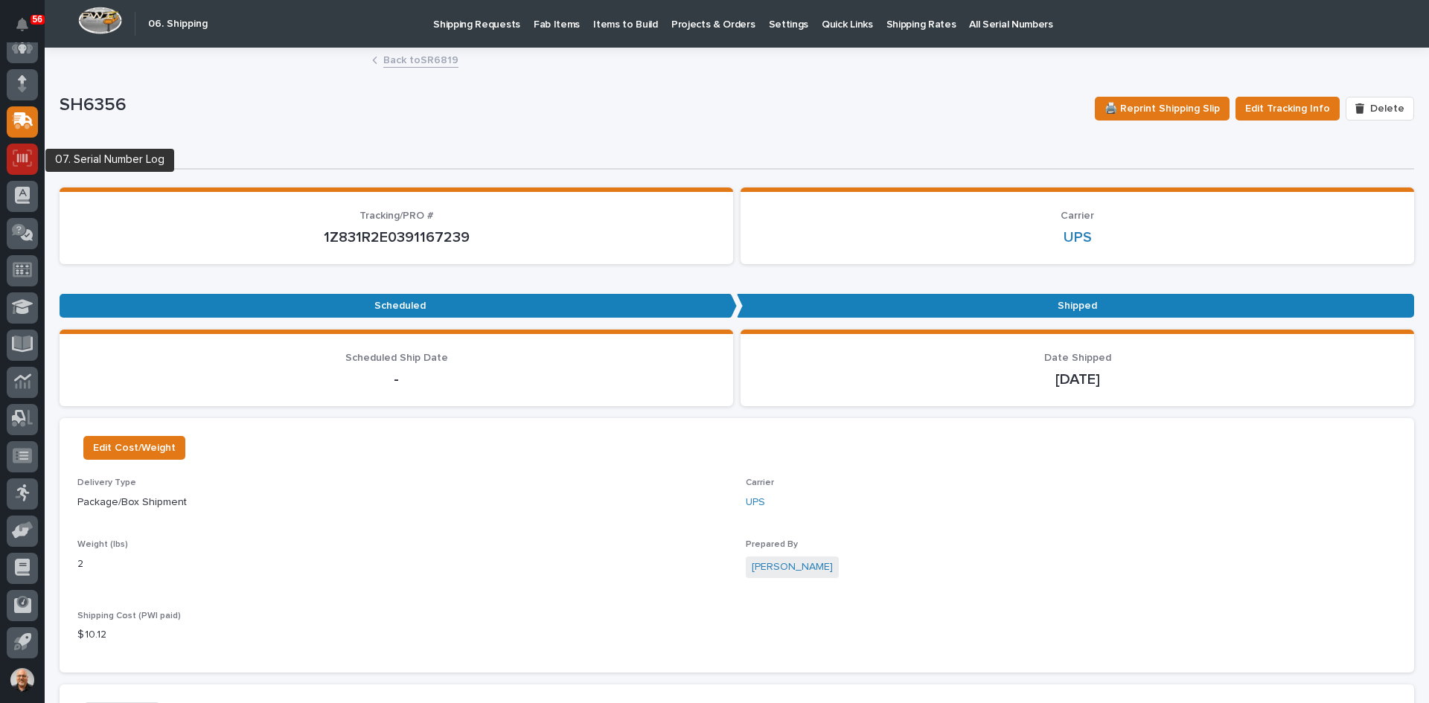
click at [19, 160] on icon at bounding box center [22, 158] width 10 height 9
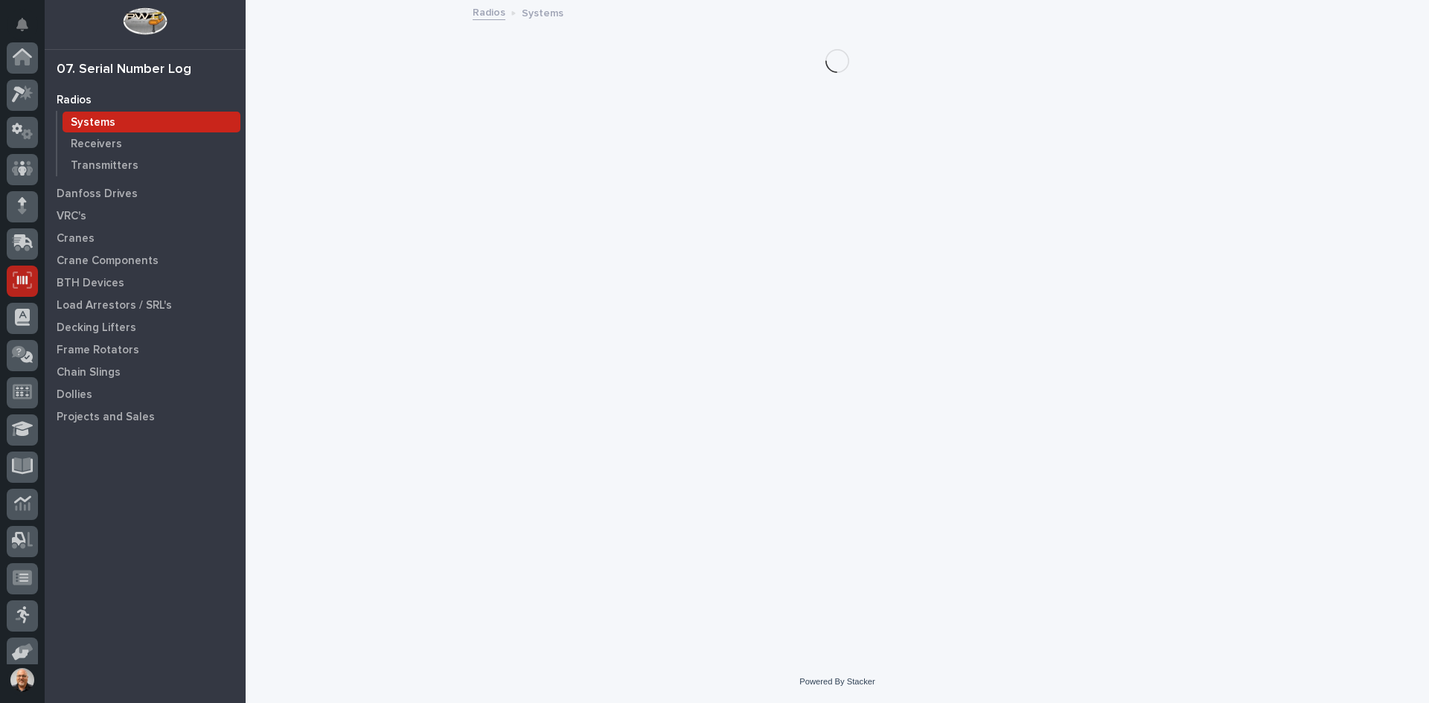
scroll to position [122, 0]
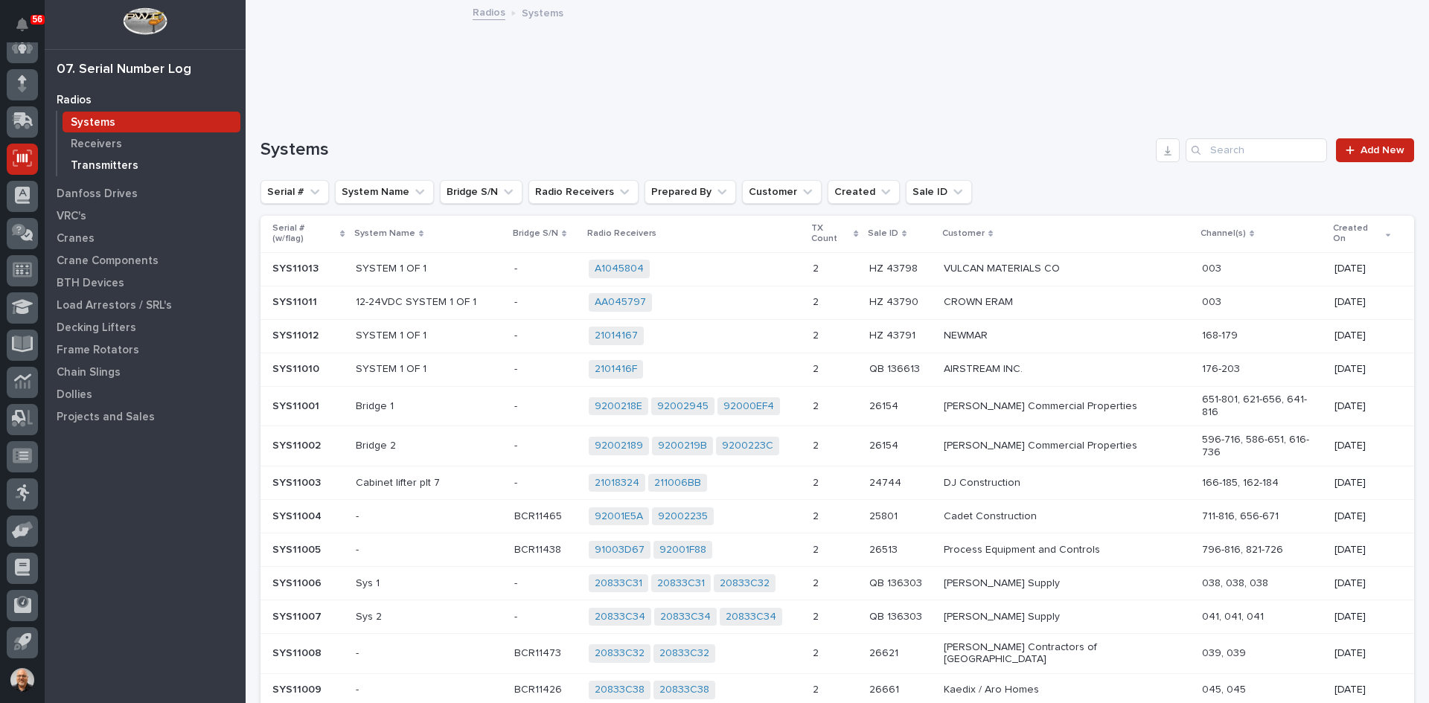
click at [95, 168] on p "Transmitters" at bounding box center [105, 165] width 68 height 13
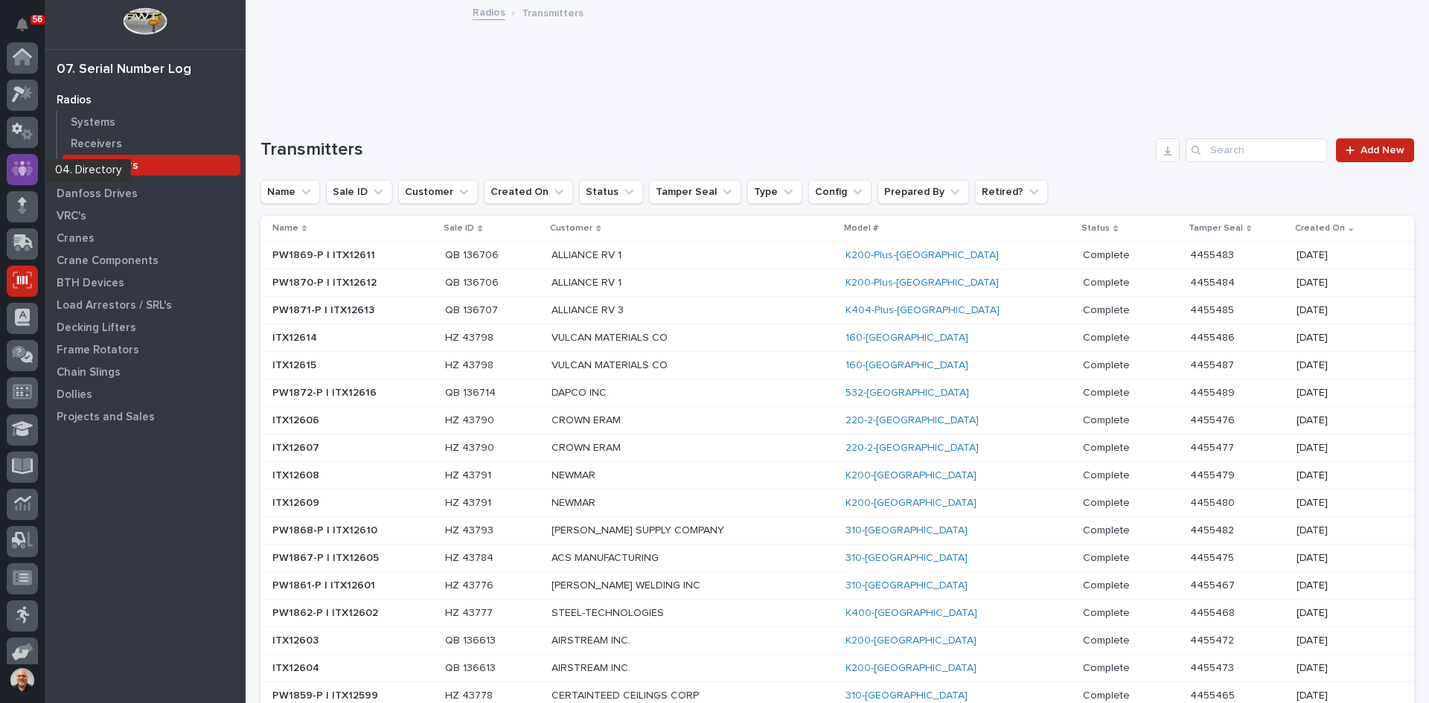
click at [25, 165] on icon at bounding box center [23, 168] width 22 height 17
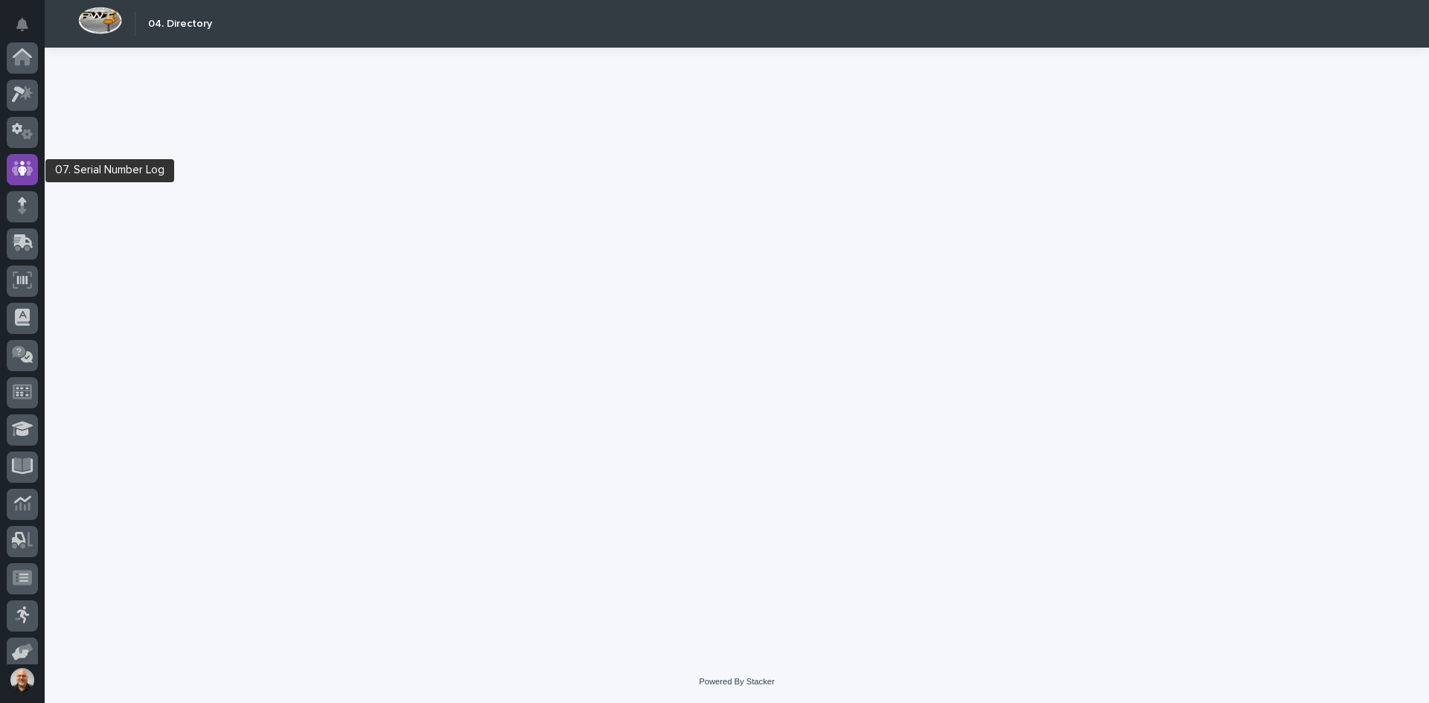
scroll to position [112, 0]
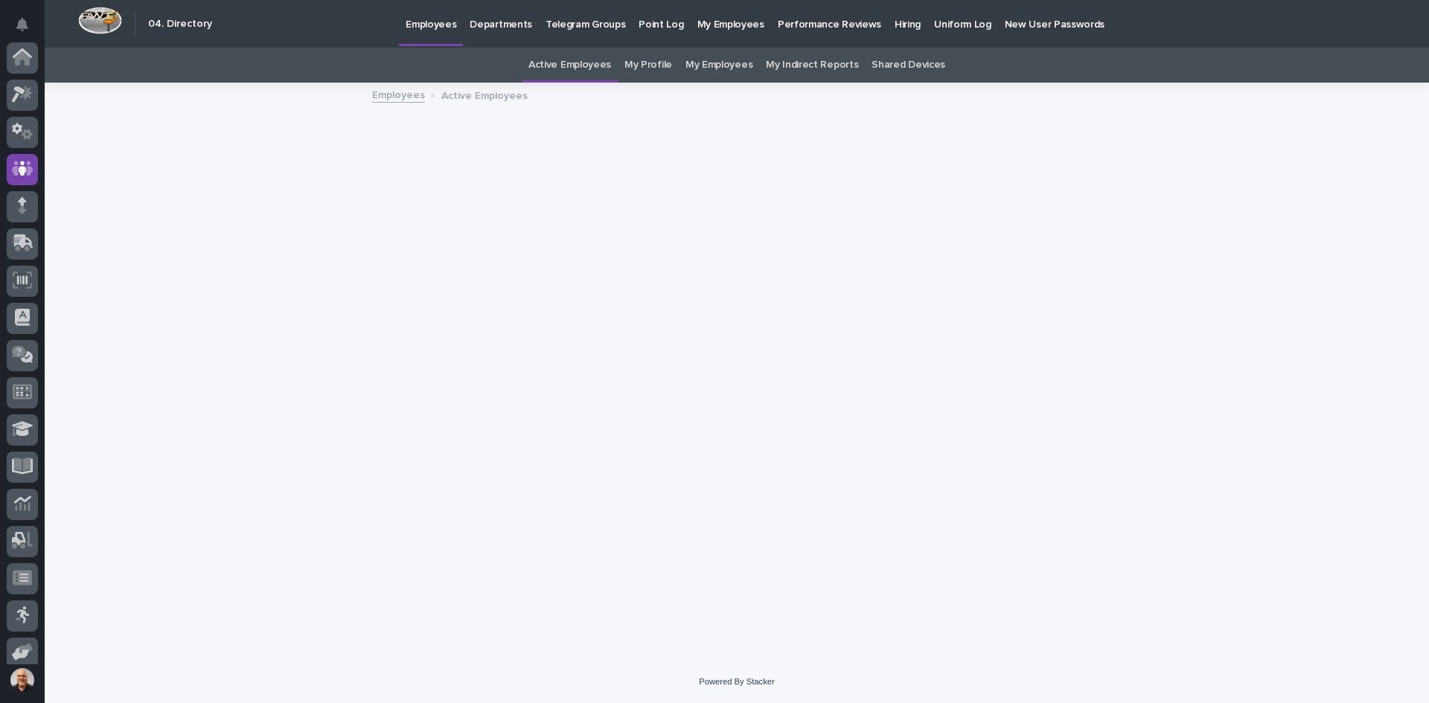
scroll to position [112, 0]
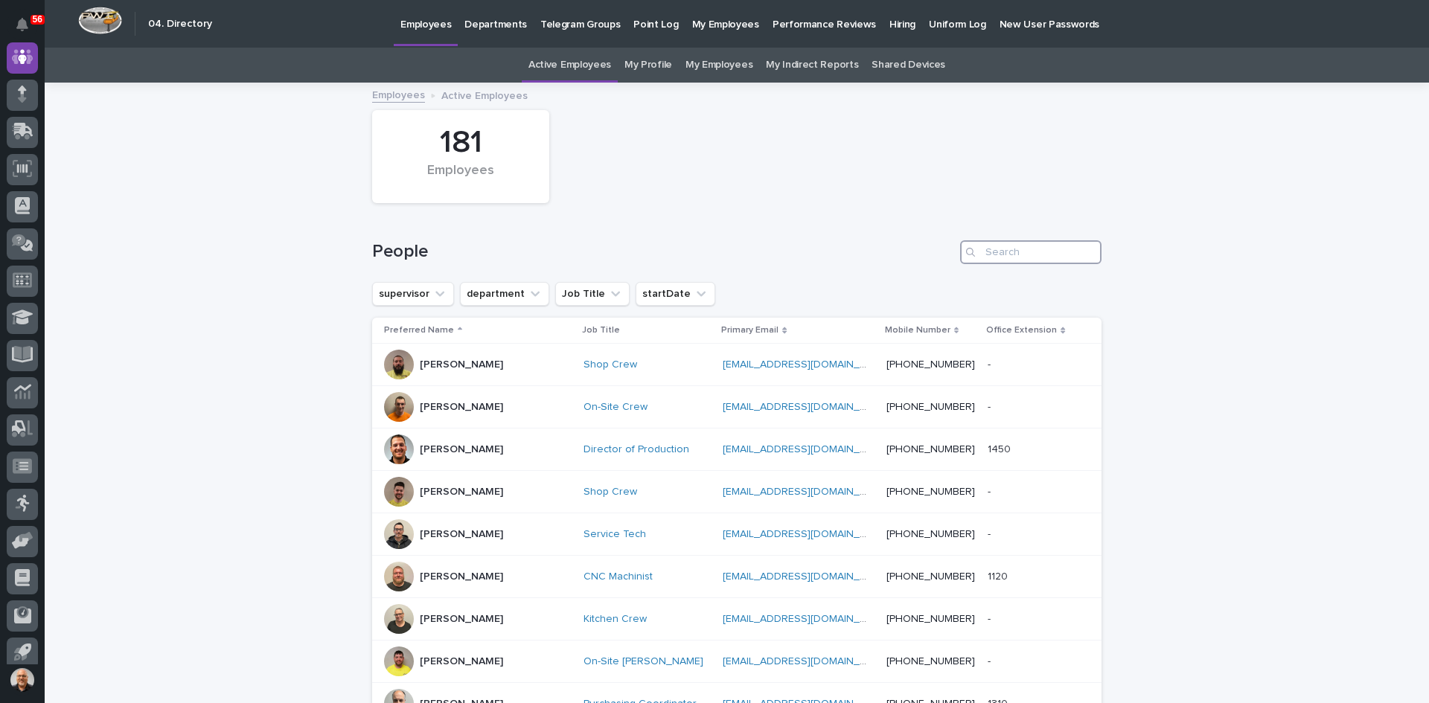
click at [992, 245] on input "Search" at bounding box center [1030, 252] width 141 height 24
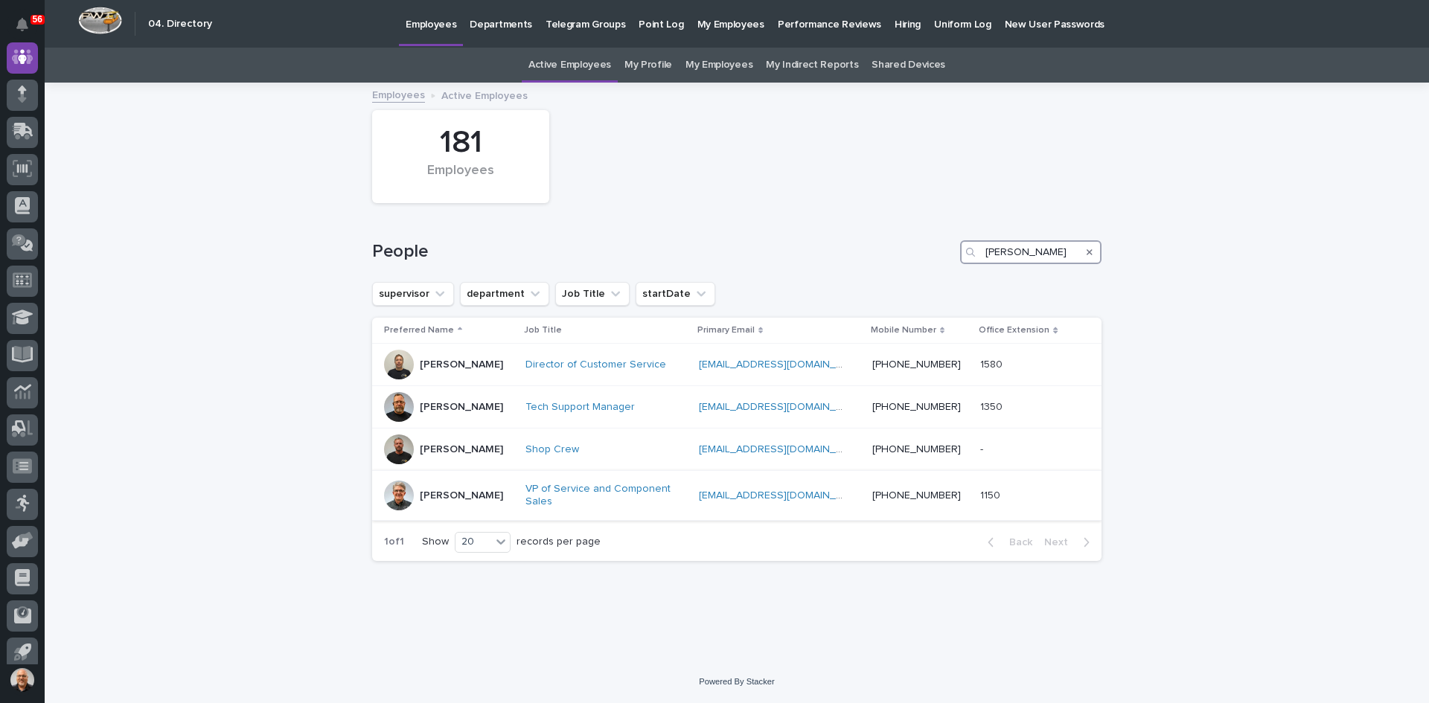
type input "[PERSON_NAME]"
click at [496, 500] on p "[PERSON_NAME]" at bounding box center [461, 496] width 83 height 13
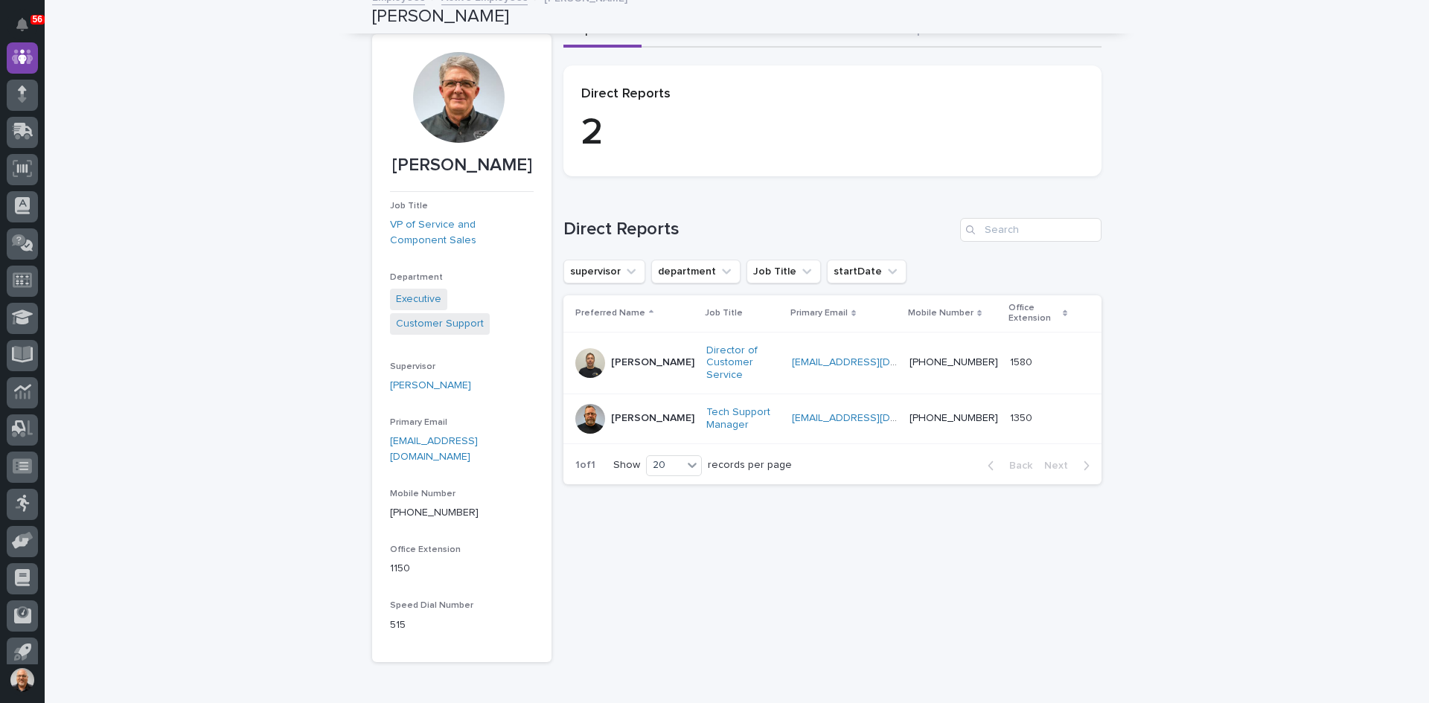
scroll to position [74, 0]
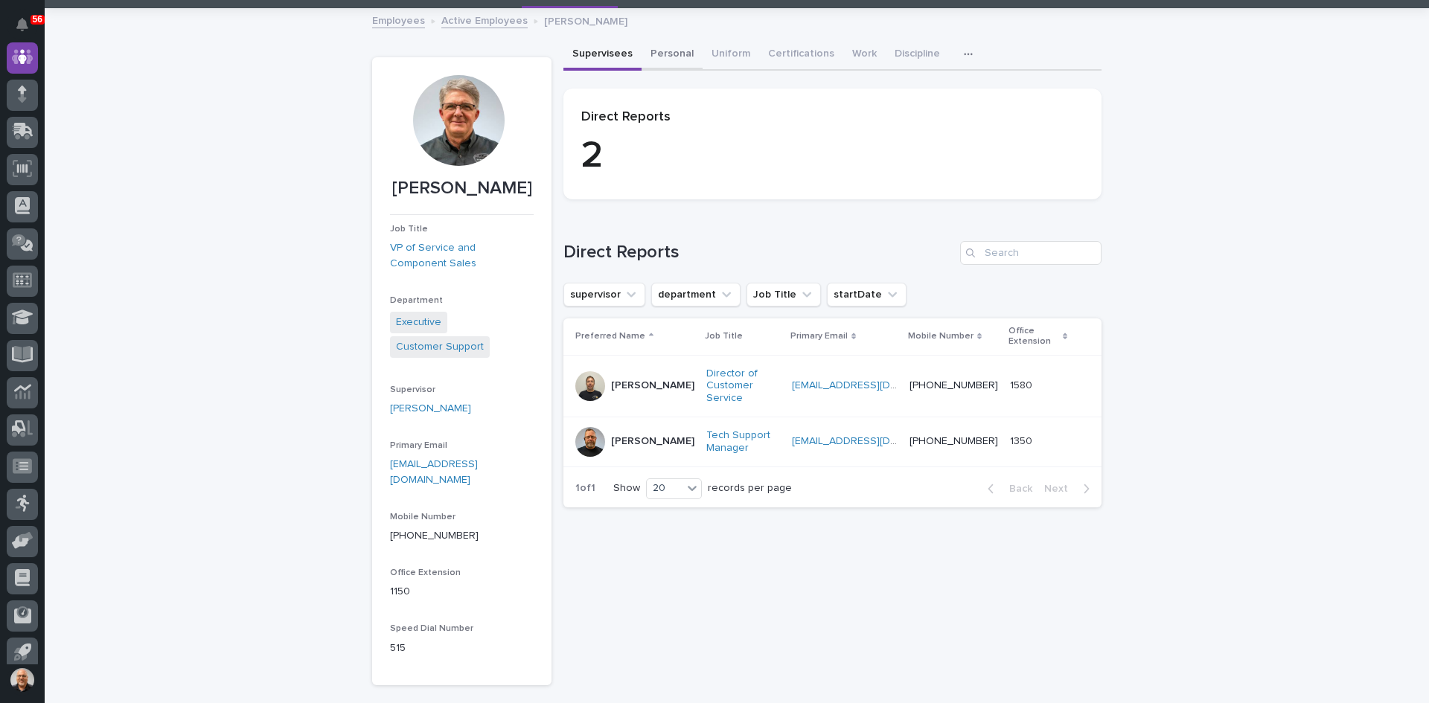
click at [673, 49] on button "Personal" at bounding box center [672, 54] width 61 height 31
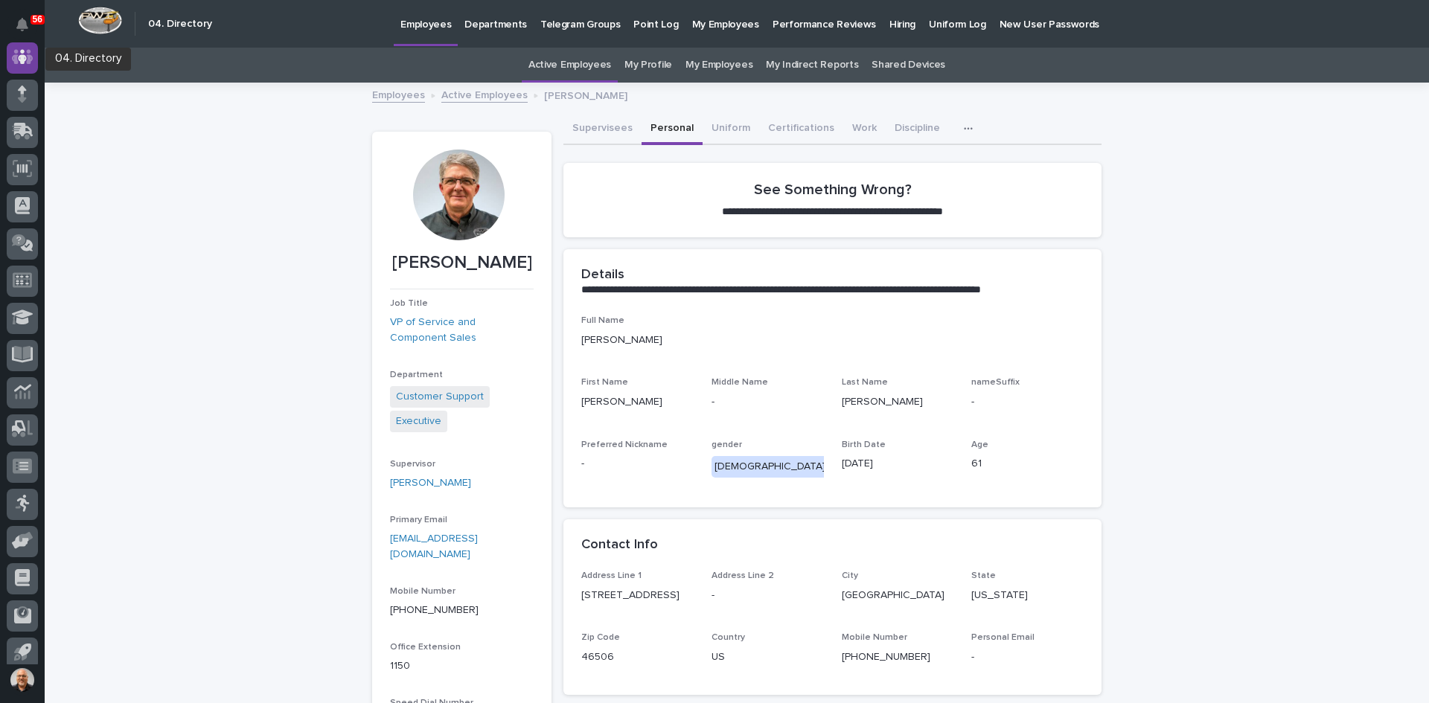
click at [16, 54] on icon at bounding box center [23, 56] width 22 height 17
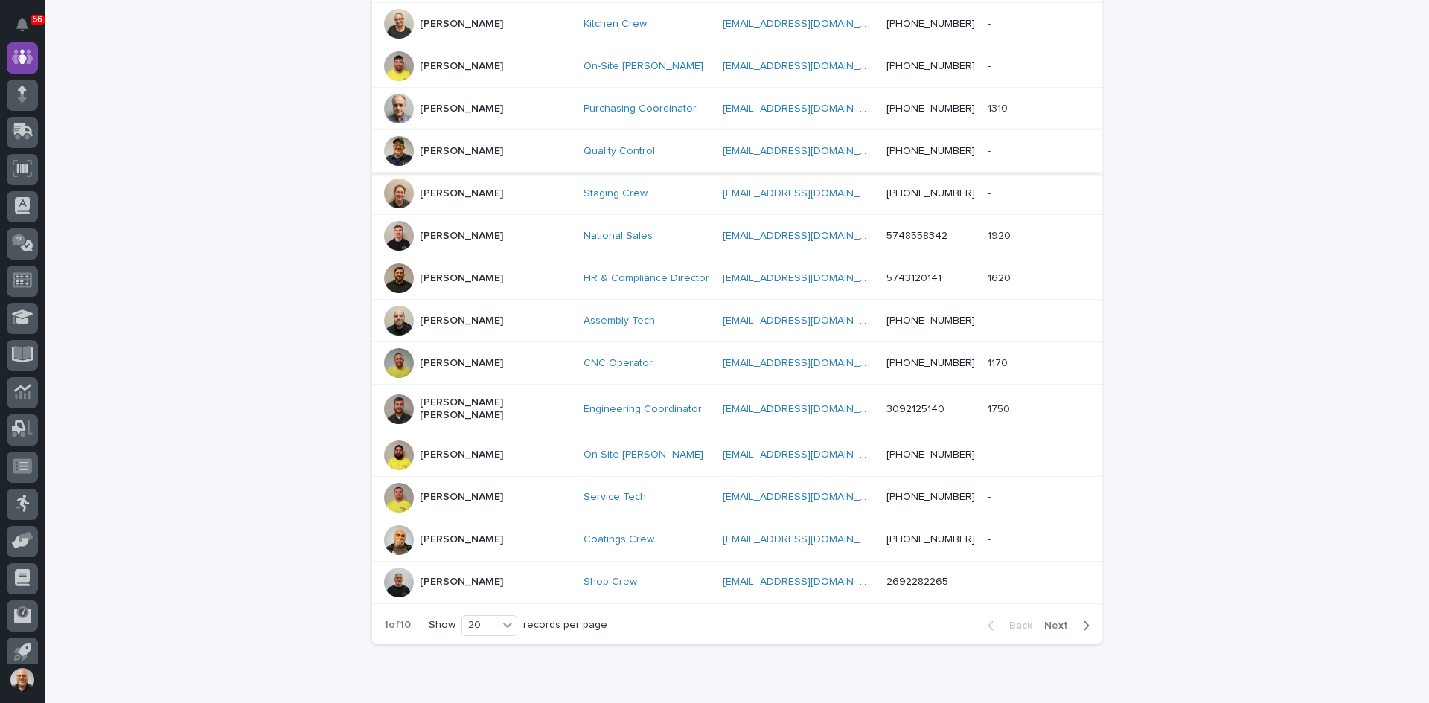
scroll to position [658, 0]
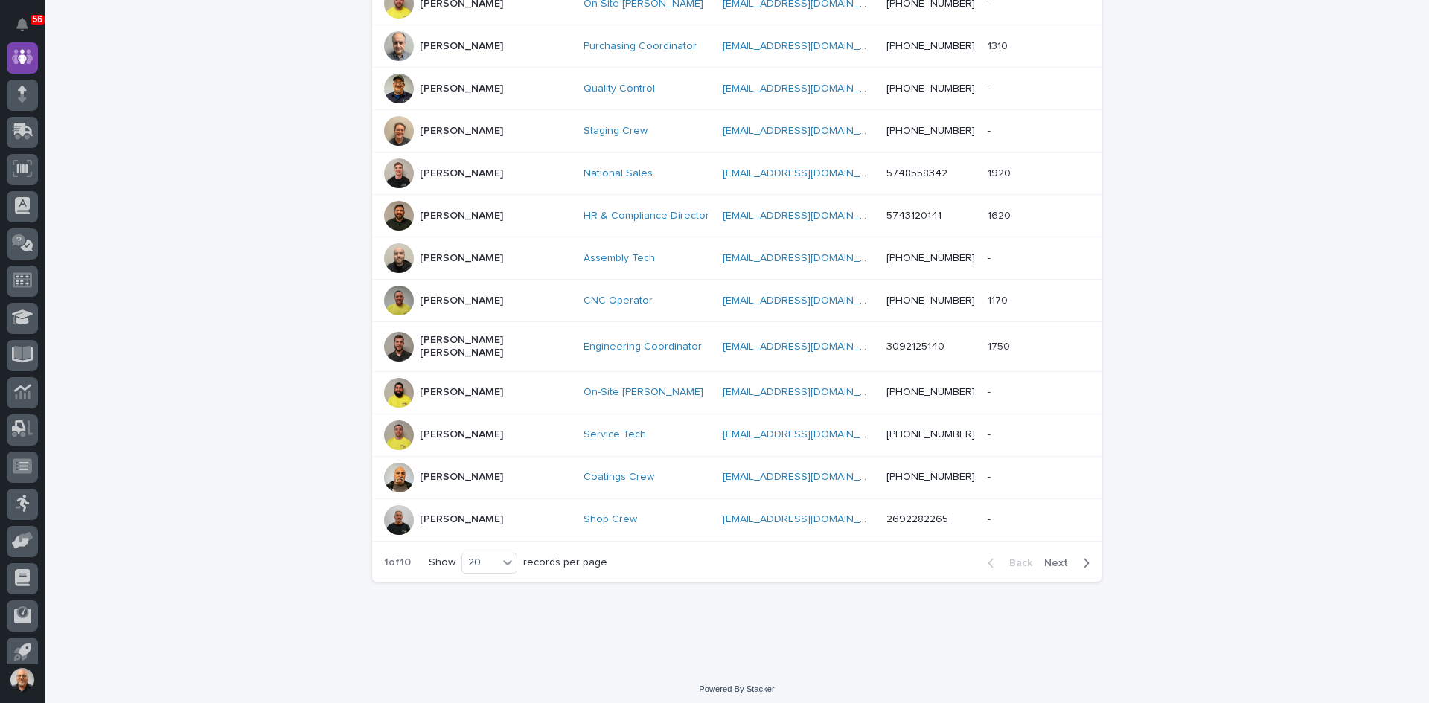
click at [1049, 558] on span "Next" at bounding box center [1060, 563] width 33 height 10
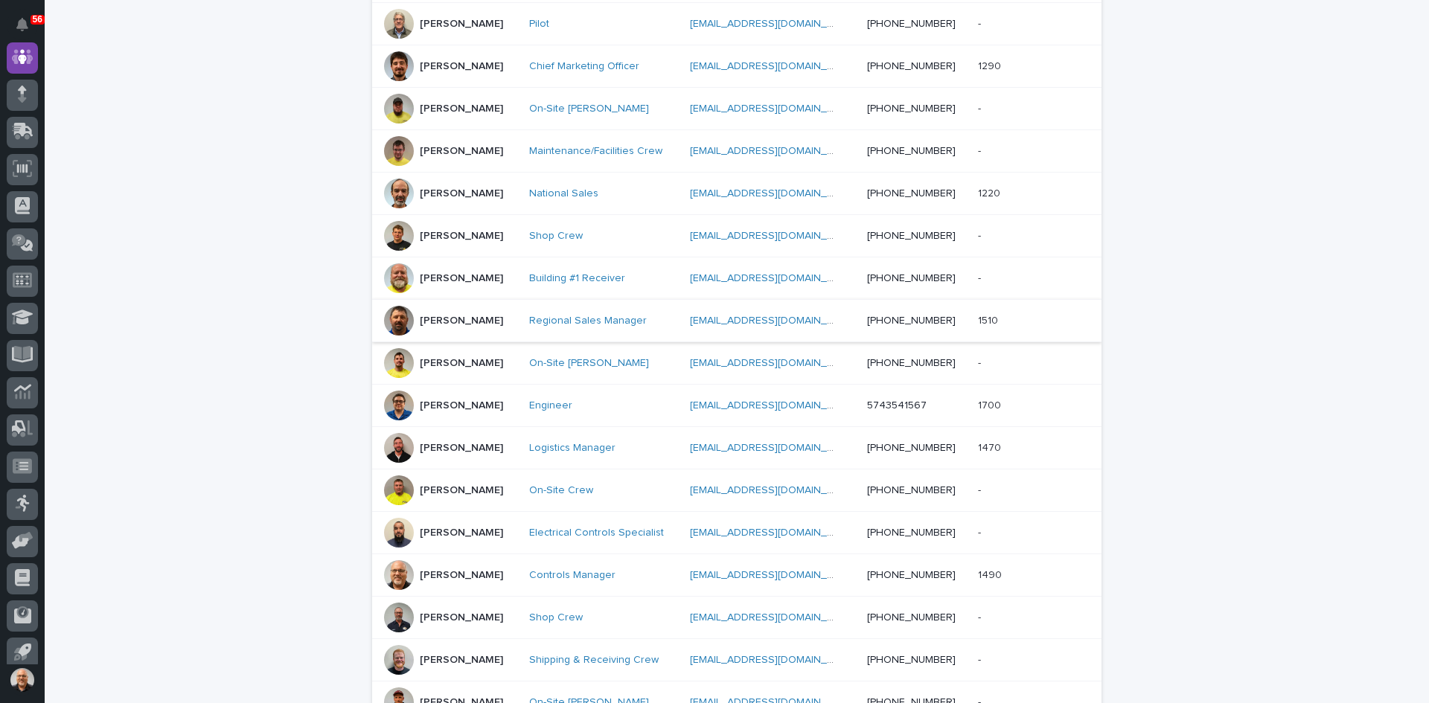
scroll to position [360, 0]
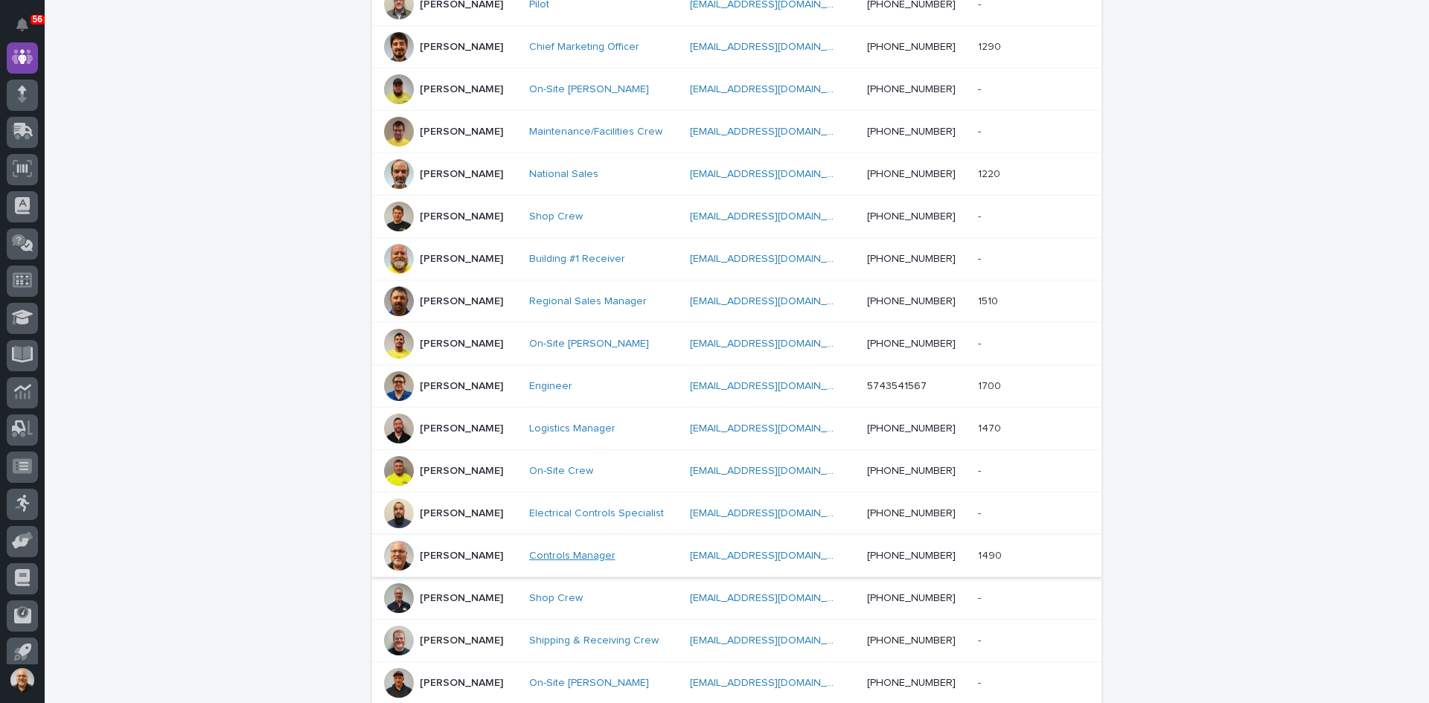
click at [560, 557] on link "Controls Manager" at bounding box center [572, 556] width 86 height 13
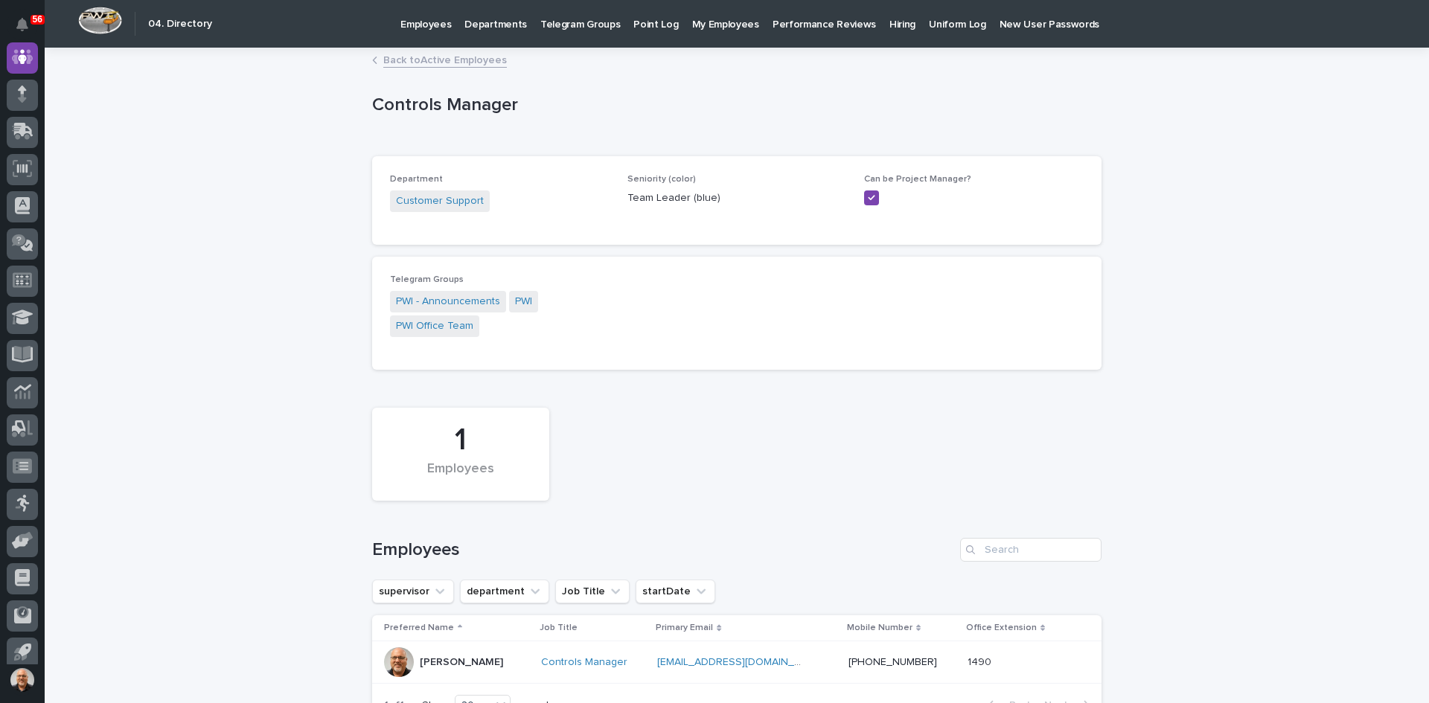
click at [424, 60] on link "Back to Active Employees" at bounding box center [445, 59] width 124 height 17
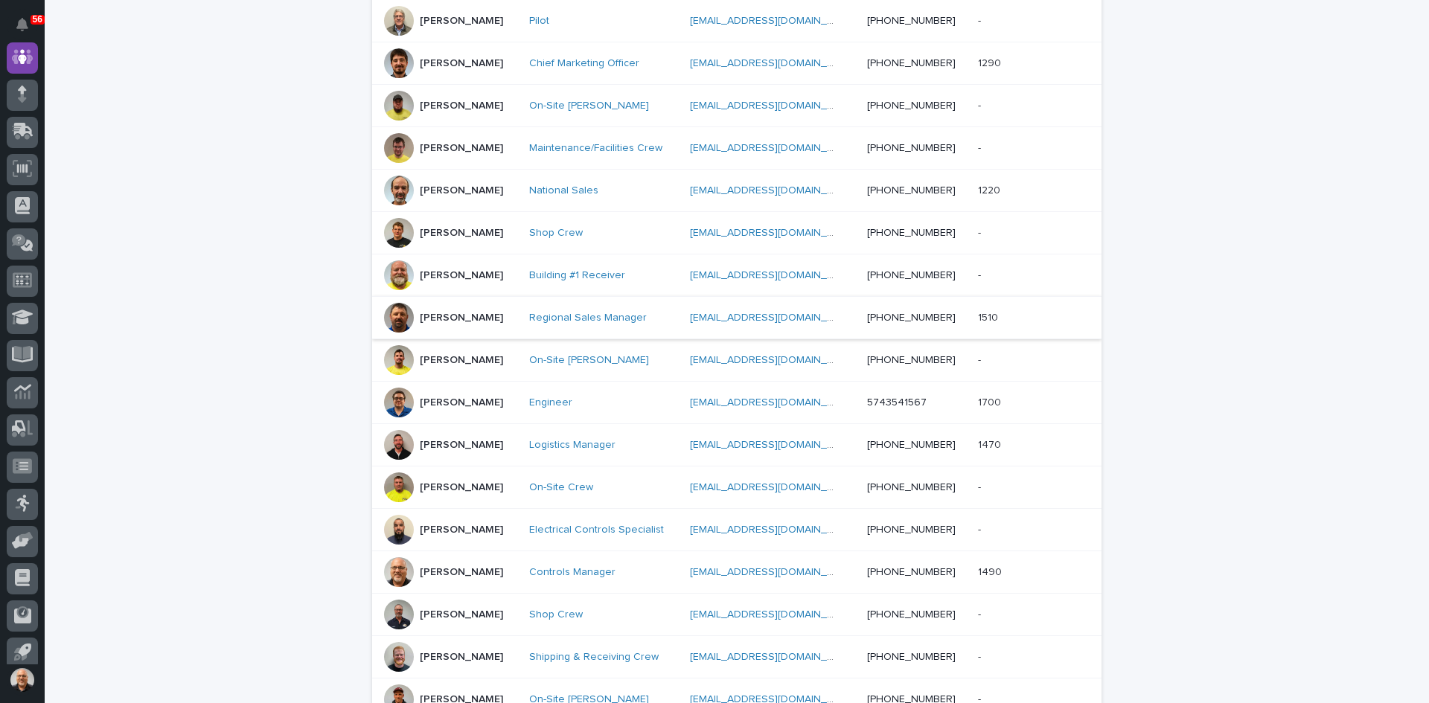
scroll to position [345, 0]
click at [443, 568] on p "[PERSON_NAME]" at bounding box center [461, 571] width 83 height 13
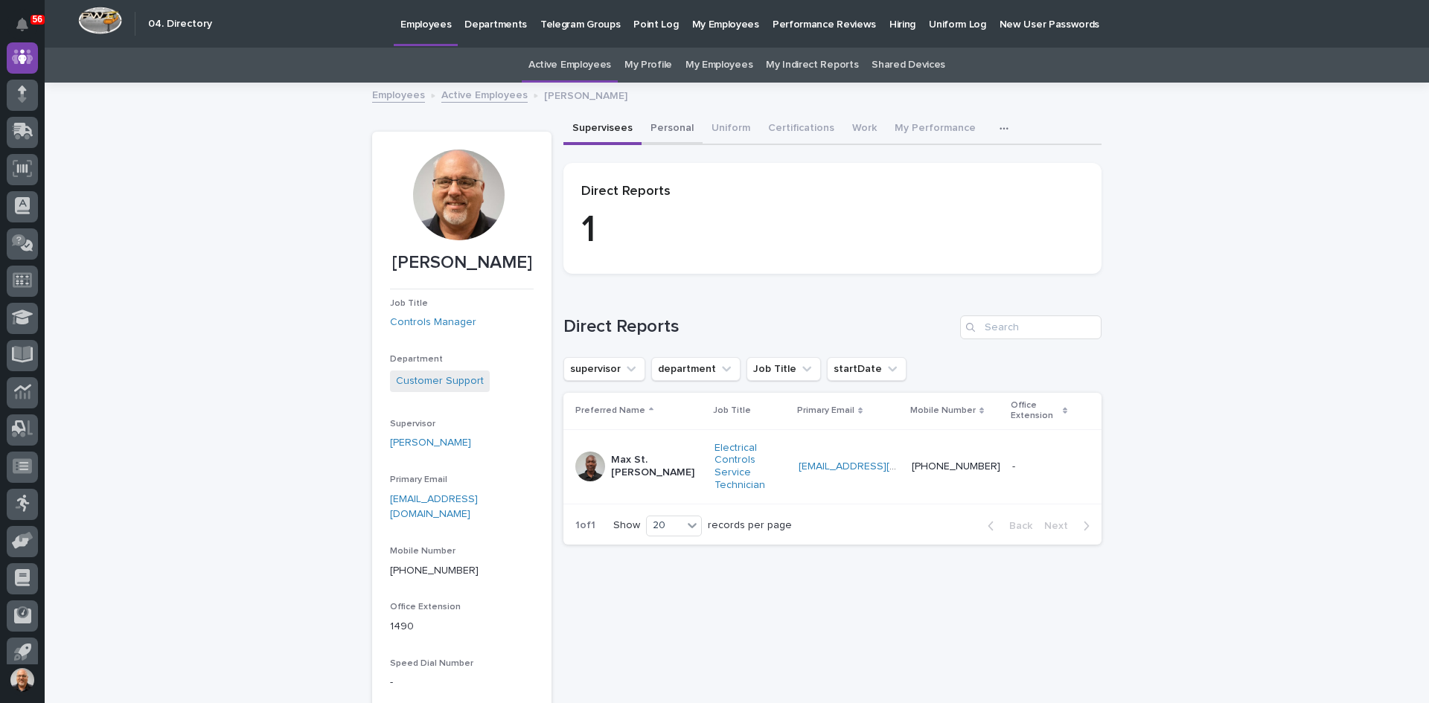
click at [665, 125] on button "Personal" at bounding box center [672, 129] width 61 height 31
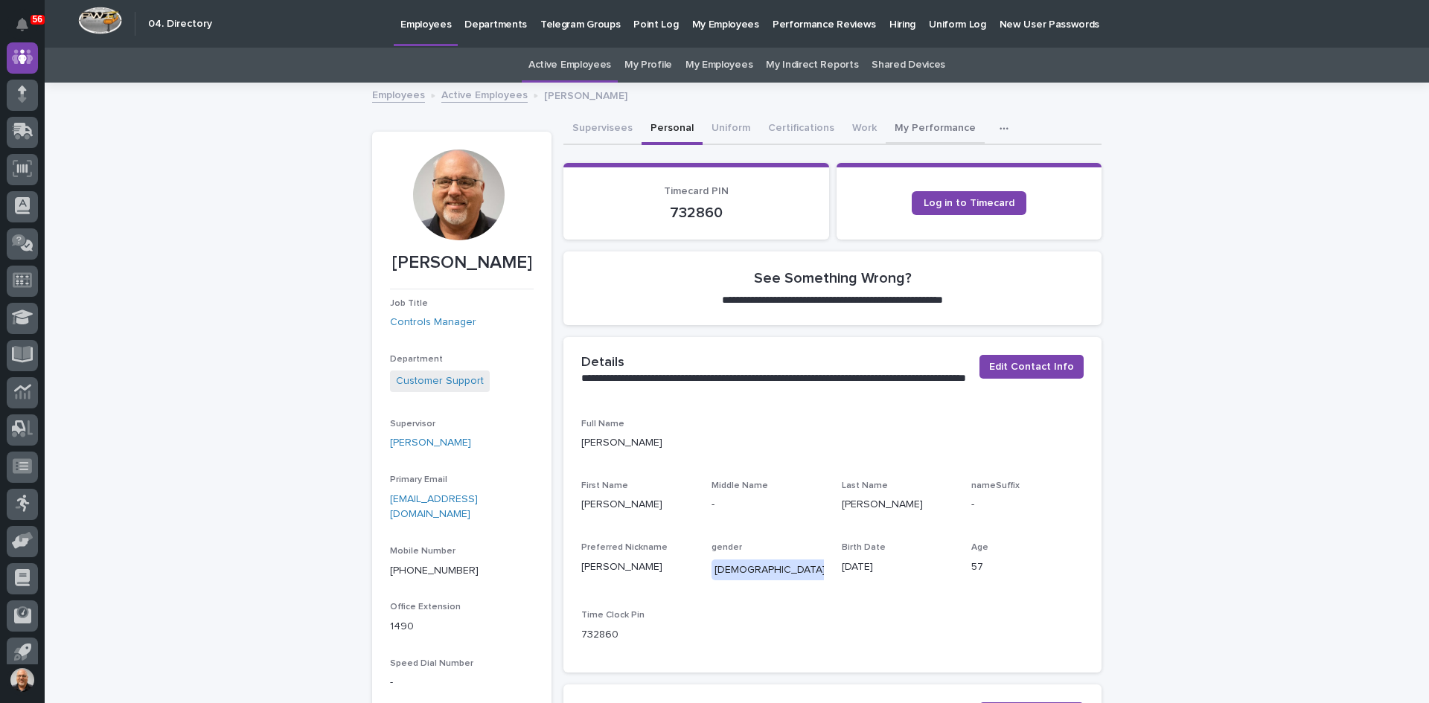
click at [909, 126] on button "My Performance" at bounding box center [935, 129] width 99 height 31
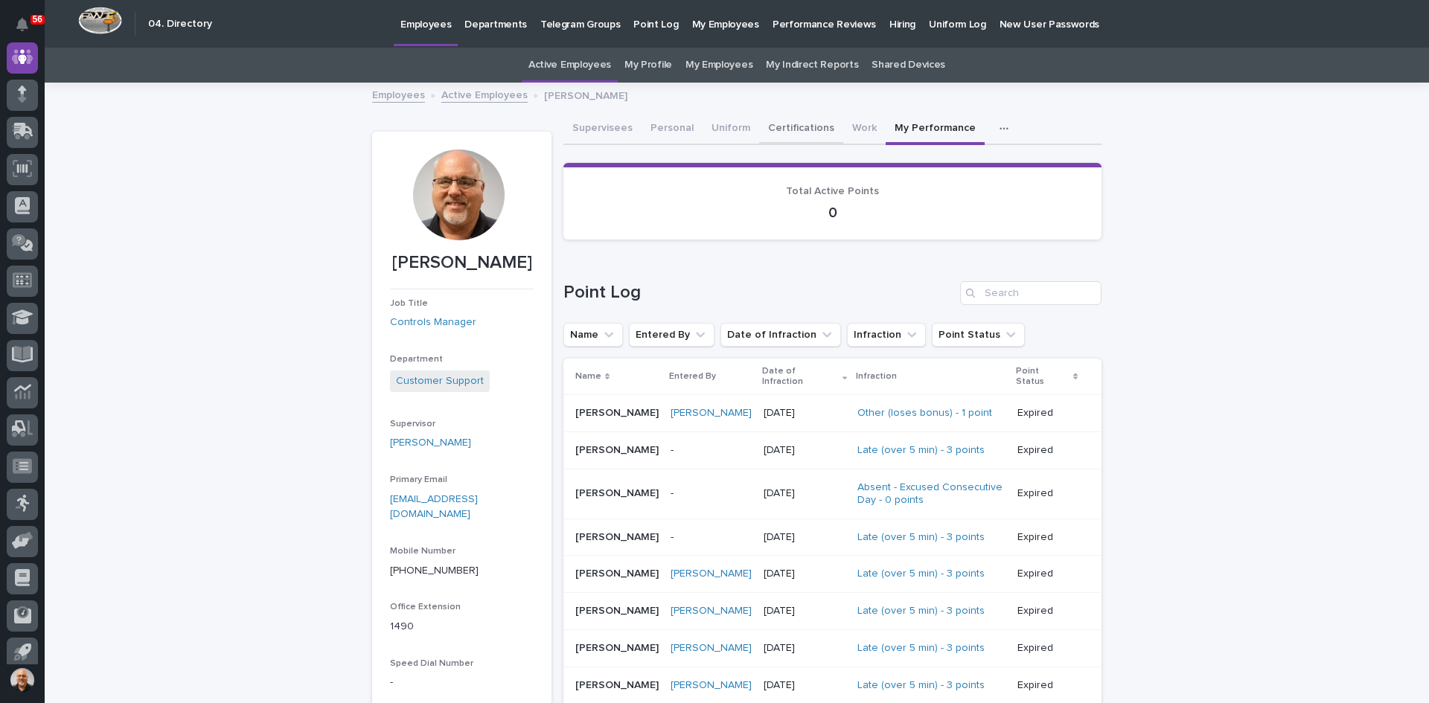
click at [801, 126] on button "Certifications" at bounding box center [801, 129] width 84 height 31
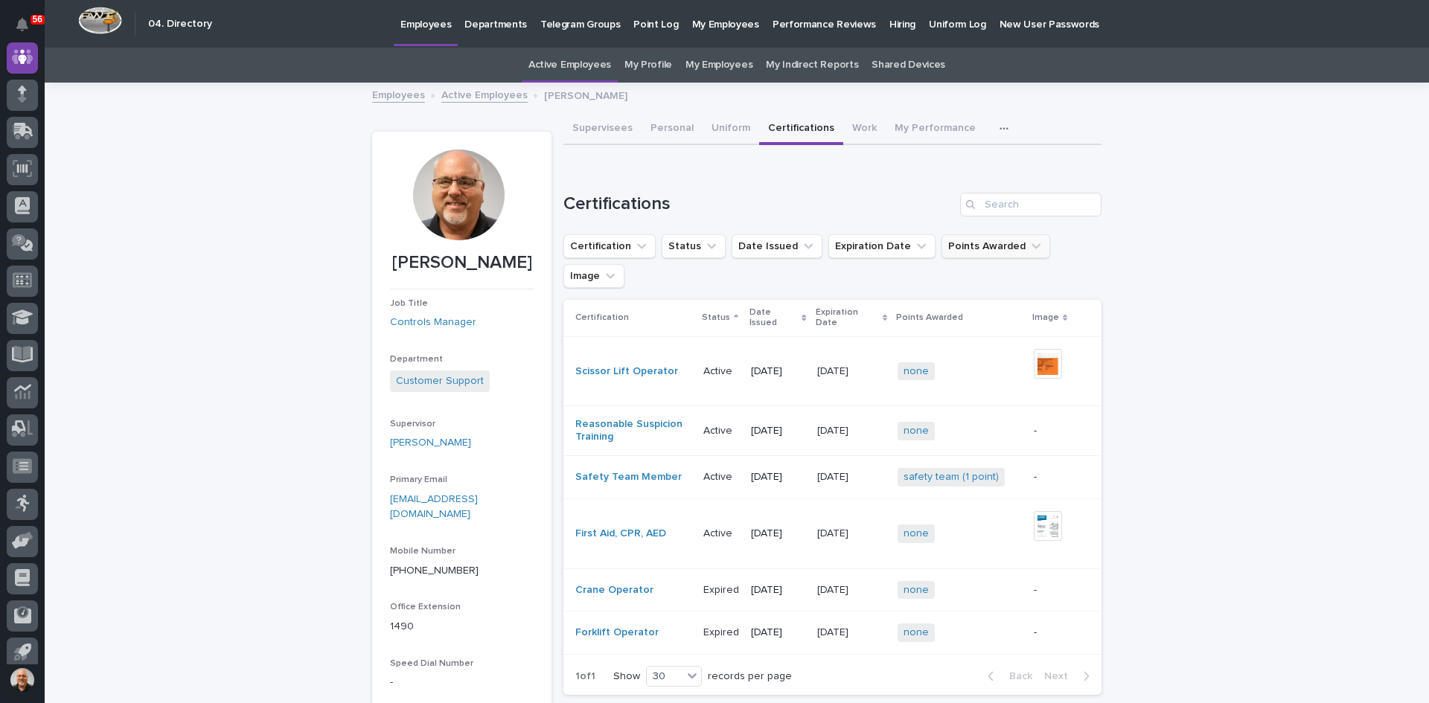
click at [985, 243] on button "Points Awarded" at bounding box center [995, 246] width 109 height 24
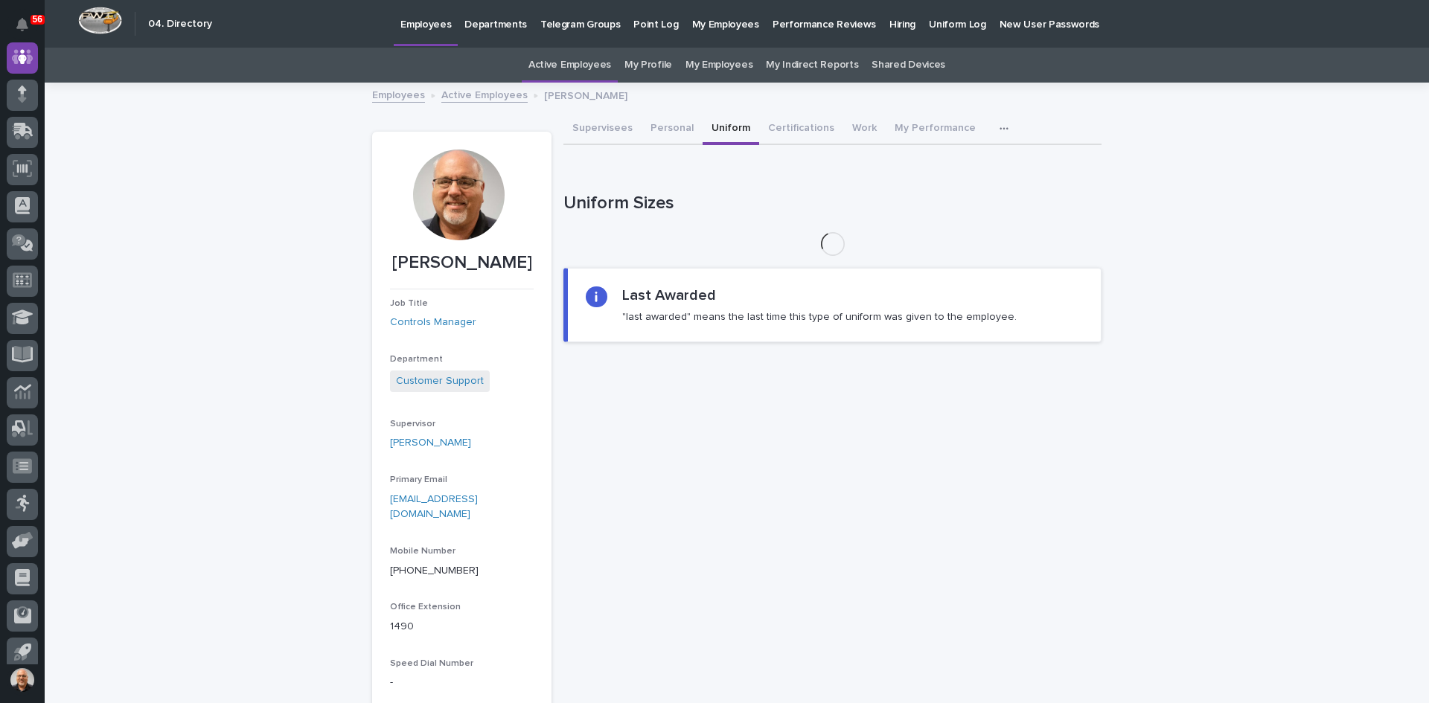
click at [732, 127] on button "Uniform" at bounding box center [731, 129] width 57 height 31
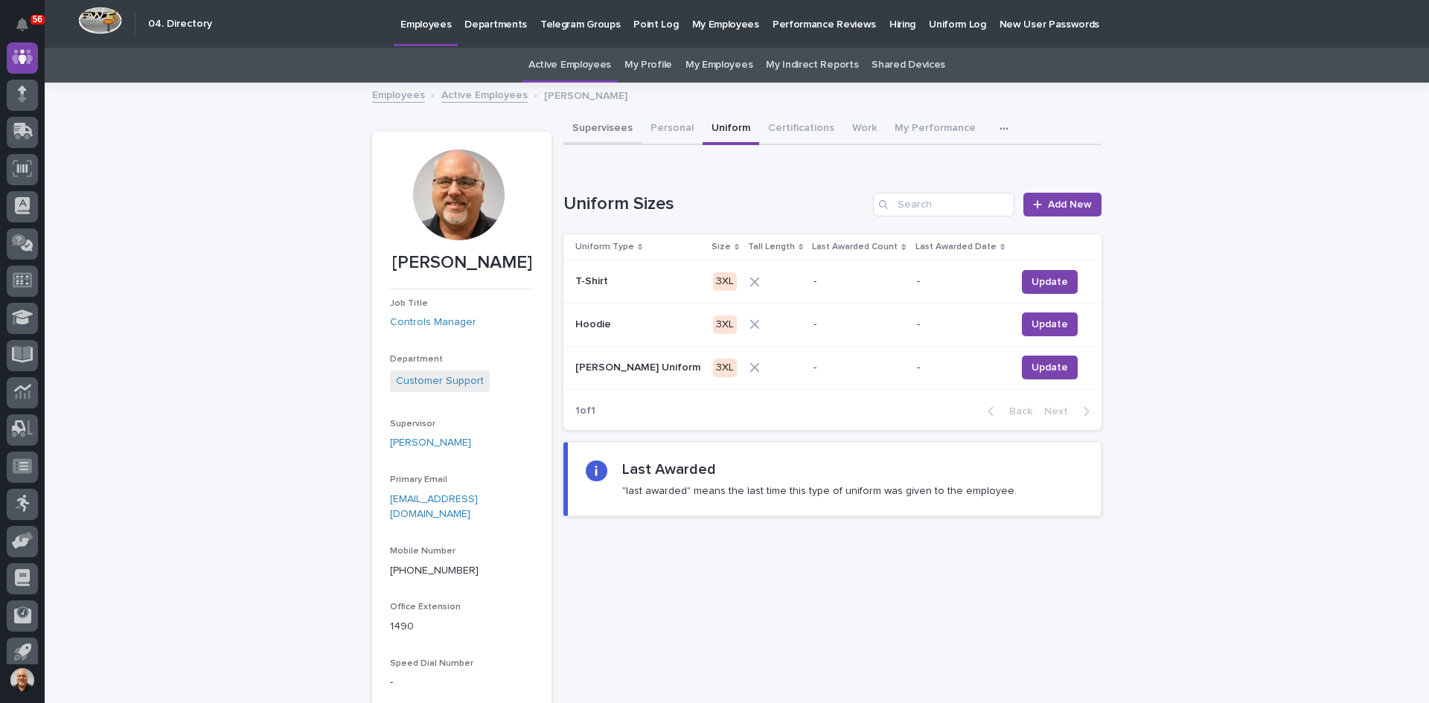
click at [586, 127] on button "Supervisees" at bounding box center [602, 129] width 78 height 31
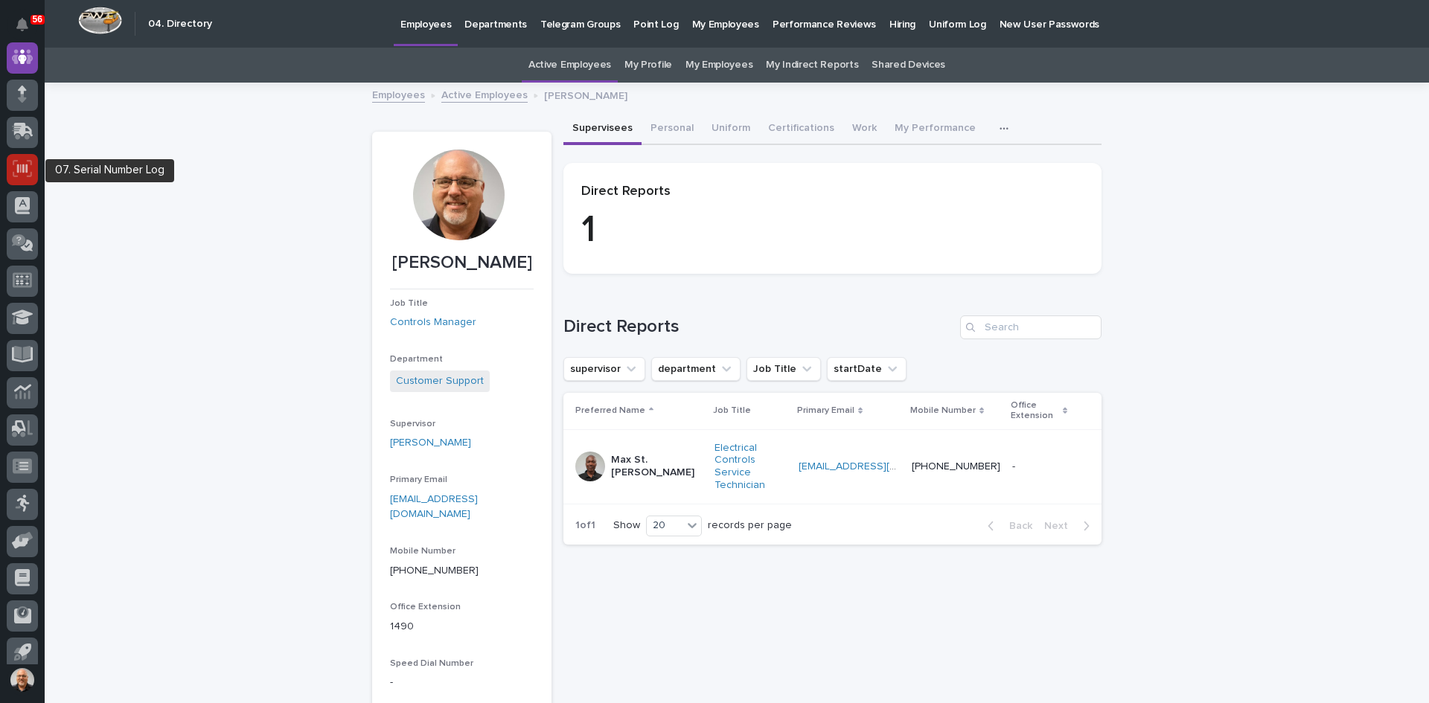
click at [28, 165] on icon at bounding box center [22, 168] width 10 height 9
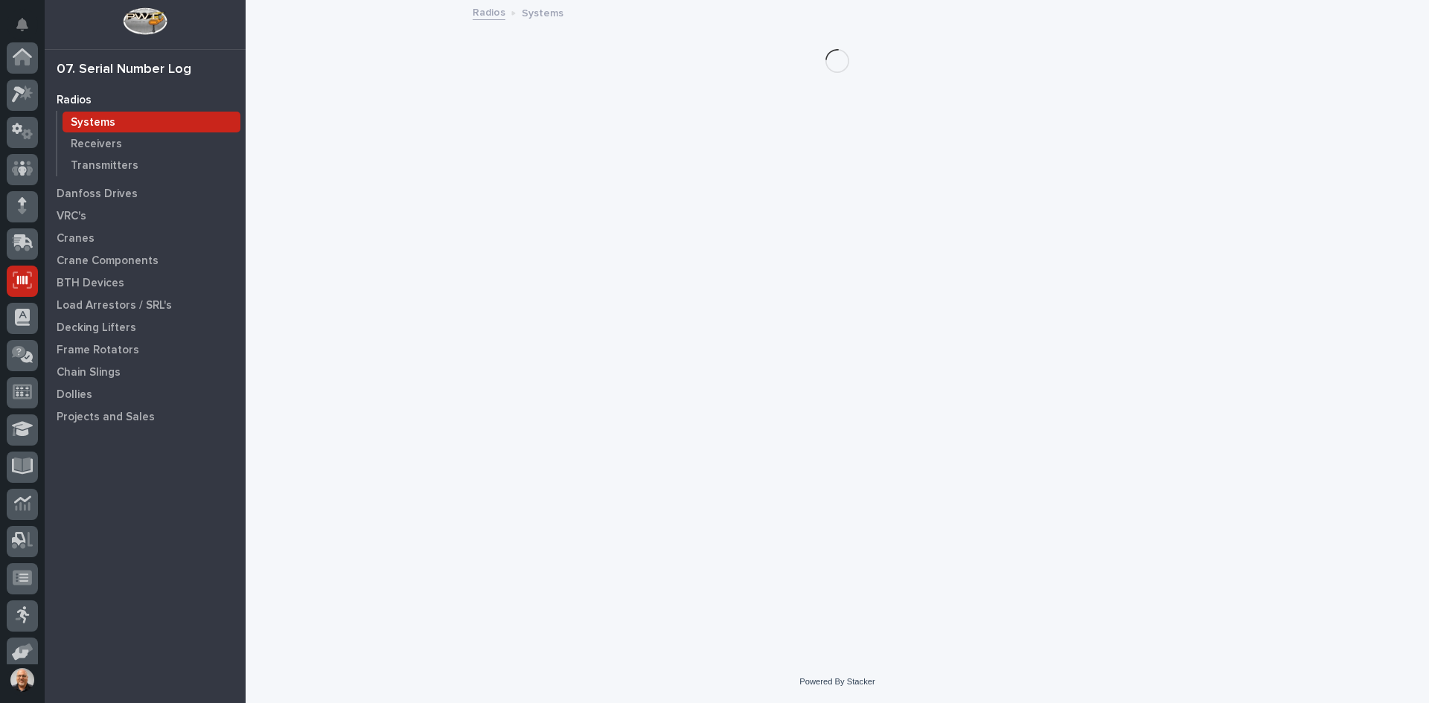
scroll to position [122, 0]
